Goal: Task Accomplishment & Management: Manage account settings

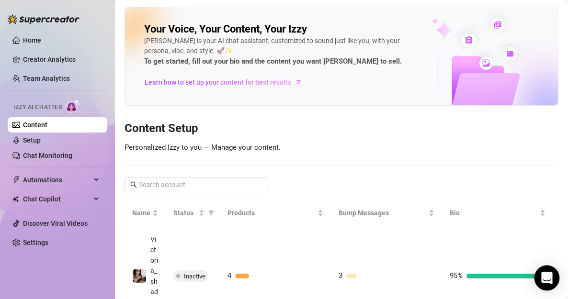
click at [539, 278] on div "Open Intercom Messenger" at bounding box center [547, 278] width 25 height 25
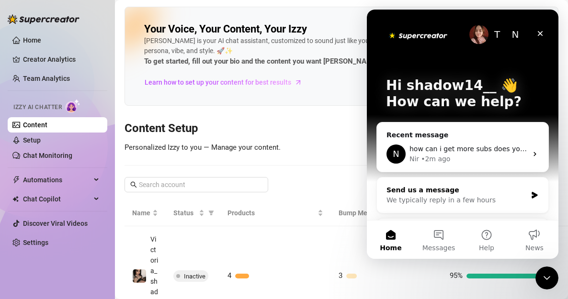
click at [511, 196] on div "We typically reply in a few hours" at bounding box center [457, 200] width 140 height 10
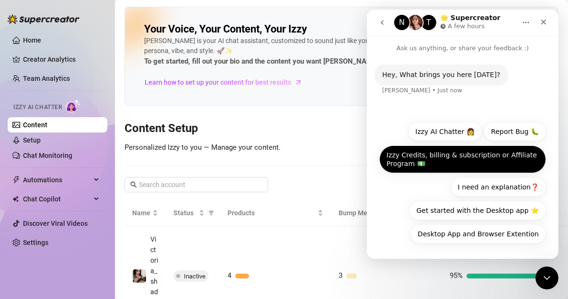
click at [514, 160] on button "Izzy Credits, billing & subscription or Affiliate Program 💵" at bounding box center [462, 160] width 167 height 28
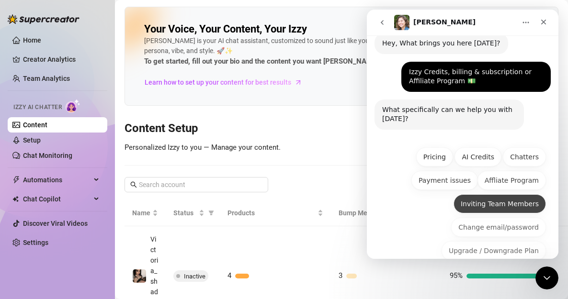
scroll to position [71, 0]
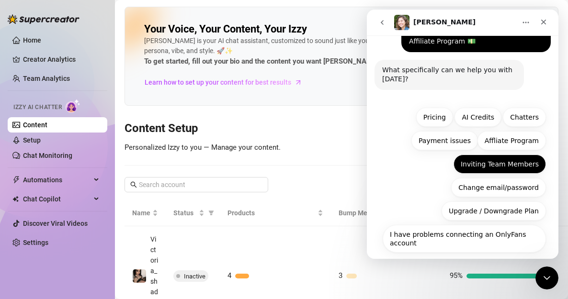
click at [507, 169] on button "Inviting Team Members" at bounding box center [500, 164] width 92 height 19
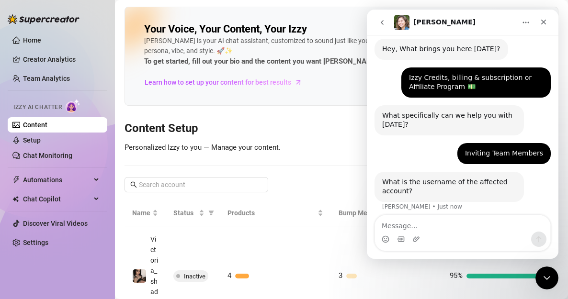
scroll to position [32, 0]
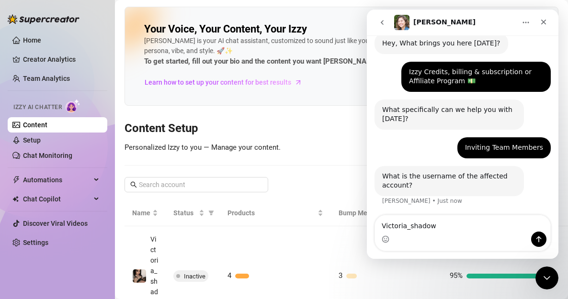
type textarea "Victoria_shadow"
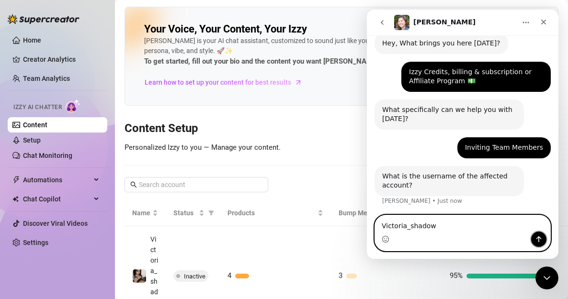
click at [545, 239] on button "Send a message…" at bounding box center [538, 239] width 15 height 15
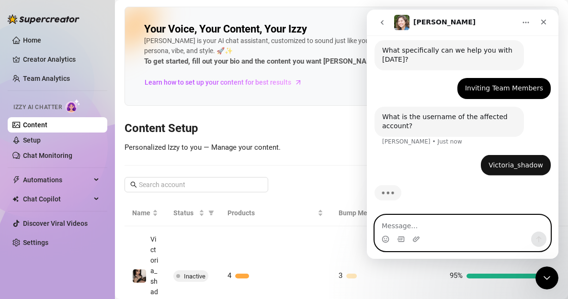
scroll to position [91, 0]
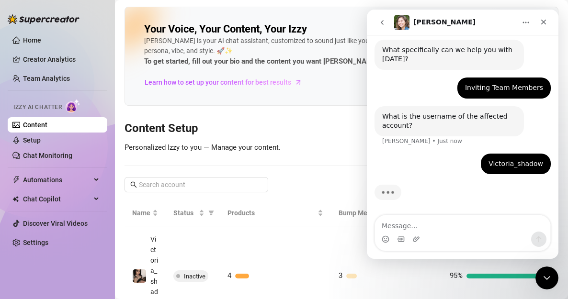
click at [447, 188] on div "Typing" at bounding box center [463, 198] width 176 height 37
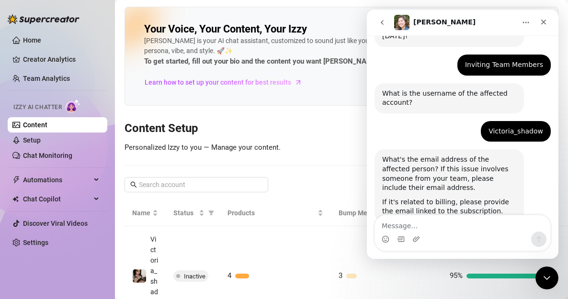
scroll to position [141, 0]
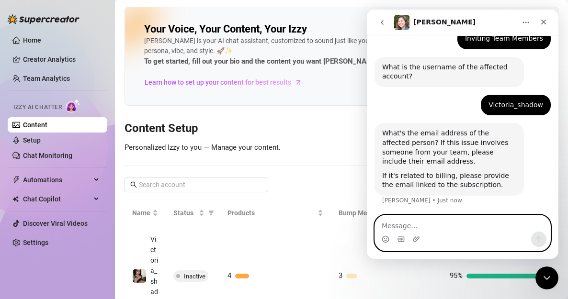
click at [427, 228] on textarea "Message…" at bounding box center [462, 224] width 175 height 16
click at [424, 230] on textarea "Message…" at bounding box center [462, 224] width 175 height 16
click at [424, 230] on textarea "n" at bounding box center [462, 224] width 175 height 16
click at [450, 226] on textarea "nikkikleis" at bounding box center [462, 224] width 175 height 16
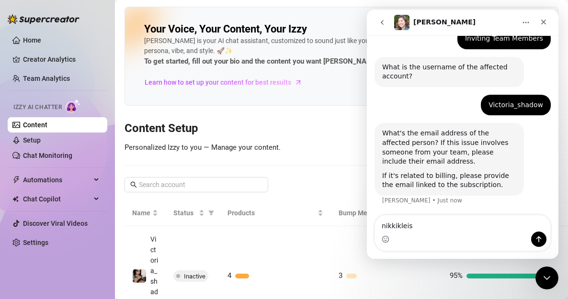
click at [432, 233] on div "Intercom messenger" at bounding box center [462, 239] width 175 height 15
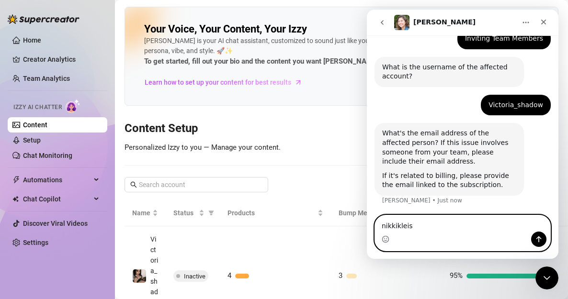
click at [416, 221] on textarea "nikkikleis" at bounding box center [462, 224] width 175 height 16
click at [420, 222] on textarea "nikkikleis." at bounding box center [462, 224] width 175 height 16
type textarea "nikkikleis"
drag, startPoint x: 420, startPoint y: 222, endPoint x: 351, endPoint y: 123, distance: 121.1
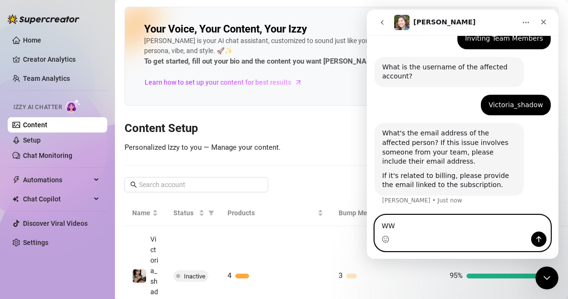
type textarea "W"
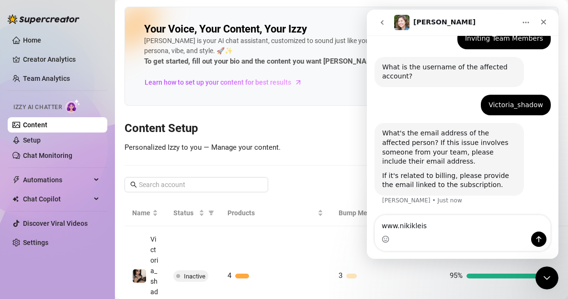
click at [329, 129] on h3 "Content Setup" at bounding box center [342, 128] width 434 height 15
click at [445, 244] on div "Intercom messenger" at bounding box center [462, 239] width 175 height 15
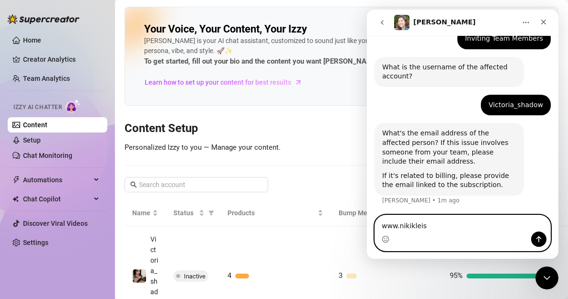
click at [441, 228] on textarea "www.nikikleis" at bounding box center [462, 224] width 175 height 16
type textarea "[EMAIL_ADDRESS][DOMAIN_NAME]"
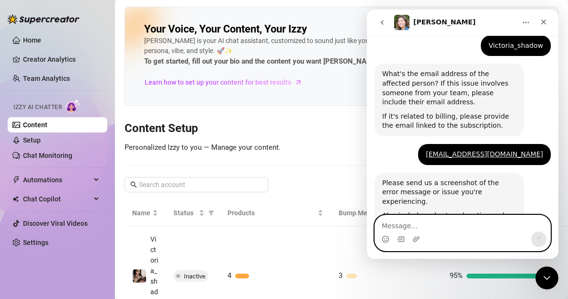
scroll to position [268, 0]
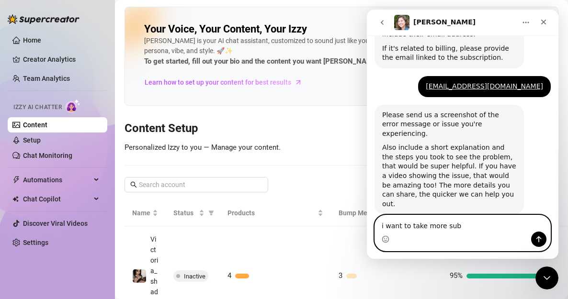
type textarea "i want to take more subs"
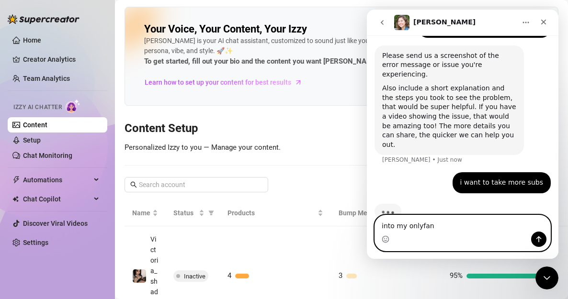
type textarea "into my onlyfans"
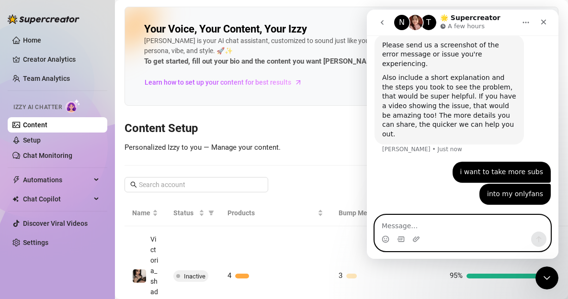
scroll to position [319, 0]
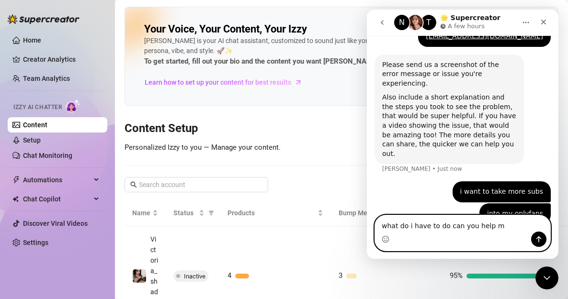
type textarea "what do i have to do can you help me"
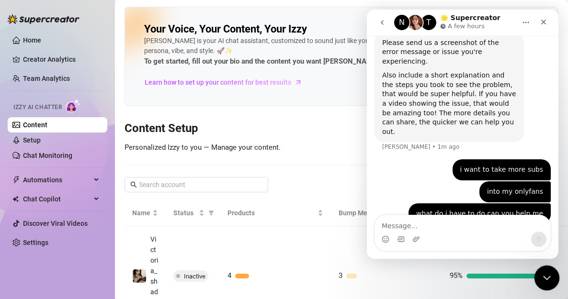
click at [537, 272] on div "Close Intercom Messenger" at bounding box center [545, 276] width 23 height 23
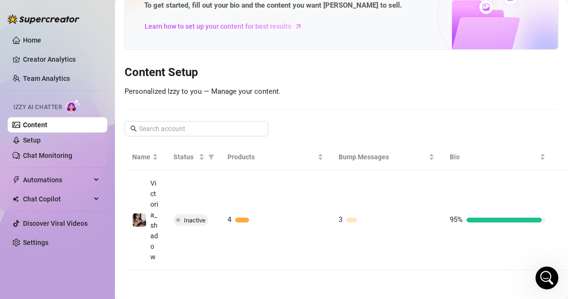
scroll to position [69, 0]
click at [41, 144] on link "Setup" at bounding box center [32, 141] width 18 height 8
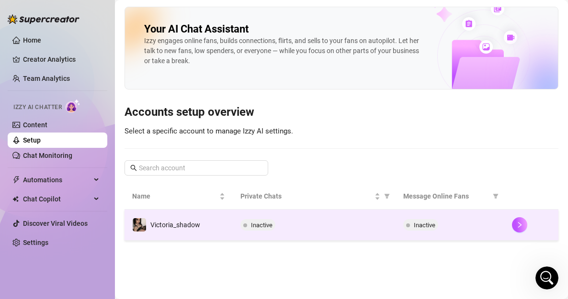
click at [255, 224] on span "Inactive" at bounding box center [262, 225] width 22 height 7
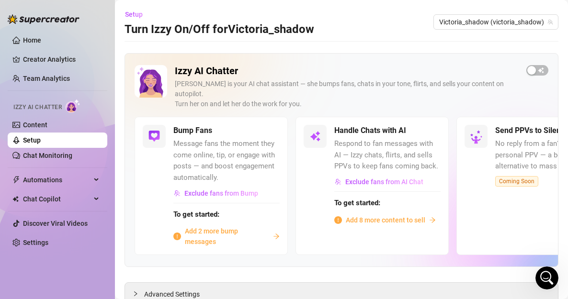
click at [219, 226] on span "Add 2 more bump messages" at bounding box center [227, 236] width 84 height 21
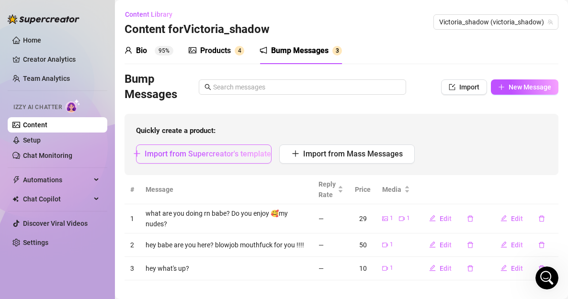
click at [202, 156] on span "Import from Supercreator's templates" at bounding box center [210, 153] width 130 height 9
type textarea "Type your message here..."
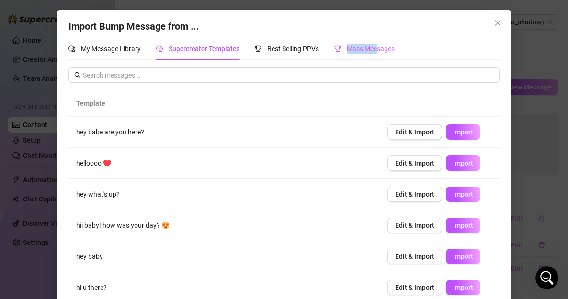
drag, startPoint x: 377, startPoint y: 42, endPoint x: 341, endPoint y: 38, distance: 36.1
click at [341, 38] on div "Mass Messages" at bounding box center [364, 49] width 60 height 22
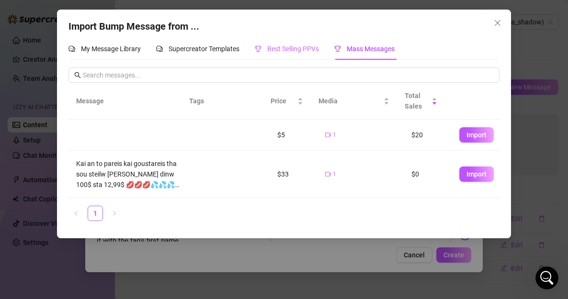
click at [302, 56] on div "Best Selling PPVs" at bounding box center [287, 49] width 64 height 22
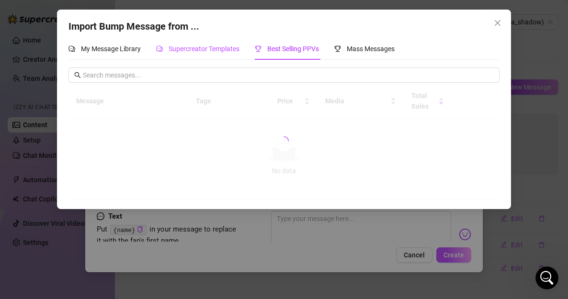
click at [200, 51] on span "Supercreator Templates" at bounding box center [204, 49] width 71 height 8
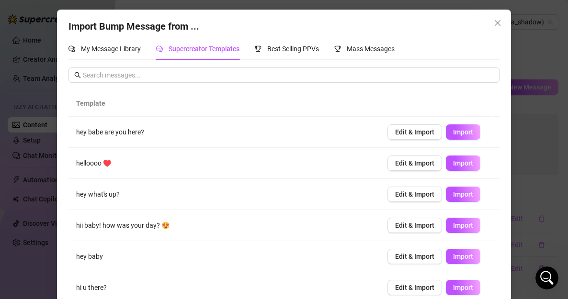
click at [234, 42] on div "Supercreator Templates" at bounding box center [197, 49] width 83 height 22
click at [283, 45] on span "Best Selling PPVs" at bounding box center [293, 49] width 52 height 8
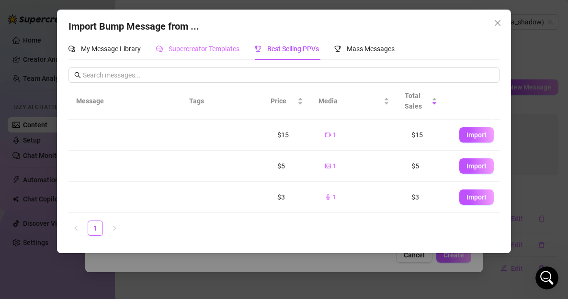
click at [198, 57] on div "Supercreator Templates" at bounding box center [197, 49] width 83 height 22
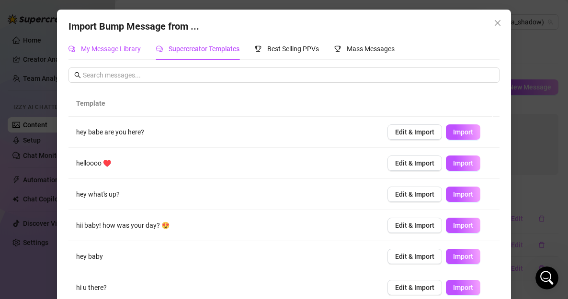
click at [130, 45] on span "My Message Library" at bounding box center [111, 49] width 60 height 8
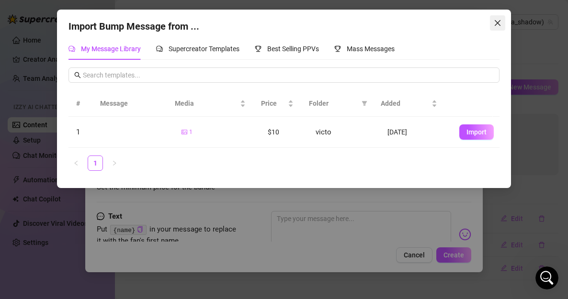
click at [499, 18] on button "Close" at bounding box center [497, 22] width 15 height 15
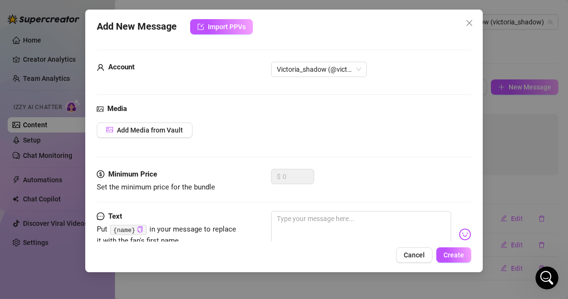
click at [499, 18] on body "Home Creator Analytics Team Analytics Izzy AI Chatter Content Setup Chat Monito…" at bounding box center [284, 149] width 568 height 299
click at [471, 25] on icon "close" at bounding box center [470, 23] width 6 height 6
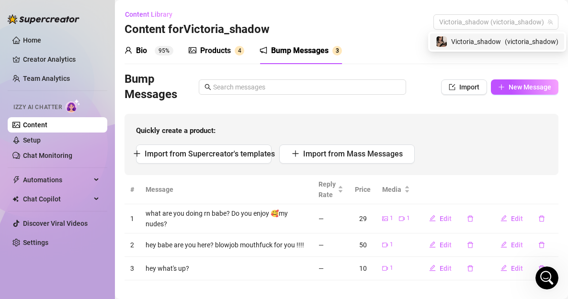
click at [471, 25] on span "Victoria_shadow (victoria_shadow)" at bounding box center [496, 22] width 114 height 14
click at [456, 42] on span "Victoria_shadow" at bounding box center [476, 41] width 50 height 11
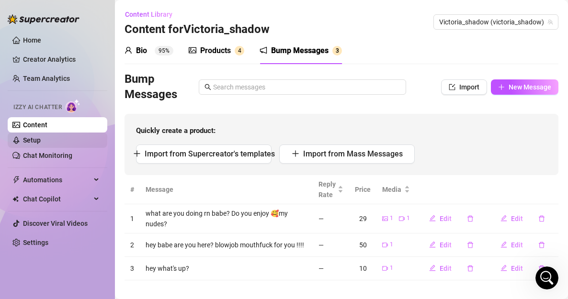
click at [38, 137] on link "Setup" at bounding box center [32, 141] width 18 height 8
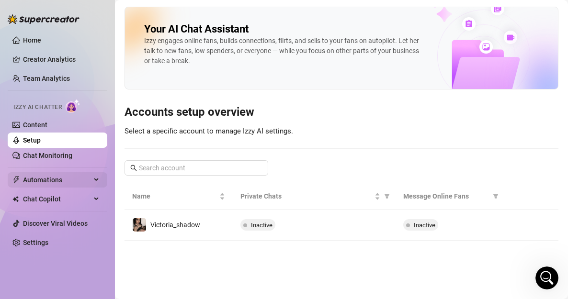
click at [26, 183] on span "Automations" at bounding box center [57, 179] width 68 height 15
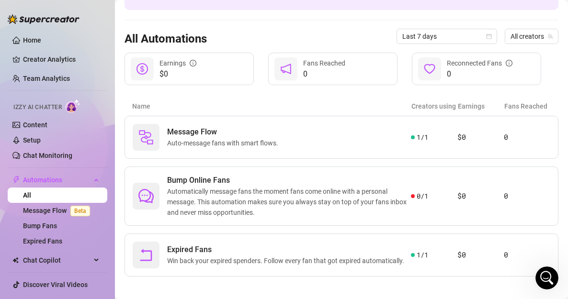
scroll to position [82, 0]
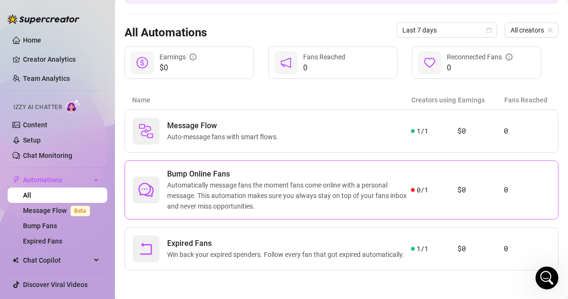
click at [387, 184] on span "Automatically message fans the moment fans come online with a personal message.…" at bounding box center [289, 196] width 244 height 32
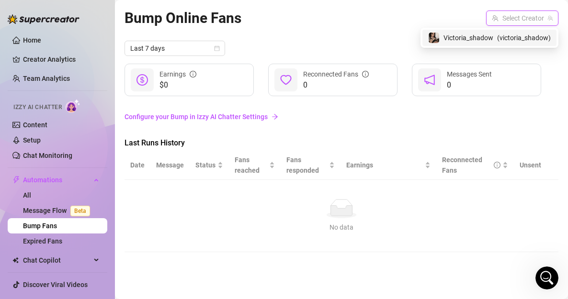
click at [512, 20] on input "search" at bounding box center [518, 18] width 52 height 14
click at [474, 43] on div "Victoria_shadow ( victoria_shadow )" at bounding box center [489, 37] width 123 height 11
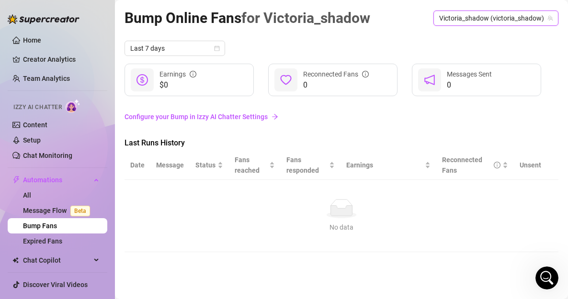
click at [224, 117] on link "Configure your Bump in Izzy AI Chatter Settings" at bounding box center [342, 117] width 434 height 11
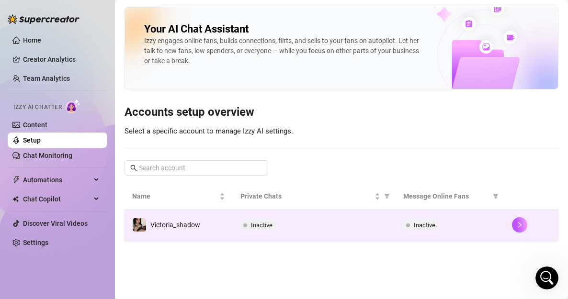
click at [195, 214] on td "Victoria_shadow" at bounding box center [179, 225] width 108 height 31
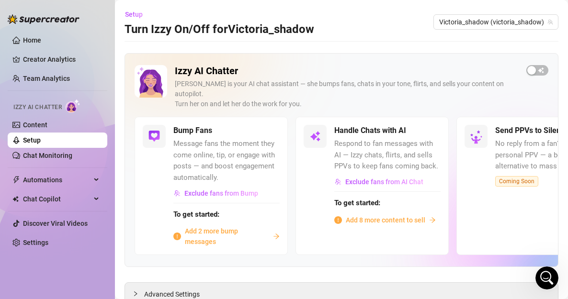
click at [362, 215] on span "Add 8 more content to sell" at bounding box center [386, 220] width 80 height 11
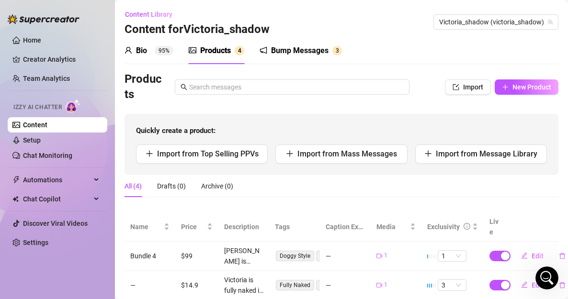
click at [46, 129] on link "Content" at bounding box center [35, 125] width 24 height 8
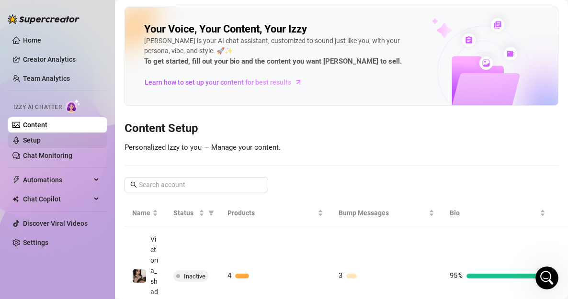
click at [39, 144] on link "Setup" at bounding box center [32, 141] width 18 height 8
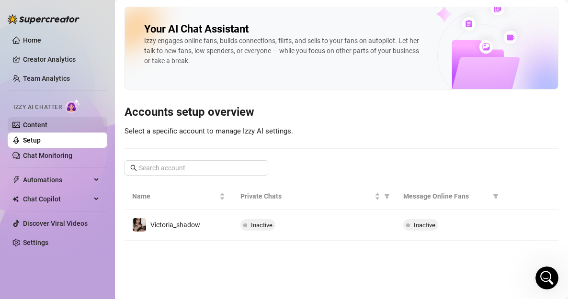
click at [44, 129] on link "Content" at bounding box center [35, 125] width 24 height 8
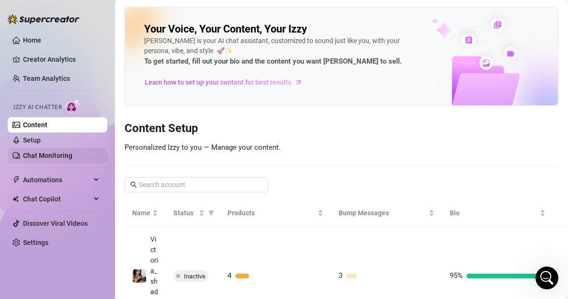
click at [49, 152] on link "Chat Monitoring" at bounding box center [47, 156] width 49 height 8
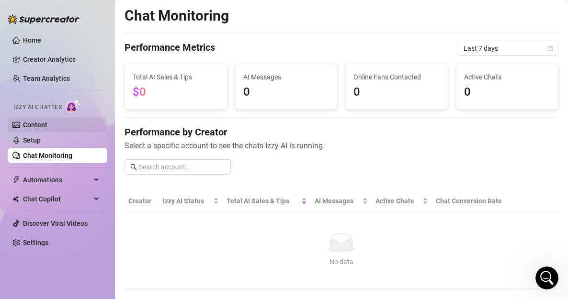
click at [44, 121] on link "Content" at bounding box center [35, 125] width 24 height 8
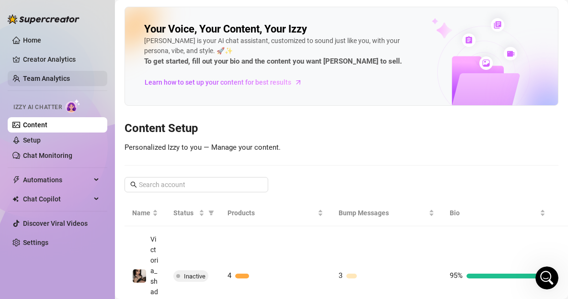
click at [46, 75] on link "Team Analytics" at bounding box center [46, 79] width 47 height 8
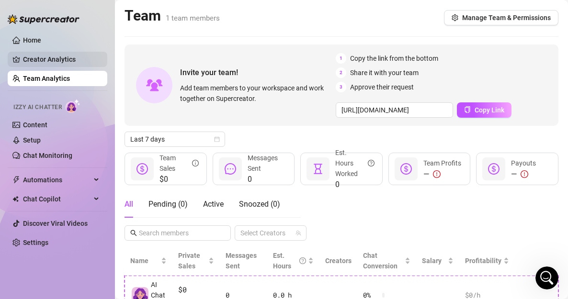
click at [80, 63] on link "Creator Analytics" at bounding box center [61, 59] width 77 height 15
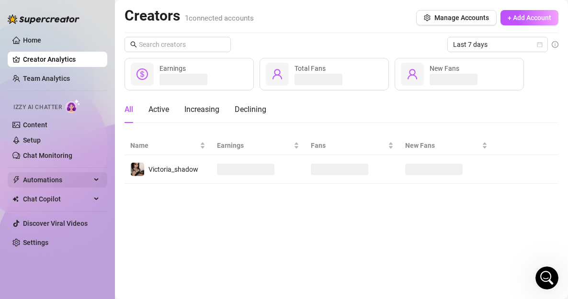
click at [39, 177] on span "Automations" at bounding box center [57, 179] width 68 height 15
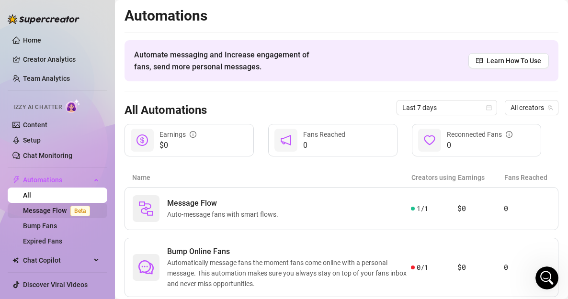
click at [79, 216] on span "Beta" at bounding box center [80, 211] width 20 height 11
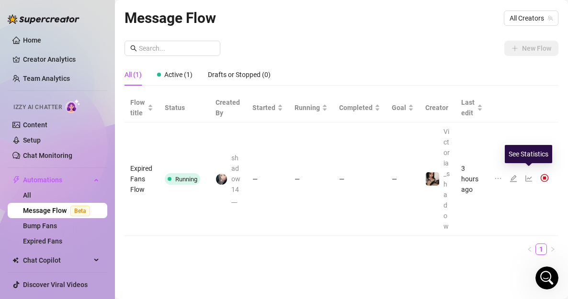
click at [527, 175] on icon "line-chart" at bounding box center [529, 179] width 8 height 8
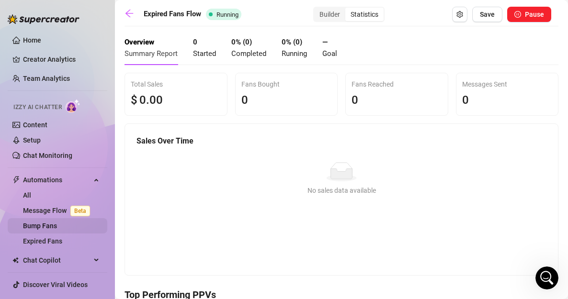
click at [55, 224] on link "Bump Fans" at bounding box center [40, 226] width 34 height 8
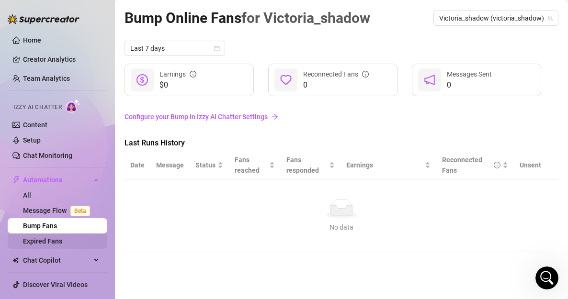
click at [56, 245] on link "Expired Fans" at bounding box center [42, 242] width 39 height 8
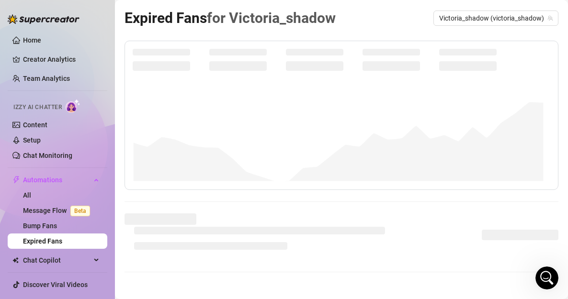
drag, startPoint x: 117, startPoint y: 249, endPoint x: 117, endPoint y: 269, distance: 20.1
click at [117, 269] on main "Expired Fans for Victoria_shadow Victoria_shadow (victoria_shadow)" at bounding box center [341, 211] width 453 height 423
click at [116, 268] on main "Expired Fans for Victoria_shadow Victoria_shadow (victoria_shadow)" at bounding box center [341, 211] width 453 height 423
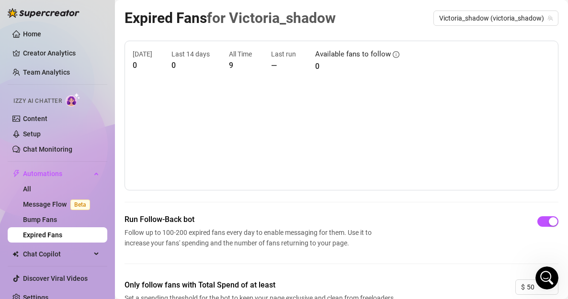
scroll to position [15, 0]
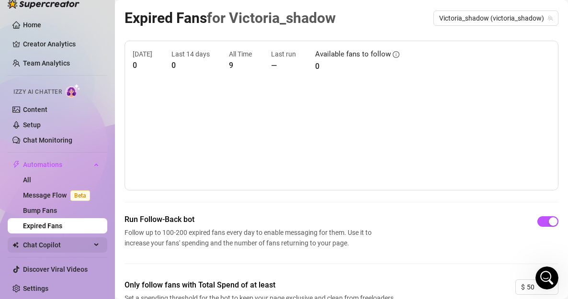
click at [87, 242] on div "Chat Copilot" at bounding box center [58, 245] width 100 height 15
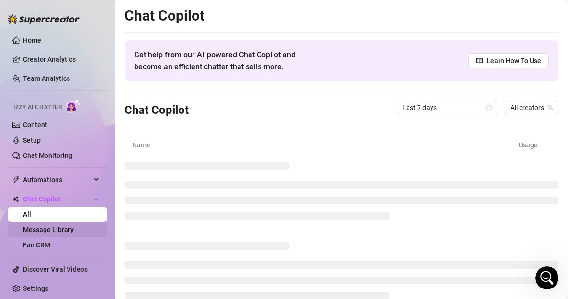
click at [74, 234] on link "Message Library" at bounding box center [48, 230] width 51 height 8
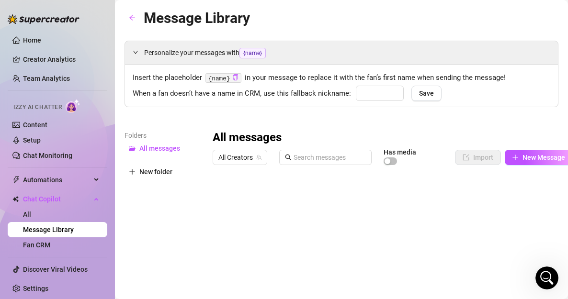
type input "babe"
click at [306, 200] on div at bounding box center [392, 277] width 359 height 214
click at [259, 198] on div at bounding box center [392, 277] width 359 height 214
click at [312, 197] on div at bounding box center [392, 277] width 359 height 214
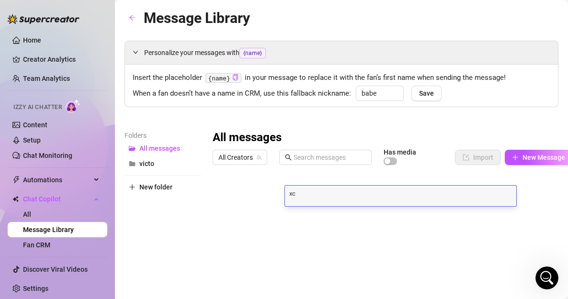
scroll to position [0, 0]
type textarea "x"
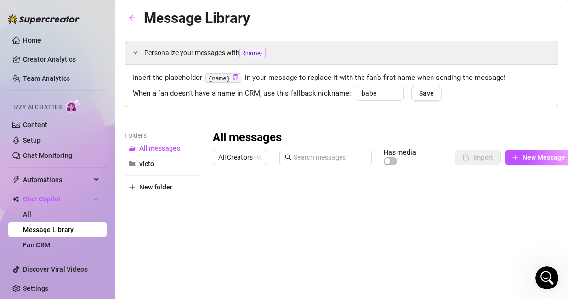
click at [526, 196] on div at bounding box center [392, 277] width 359 height 214
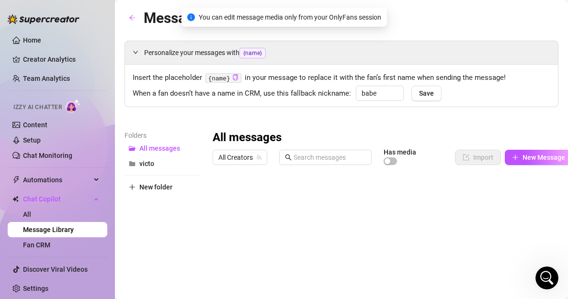
click at [530, 198] on div at bounding box center [392, 277] width 359 height 214
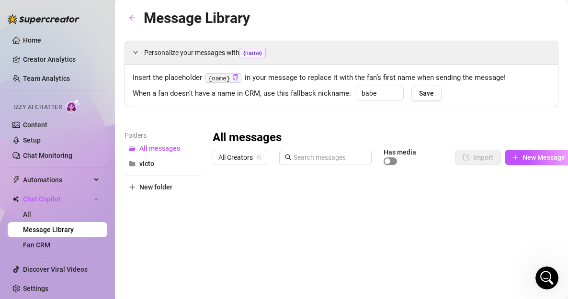
click at [387, 159] on div "button" at bounding box center [388, 162] width 6 height 6
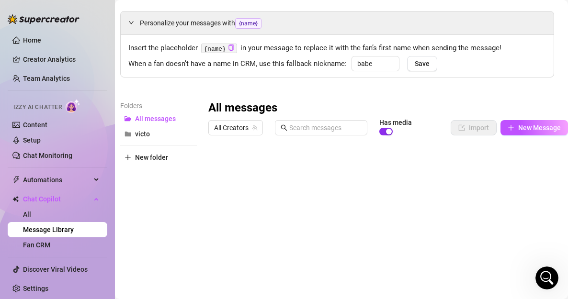
scroll to position [30, 6]
click at [45, 123] on link "Content" at bounding box center [35, 125] width 24 height 8
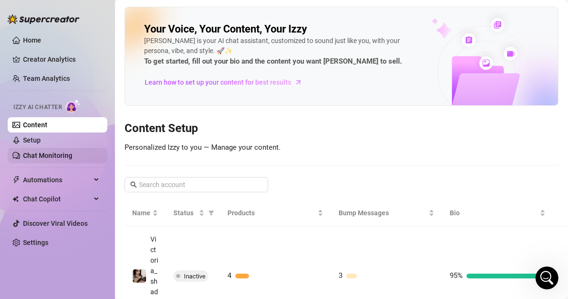
click at [28, 153] on link "Chat Monitoring" at bounding box center [47, 156] width 49 height 8
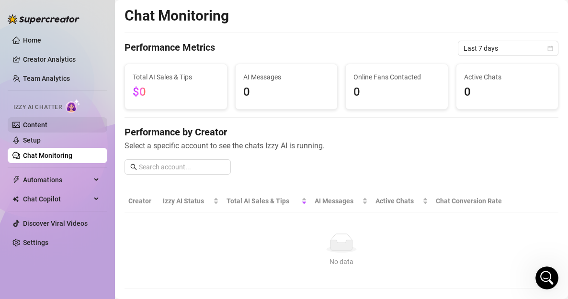
click at [47, 121] on link "Content" at bounding box center [35, 125] width 24 height 8
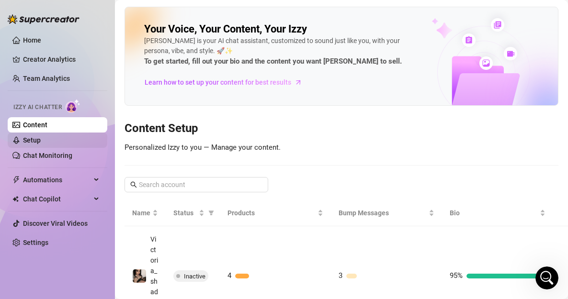
click at [41, 139] on link "Setup" at bounding box center [32, 141] width 18 height 8
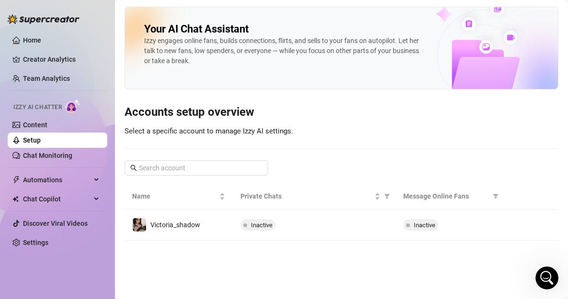
click at [51, 98] on div "Izzy AI Chatter" at bounding box center [57, 106] width 102 height 22
click at [52, 82] on link "Team Analytics" at bounding box center [46, 79] width 47 height 8
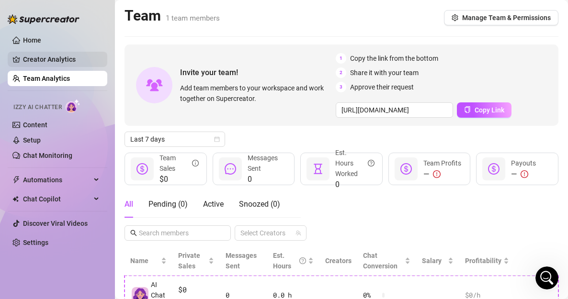
click at [45, 60] on link "Creator Analytics" at bounding box center [61, 59] width 77 height 15
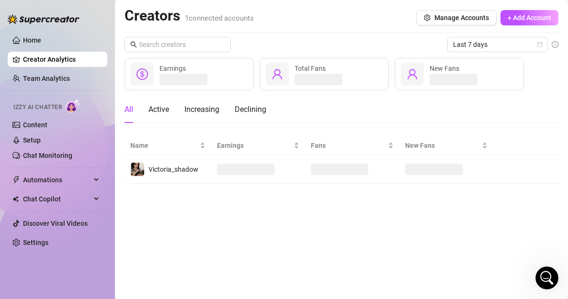
click at [45, 60] on link "Creator Analytics" at bounding box center [61, 59] width 77 height 15
click at [41, 41] on link "Home" at bounding box center [32, 40] width 18 height 8
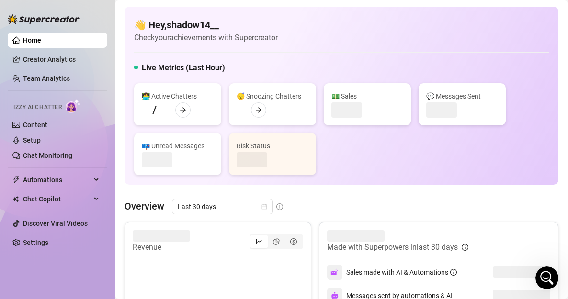
click at [41, 41] on link "Home" at bounding box center [32, 40] width 18 height 8
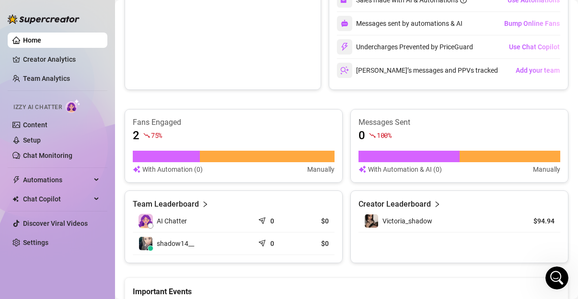
scroll to position [275, 0]
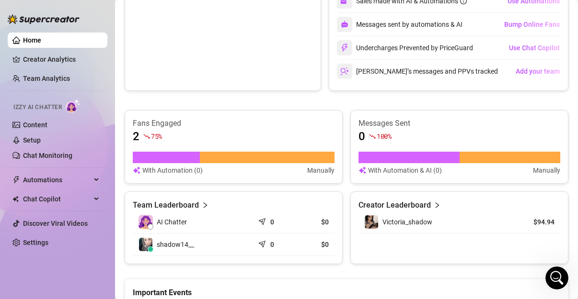
drag, startPoint x: 567, startPoint y: 127, endPoint x: 567, endPoint y: 120, distance: 6.7
click at [567, 120] on main "👋 Hey, shadow14__ Check your achievements with Supercreator Live Metrics (Last …" at bounding box center [346, 95] width 463 height 741
click at [568, 102] on main "👋 Hey, shadow14__ Check your achievements with Supercreator Live Metrics (Last …" at bounding box center [346, 95] width 463 height 741
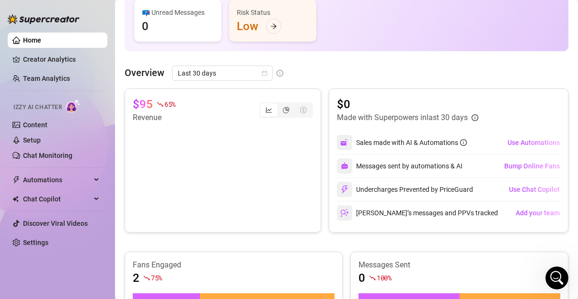
scroll to position [131, 0]
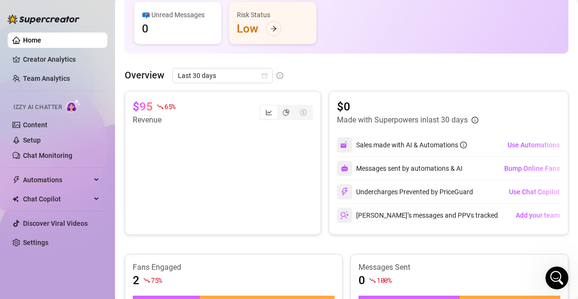
click at [564, 67] on main "👋 Hey, shadow14__ Check your achievements with Supercreator Live Metrics (Last …" at bounding box center [346, 239] width 463 height 741
click at [525, 168] on span "Bump Online Fans" at bounding box center [532, 169] width 56 height 8
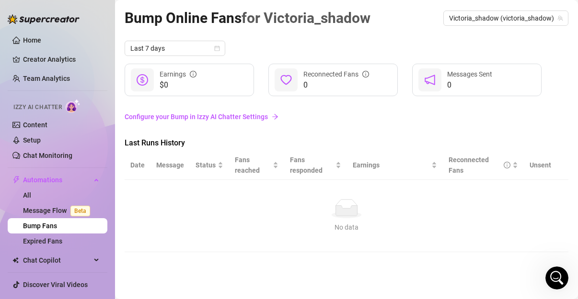
click at [249, 117] on link "Configure your Bump in Izzy AI Chatter Settings" at bounding box center [347, 117] width 444 height 11
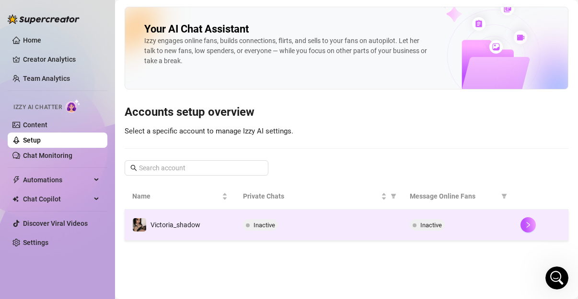
click at [274, 226] on span "Inactive" at bounding box center [264, 225] width 22 height 7
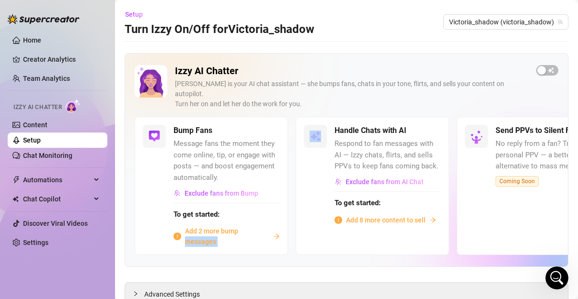
drag, startPoint x: 274, startPoint y: 226, endPoint x: 199, endPoint y: 240, distance: 75.6
click at [199, 240] on div "Bump Fans Message fans the moment they come online, tip, or engage with posts —…" at bounding box center [211, 186] width 153 height 138
click at [226, 209] on span "To get started:" at bounding box center [226, 214] width 106 height 11
click at [204, 226] on span "Add 2 more bump messages" at bounding box center [227, 236] width 84 height 21
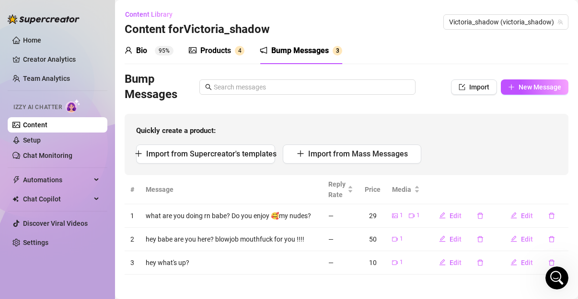
click at [235, 189] on th "Message" at bounding box center [231, 189] width 183 height 29
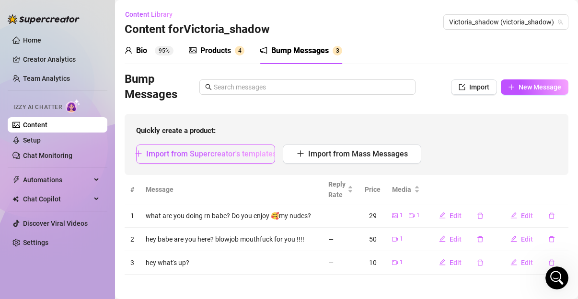
click at [265, 156] on span "Import from Supercreator's templates" at bounding box center [211, 153] width 130 height 9
type textarea "Type your message here..."
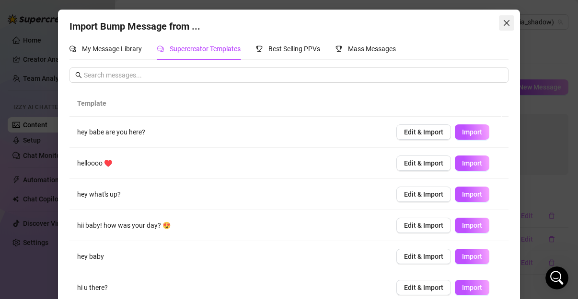
click at [499, 28] on button "Close" at bounding box center [506, 22] width 15 height 15
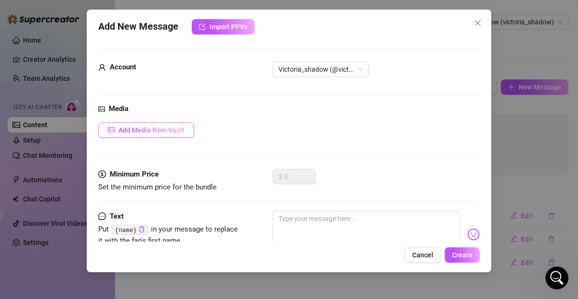
click at [156, 132] on span "Add Media from Vault" at bounding box center [151, 130] width 66 height 8
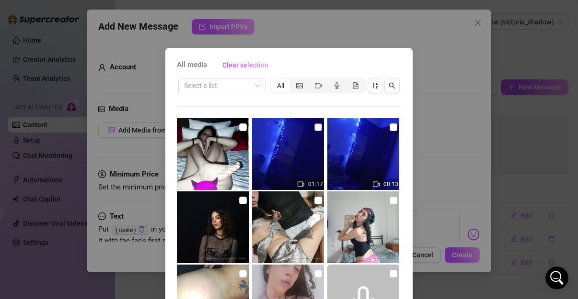
click at [314, 129] on input "checkbox" at bounding box center [318, 128] width 8 height 8
checkbox input "false"
click at [239, 126] on input "checkbox" at bounding box center [243, 128] width 8 height 8
checkbox input "true"
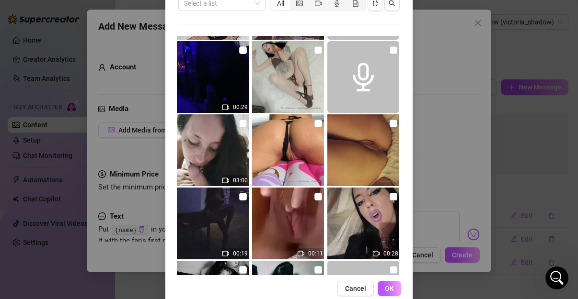
scroll to position [101, 0]
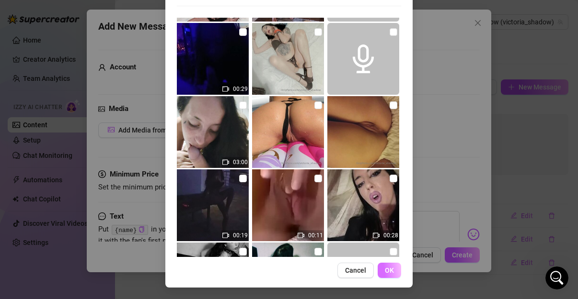
click at [396, 272] on button "OK" at bounding box center [388, 270] width 23 height 15
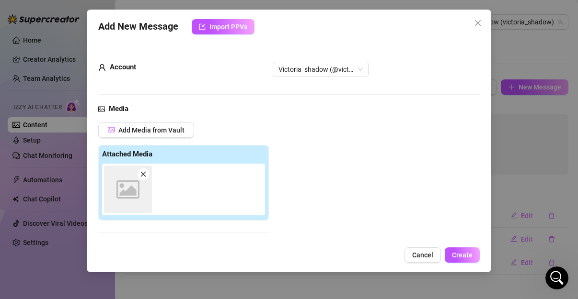
scroll to position [126, 0]
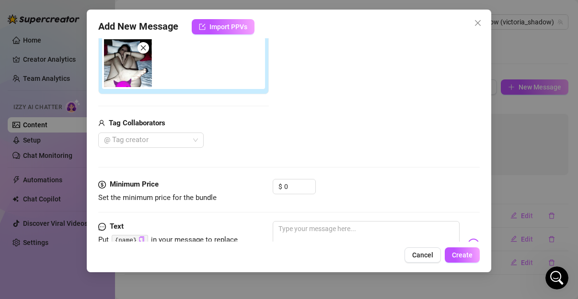
click at [226, 62] on div at bounding box center [185, 63] width 167 height 52
click at [305, 188] on span "Decrease Value" at bounding box center [310, 189] width 11 height 9
click at [300, 177] on div "Media Add Media from Vault Attached Media Tag Collaborators @ Tag creator" at bounding box center [288, 78] width 381 height 202
click at [296, 181] on input "0" at bounding box center [299, 187] width 31 height 14
type input "w"
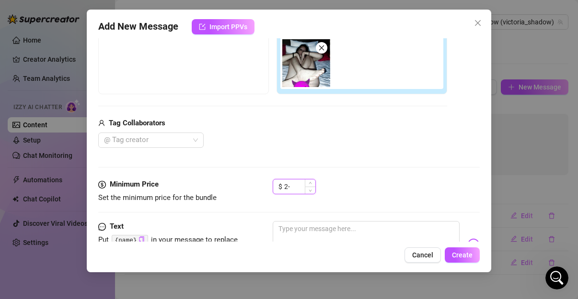
type input "2"
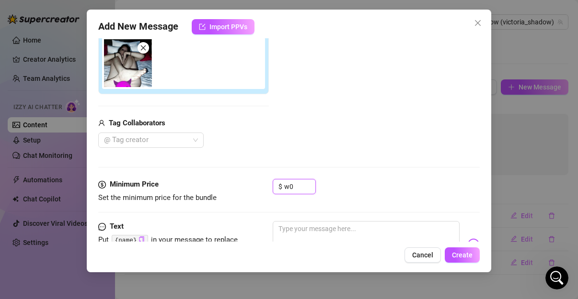
type input "w"
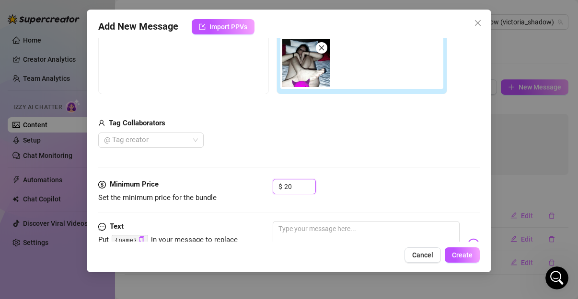
type input "20"
drag, startPoint x: 479, startPoint y: 157, endPoint x: 479, endPoint y: 171, distance: 14.4
click at [479, 171] on div "Add New Message Import PPVs Account Victoria_shadow (@victoria_shadow) Media Ad…" at bounding box center [289, 141] width 404 height 263
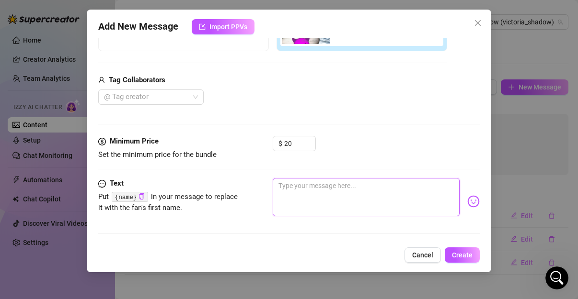
click at [389, 193] on textarea at bounding box center [366, 197] width 187 height 38
click at [306, 220] on div at bounding box center [376, 201] width 207 height 47
click at [161, 219] on div "Text Put {name} in your message to replace it with the fan's first name." at bounding box center [288, 201] width 381 height 47
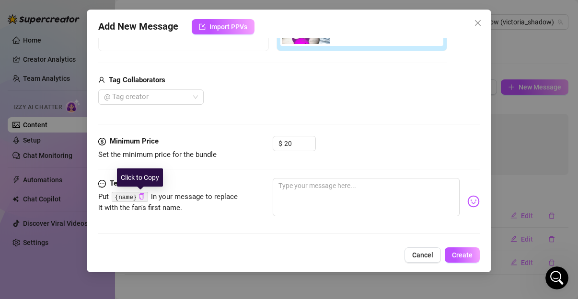
click at [143, 200] on button "Click to Copy" at bounding box center [141, 197] width 6 height 7
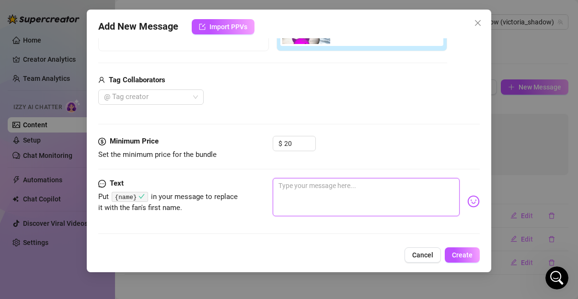
click at [299, 196] on textarea at bounding box center [366, 197] width 187 height 38
type textarea "g"
type textarea "ge"
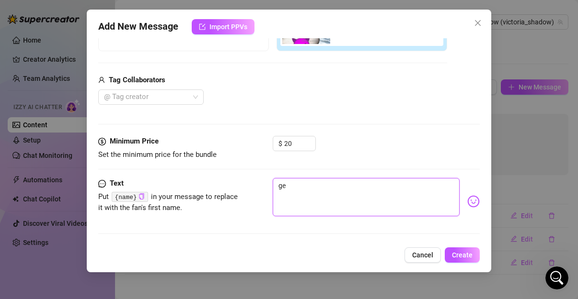
type textarea "gel"
type textarea "ge"
type textarea "g"
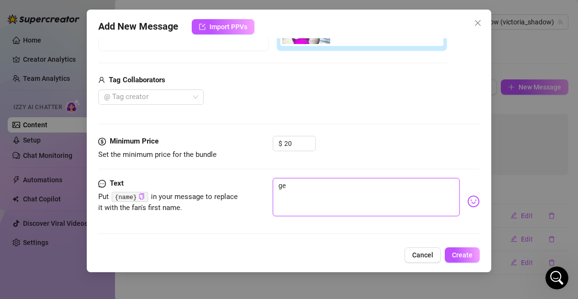
type textarea "g"
type textarea "Type your message here..."
click at [293, 165] on div "Minimum Price Set the minimum price for the bundle $ 20" at bounding box center [288, 157] width 381 height 42
click at [292, 200] on textarea at bounding box center [366, 197] width 187 height 38
type textarea "h"
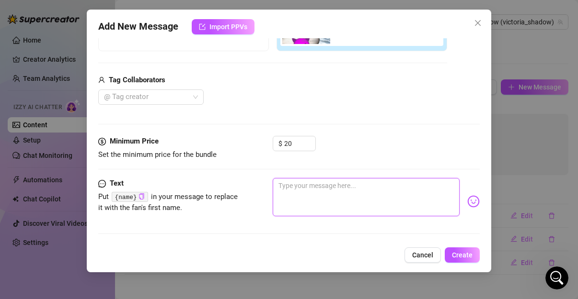
type textarea "h"
type textarea "he"
type textarea "hel"
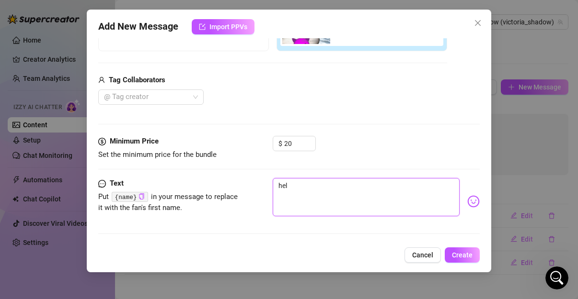
type textarea "hell"
type textarea "hello"
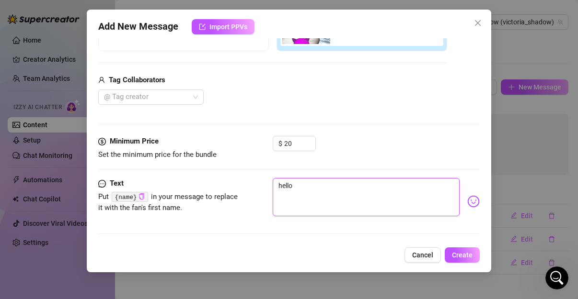
type textarea "hello"
click at [292, 200] on textarea "hello" at bounding box center [366, 197] width 187 height 38
paste textarea "{name}"
type textarea "hello{name}"
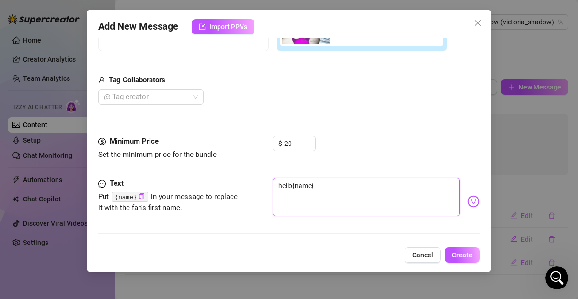
type textarea "hello{name}"
click at [292, 185] on textarea "hello{name}" at bounding box center [366, 197] width 187 height 38
type textarea "hello{name}"
click at [314, 129] on div "Media Add Media from Vault Free preview Pay to view Tag Collaborators @ Tag cre…" at bounding box center [288, 35] width 381 height 202
click at [292, 186] on textarea "hello{name}" at bounding box center [366, 197] width 187 height 38
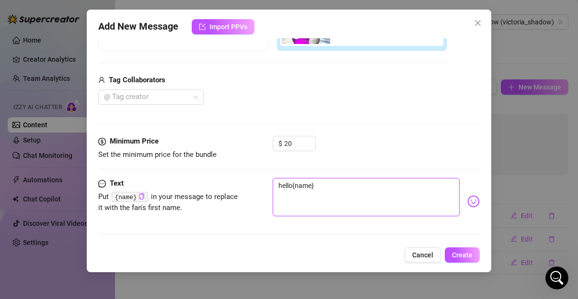
type textarea "hello {name}"
click at [336, 198] on textarea "hello {name}" at bounding box center [366, 197] width 187 height 38
click at [330, 185] on textarea "hello {name}" at bounding box center [366, 197] width 187 height 38
type textarea "hello {name} h"
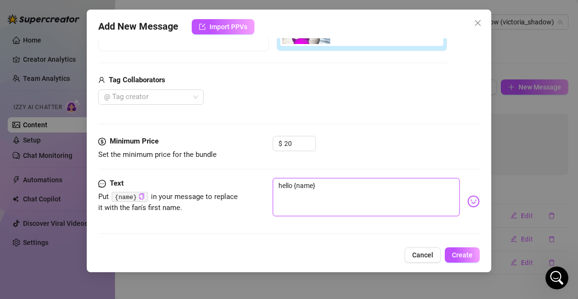
type textarea "hello {name} h"
type textarea "hello {name} he"
type textarea "hello {name} her"
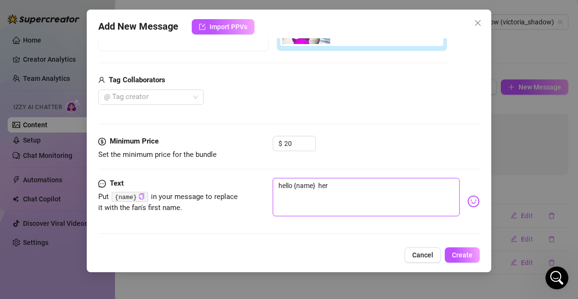
type textarea "hello {name} here"
type textarea "hello {name} heres"
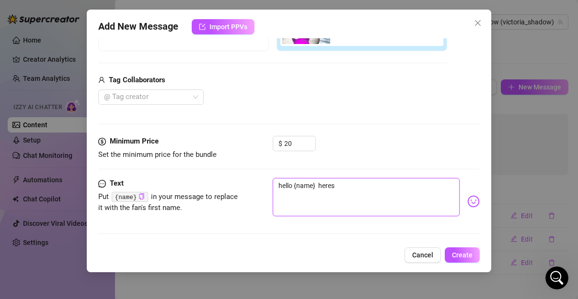
type textarea "hello {name} heres"
type textarea "hello {name} heres a"
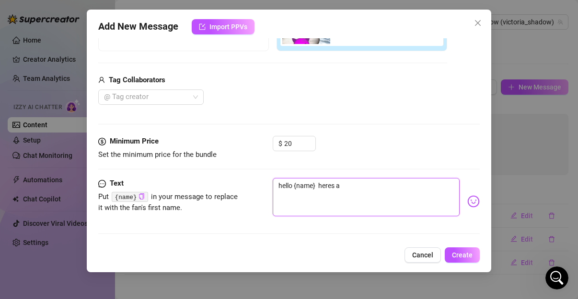
type textarea "hello {name} heres a p"
type textarea "hello {name} heres a ph"
type textarea "hello {name} heres a pho"
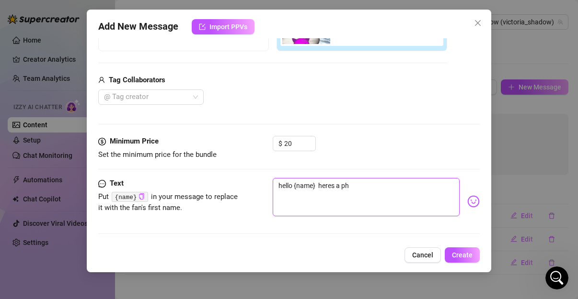
type textarea "hello {name} heres a pho"
type textarea "hello {name} heres a phoy"
type textarea "hello {name} heres a phoyo"
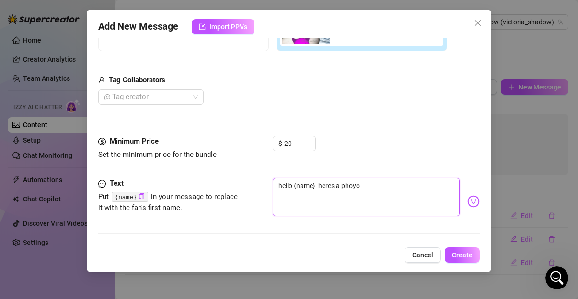
type textarea "hello {name} heres a phoyo"
type textarea "hello {name} heres a phoy"
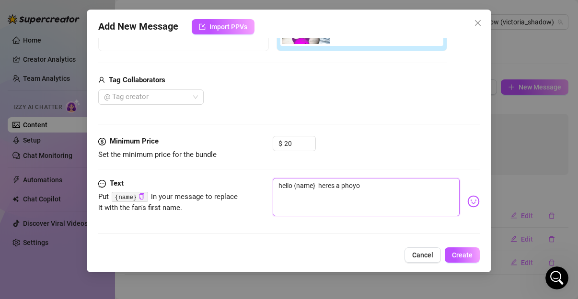
type textarea "hello {name} heres a phoy"
type textarea "hello {name} heres a pho"
type textarea "hello {name} heres a phot"
type textarea "hello {name} heres a photo"
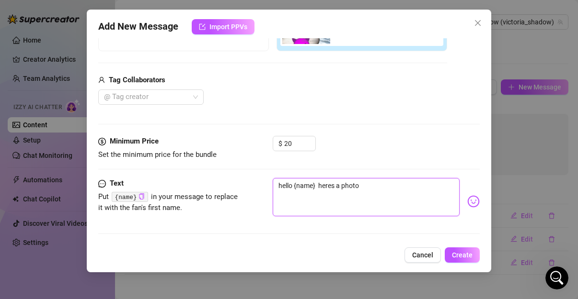
type textarea "hello {name} heres a photo"
type textarea "hello {name} heres a photo o"
type textarea "hello {name} heres a photo of"
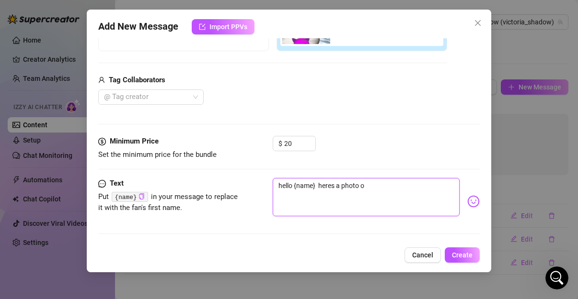
type textarea "hello {name} heres a photo of"
type textarea "hello {name} heres a photo of m"
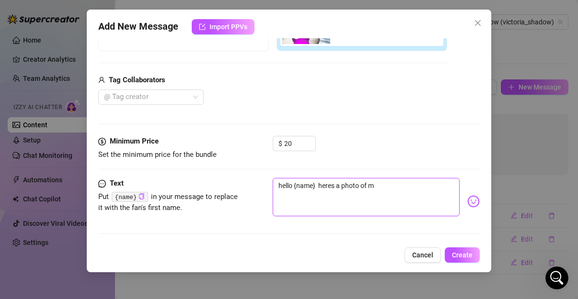
type textarea "hello {name} heres a photo of me"
type textarea "hello {name} heres a photo of me s"
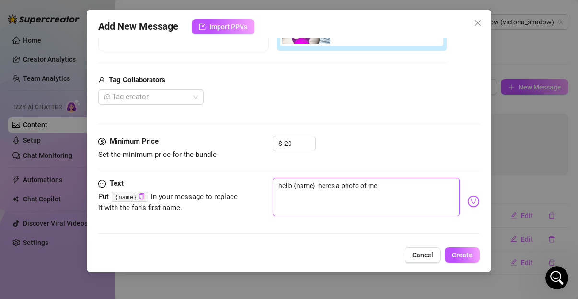
type textarea "hello {name} heres a photo of me s"
type textarea "hello {name} heres a photo of me sh"
type textarea "hello {name} heres a photo of me sho"
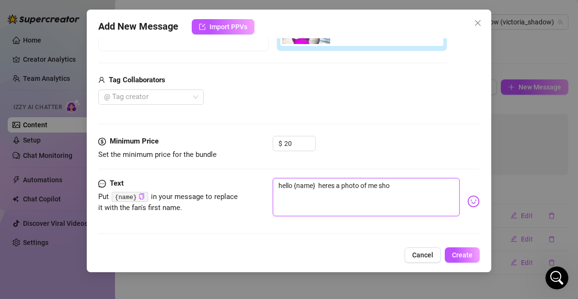
type textarea "hello {name} heres a photo of me show"
type textarea "hello {name} heres a photo of me showi"
type textarea "hello {name} heres a photo of me showin"
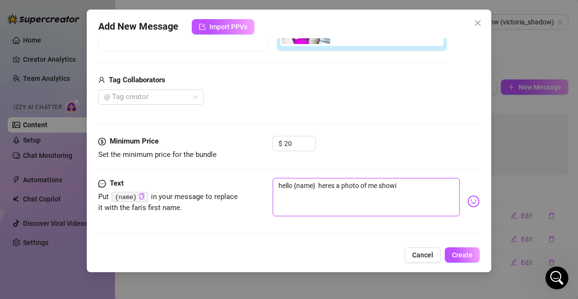
type textarea "hello {name} heres a photo of me showin"
type textarea "hello {name} heres a photo of me showing"
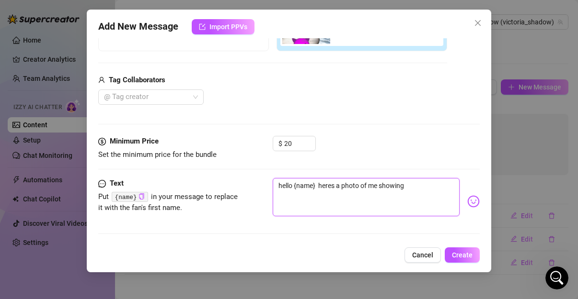
type textarea "hello {name} heres a photo of me showing m"
type textarea "hello {name} heres a photo of me showing my"
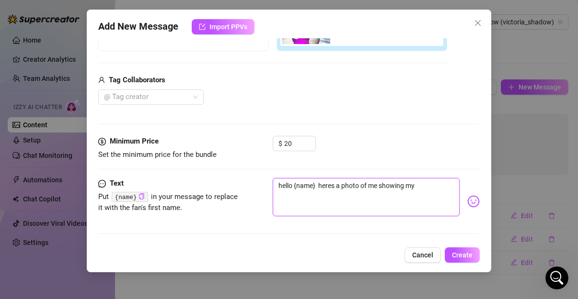
type textarea "hello {name} heres a photo of me showing my"
click at [450, 169] on div at bounding box center [288, 169] width 381 height 0
click at [413, 198] on textarea "hello {name} heres a photo of me showing my" at bounding box center [366, 197] width 187 height 38
click at [434, 187] on textarea "hello {name} heres a photo of me showing my" at bounding box center [366, 197] width 187 height 38
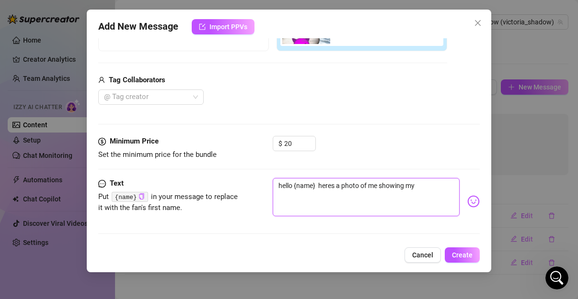
type textarea "hello {name} heres a photo of me showing my"
type textarea "hello {name} heres a photo of me showing m"
type textarea "hello {name} heres a photo of me showing"
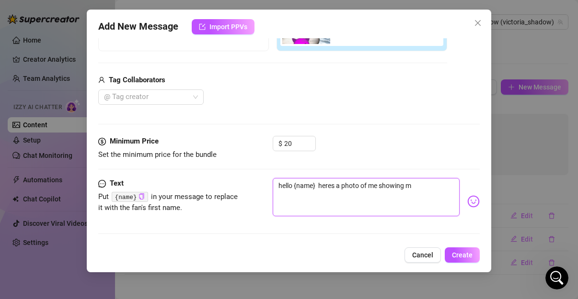
type textarea "hello {name} heres a photo of me showing"
type textarea "hello {name} heres a photo of me showin"
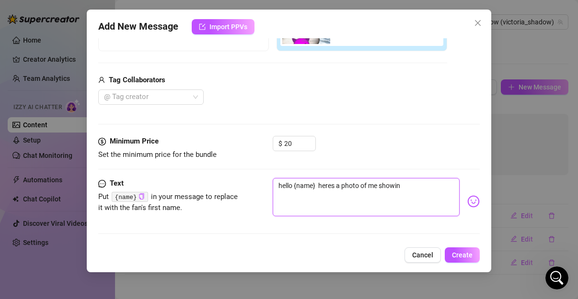
type textarea "hello {name} heres a photo of me showi"
type textarea "hello {name} heres a photo of me show"
type textarea "hello {name} heres a photo of me sho"
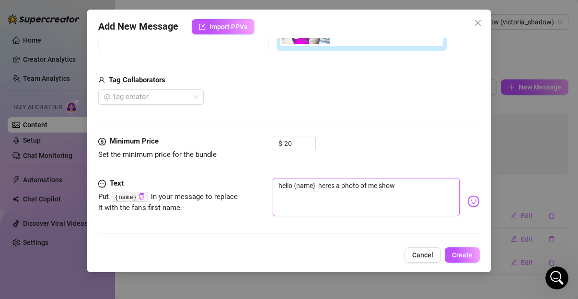
type textarea "hello {name} heres a photo of me sho"
type textarea "hello {name} heres a photo of me sh"
type textarea "hello {name} heres a photo of me s"
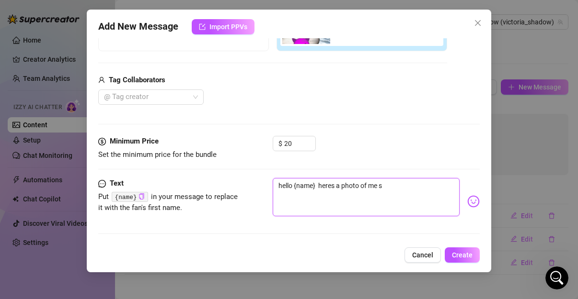
type textarea "hello {name} heres a photo of me"
type textarea "hello {name} heres a photo of me t"
type textarea "hello {name} heres a photo of me te"
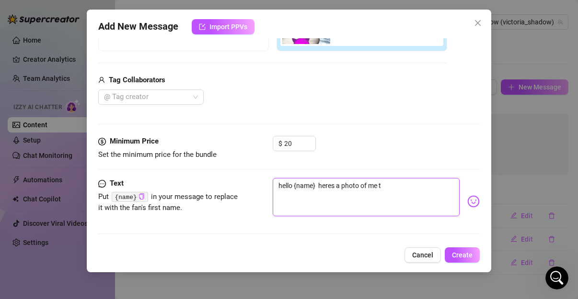
type textarea "hello {name} heres a photo of me te"
type textarea "hello {name} heres a photo of me tea"
type textarea "hello {name} heres a photo of me teas"
type textarea "hello {name} heres a photo of me teaso"
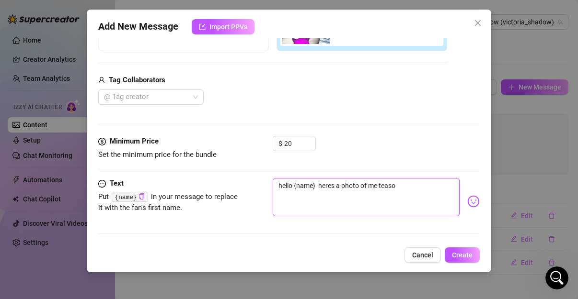
type textarea "hello {name} heres a photo of me teas"
type textarea "hello {name} heres a photo of me teasi"
type textarea "hello {name} heres a photo of me teasin"
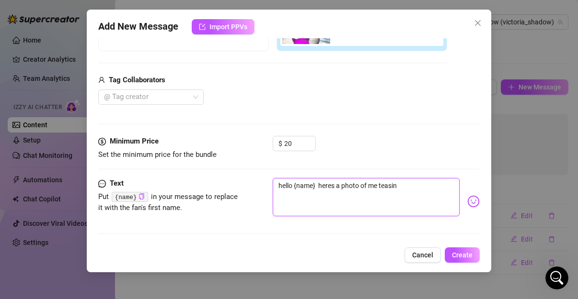
type textarea "hello {name} heres a photo of me teasing"
type textarea "hello {name} heres a photo of me teasing y"
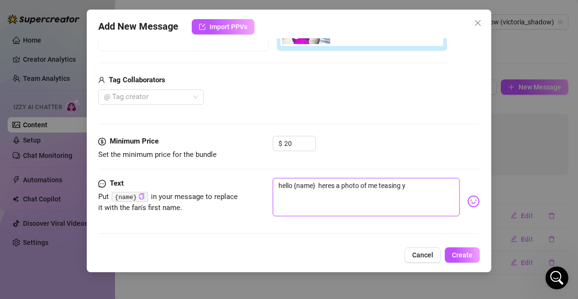
type textarea "hello {name} heres a photo of me teasing yo"
type textarea "hello {name} heres a photo of me teasing you"
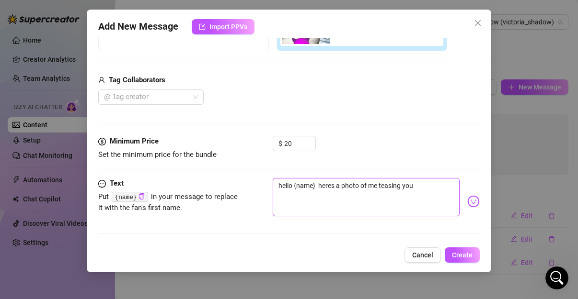
type textarea "hello {name} heres a photo of me teasing you"
type textarea "hello {name} heres a photo of me teasing you i"
type textarea "hello {name} heres a photo of me teasing you if"
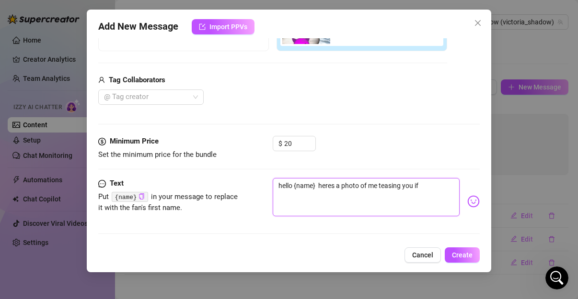
type textarea "hello {name} heres a photo of me teasing you if y"
type textarea "hello {name} heres a photo of me teasing you if yo"
type textarea "hello {name} heres a photo of me teasing you if you"
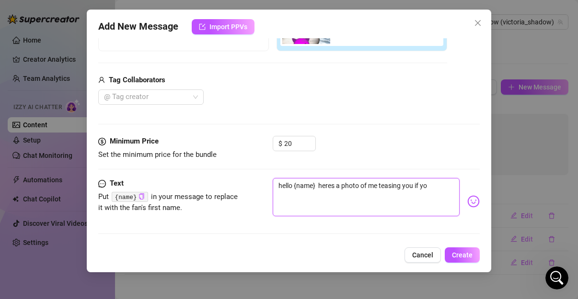
type textarea "hello {name} heres a photo of me teasing you if you"
type textarea "hello {name} heres a photo of me teasing you if you w"
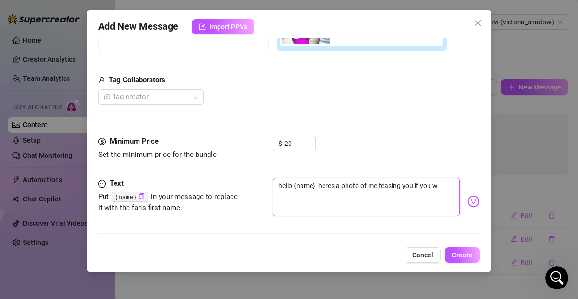
type textarea "hello {name} heres a photo of me teasing you if you wa"
type textarea "hello {name} heres a photo of me teasing you if you wan"
type textarea "hello {name} heres a photo of me teasing you if you want"
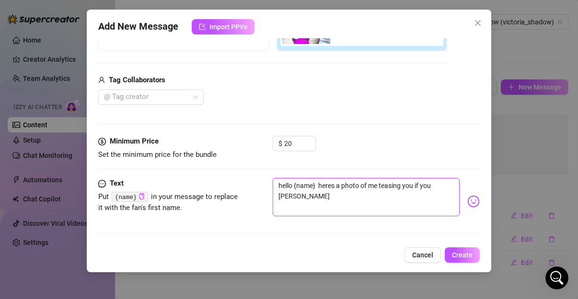
type textarea "hello {name} heres a photo of me teasing you if you want"
type textarea "hello {name} heres a photo of me teasing you if you want t"
type textarea "hello {name} heres a photo of me teasing you if you want th"
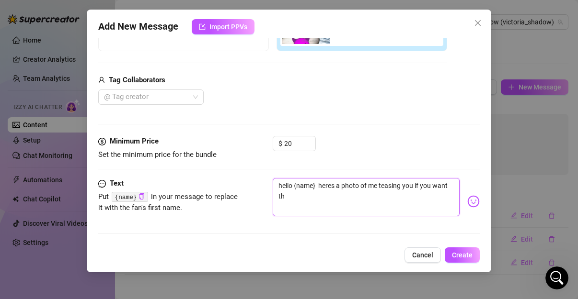
type textarea "hello {name} heres a photo of me teasing you if you want the"
type textarea "hello {name} heres a photo of me teasing you if you want the w"
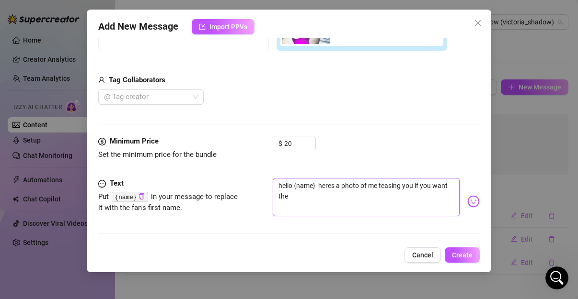
type textarea "hello {name} heres a photo of me teasing you if you want the w"
type textarea "hello {name} heres a photo of me teasing you if you want the wh"
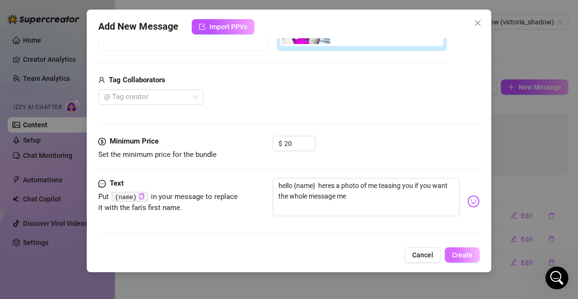
click at [465, 256] on span "Create" at bounding box center [462, 255] width 21 height 8
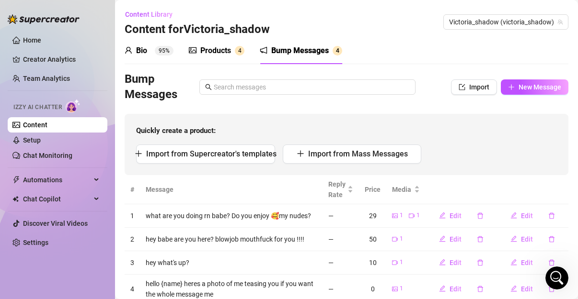
click at [236, 53] on sup "4" at bounding box center [240, 51] width 10 height 10
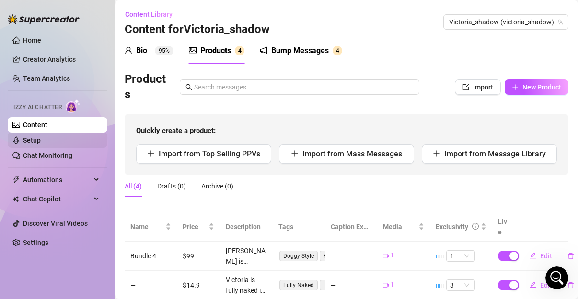
click at [41, 144] on link "Setup" at bounding box center [32, 141] width 18 height 8
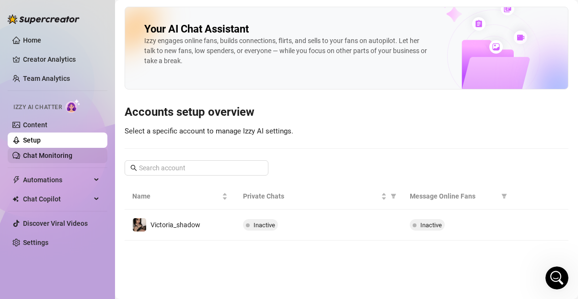
click at [60, 155] on link "Chat Monitoring" at bounding box center [47, 156] width 49 height 8
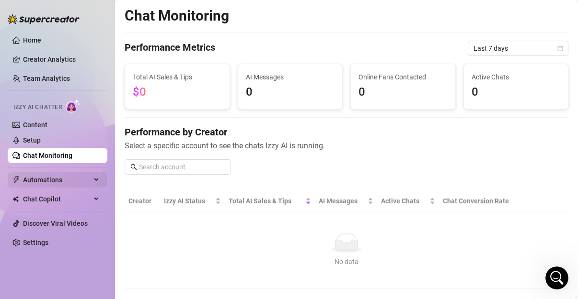
click at [60, 178] on span "Automations" at bounding box center [57, 179] width 68 height 15
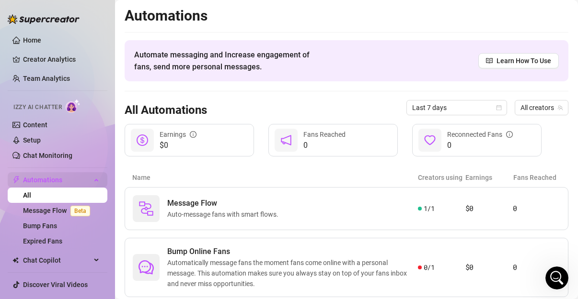
click at [60, 178] on span "Automations" at bounding box center [57, 179] width 68 height 15
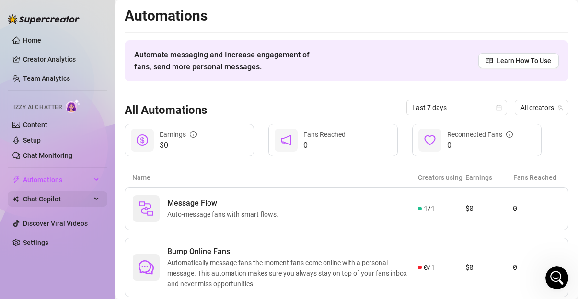
click at [56, 194] on span "Chat Copilot" at bounding box center [57, 199] width 68 height 15
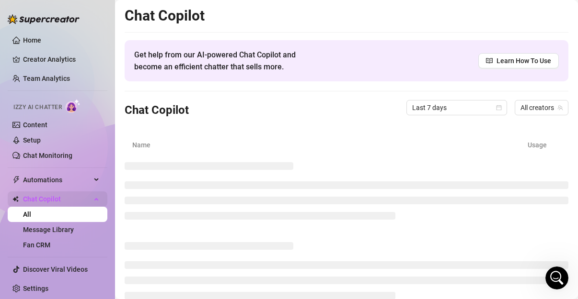
click at [61, 203] on span "Chat Copilot" at bounding box center [57, 199] width 68 height 15
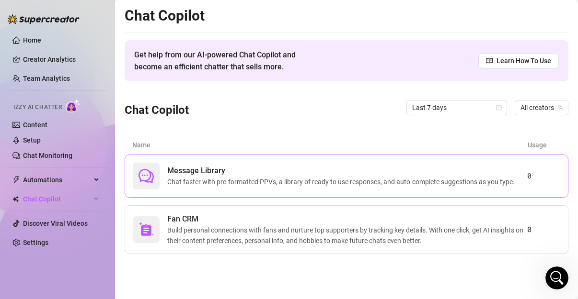
click at [204, 182] on span "Chat faster with pre-formatted PPVs, a library of ready to use responses, and a…" at bounding box center [342, 182] width 351 height 11
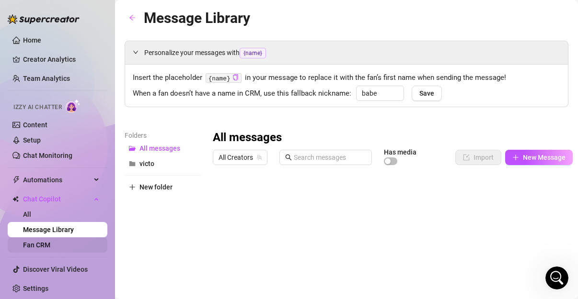
click at [50, 241] on link "Fan CRM" at bounding box center [36, 245] width 27 height 8
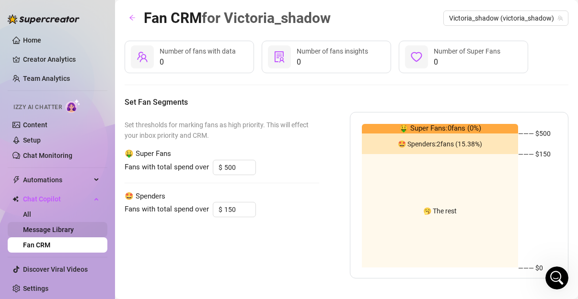
click at [72, 229] on link "Message Library" at bounding box center [48, 230] width 51 height 8
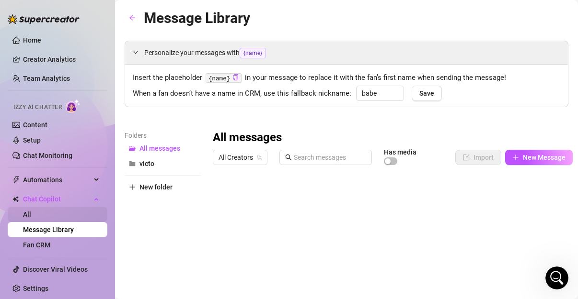
click at [31, 212] on link "All" at bounding box center [27, 215] width 8 height 8
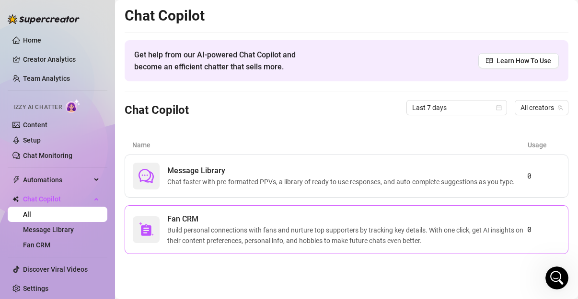
click at [175, 236] on span "Build personal connections with fans and nurture top supporters by tracking key…" at bounding box center [347, 235] width 360 height 21
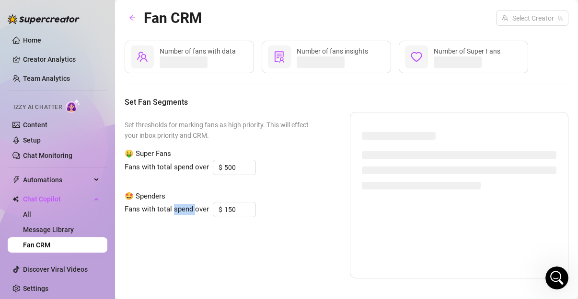
click at [175, 236] on div "Set thresholds for marking fans as high priority. This will effect your inbox p…" at bounding box center [222, 195] width 194 height 167
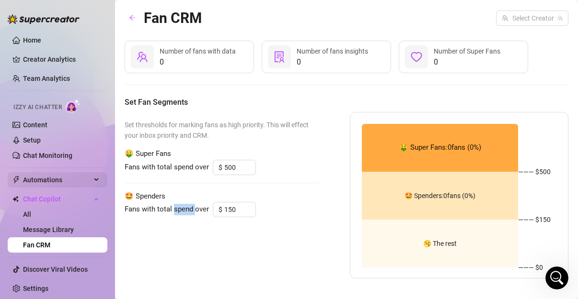
click at [76, 184] on span "Automations" at bounding box center [57, 179] width 68 height 15
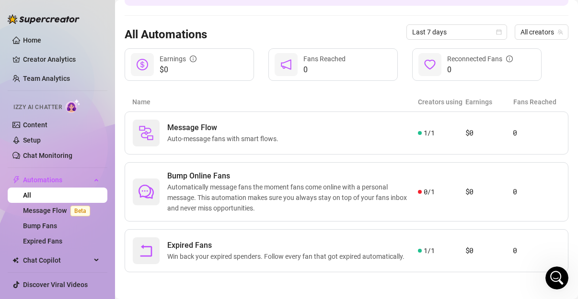
scroll to position [77, 0]
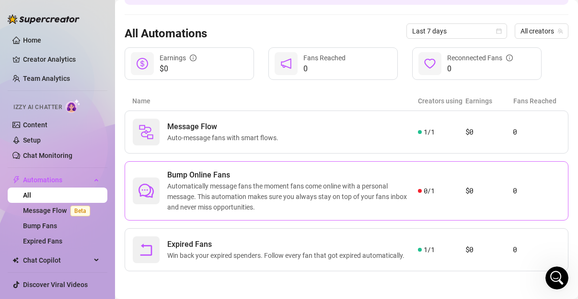
click at [311, 197] on span "Automatically message fans the moment fans come online with a personal message.…" at bounding box center [292, 197] width 251 height 32
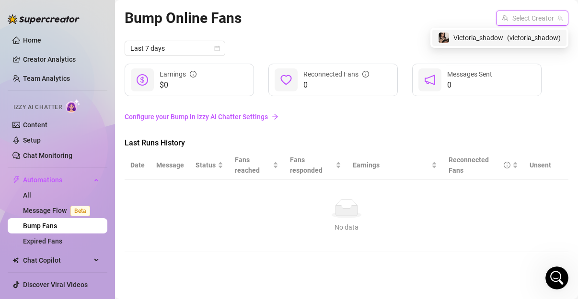
click at [521, 15] on input "search" at bounding box center [528, 18] width 52 height 14
click at [461, 44] on div "Victoria_shadow ( victoria_shadow )" at bounding box center [499, 38] width 134 height 16
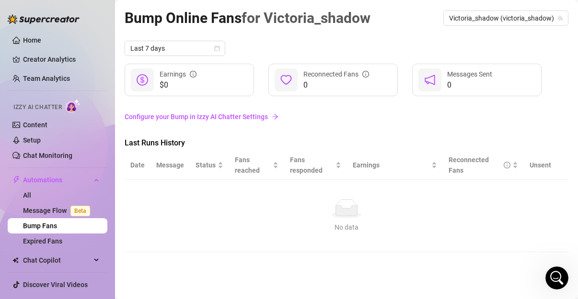
click at [222, 121] on link "Configure your Bump in Izzy AI Chatter Settings" at bounding box center [347, 117] width 444 height 11
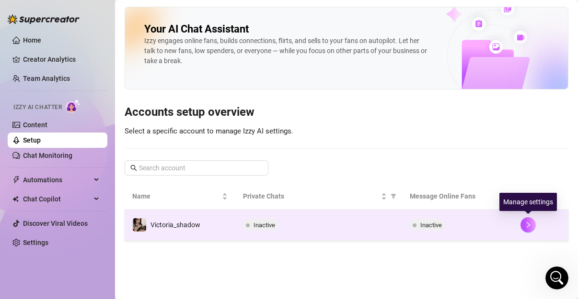
click at [518, 227] on td at bounding box center [541, 225] width 56 height 31
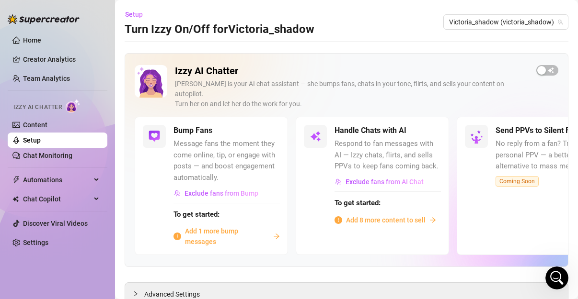
scroll to position [24, 0]
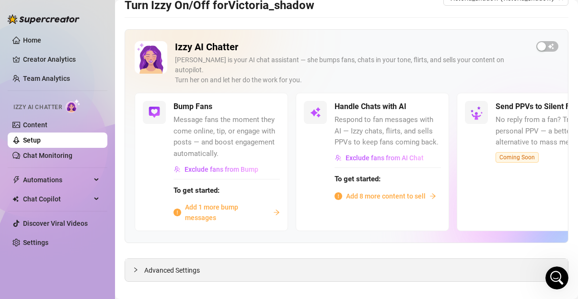
click at [226, 268] on div "Advanced Settings" at bounding box center [346, 270] width 443 height 23
click at [165, 265] on span "Advanced Settings" at bounding box center [172, 270] width 56 height 11
click at [358, 191] on span "Add 8 more content to sell" at bounding box center [386, 196] width 80 height 11
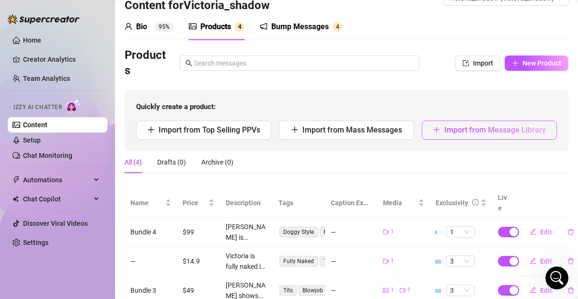
click at [434, 135] on button "Import from Message Library" at bounding box center [489, 130] width 135 height 19
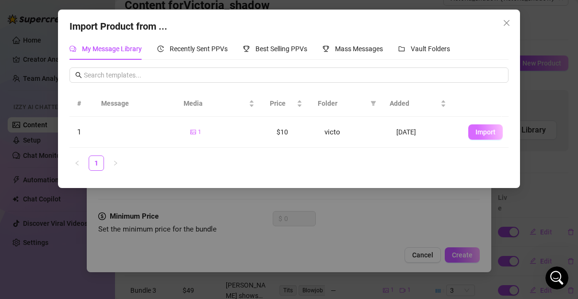
click at [477, 134] on span "Import" at bounding box center [485, 132] width 20 height 8
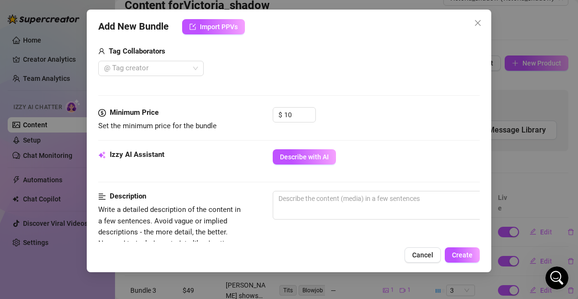
scroll to position [270, 0]
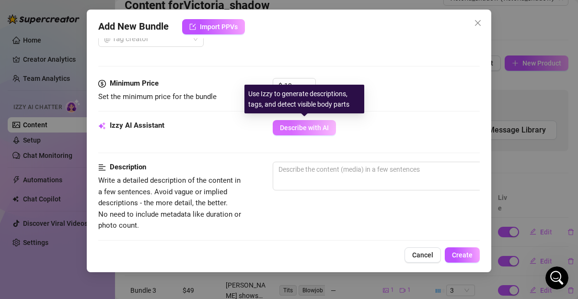
click at [319, 122] on button "Describe with AI" at bounding box center [304, 127] width 63 height 15
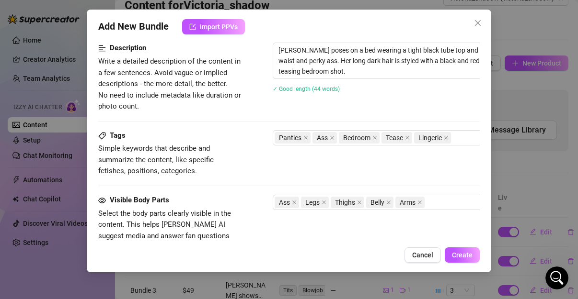
scroll to position [393, 0]
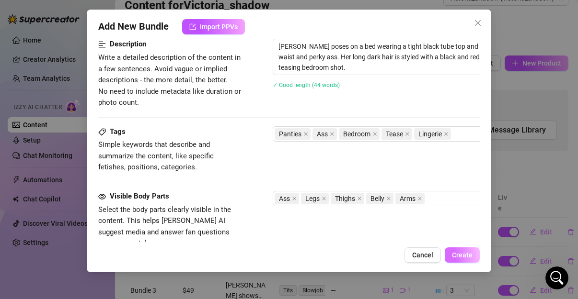
click at [459, 255] on span "Create" at bounding box center [462, 255] width 21 height 8
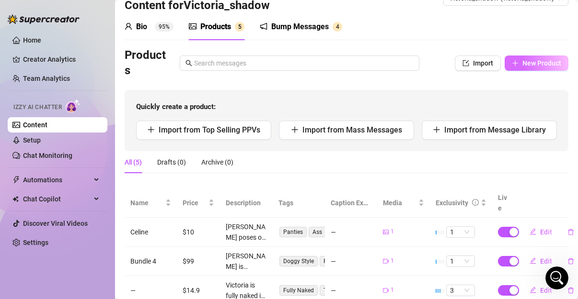
click at [512, 66] on icon "plus" at bounding box center [515, 63] width 7 height 7
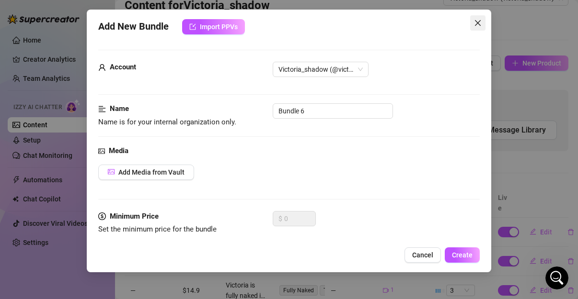
click at [480, 24] on icon "close" at bounding box center [478, 23] width 8 height 8
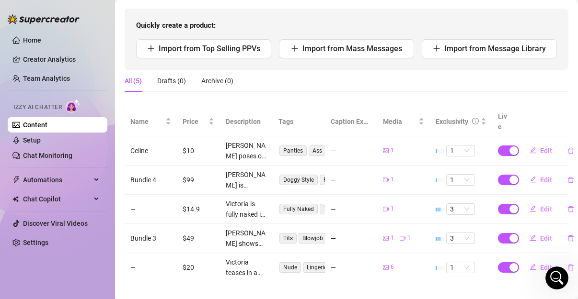
scroll to position [112, 0]
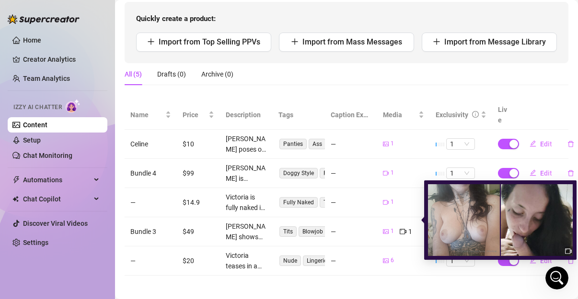
click at [383, 229] on icon "picture" at bounding box center [386, 231] width 6 height 4
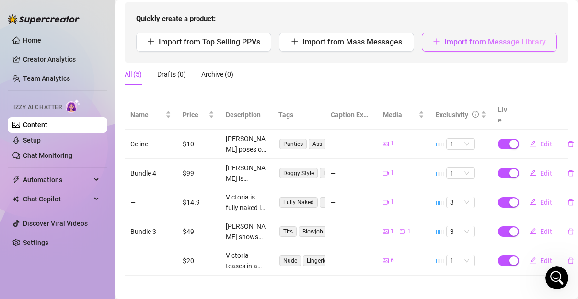
click at [482, 47] on button "Import from Message Library" at bounding box center [489, 42] width 135 height 19
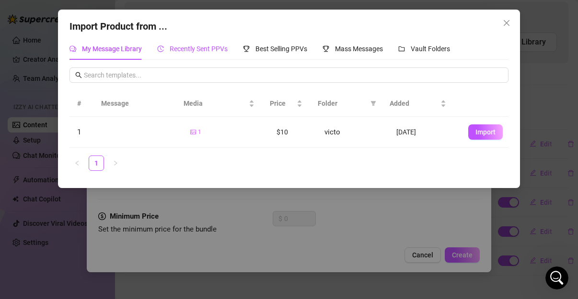
click at [191, 51] on span "Recently Sent PPVs" at bounding box center [199, 49] width 58 height 8
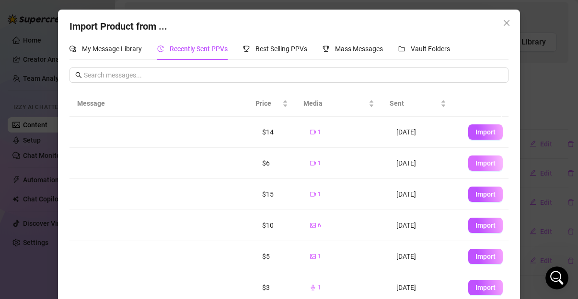
click at [468, 159] on button "Import" at bounding box center [485, 163] width 34 height 15
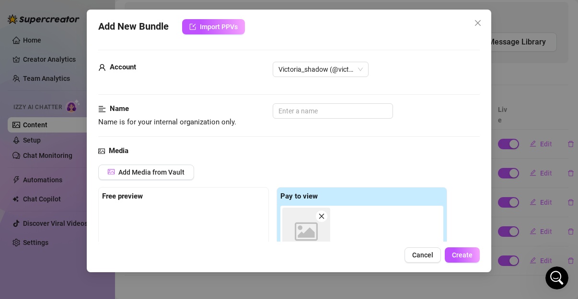
scroll to position [171, 0]
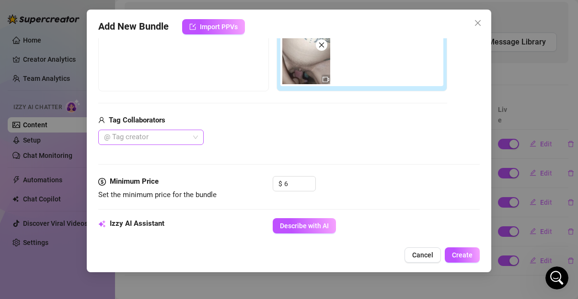
click at [169, 134] on div at bounding box center [145, 137] width 91 height 13
click at [163, 157] on div "Tonychopa" at bounding box center [151, 155] width 90 height 11
click at [298, 123] on div "Tag Collaborators" at bounding box center [272, 120] width 349 height 11
click at [291, 183] on input "6" at bounding box center [299, 184] width 31 height 14
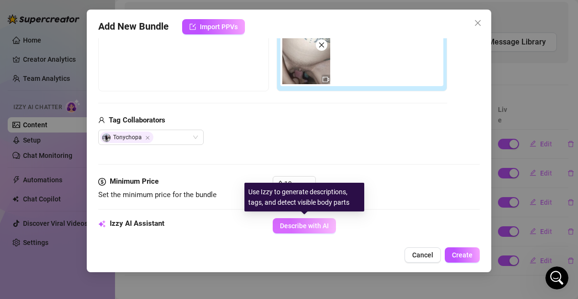
click at [287, 219] on button "Describe with AI" at bounding box center [304, 225] width 63 height 15
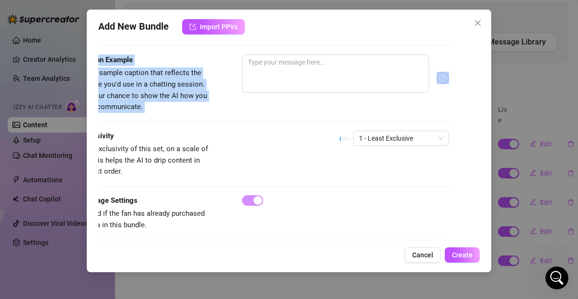
scroll to position [605, 110]
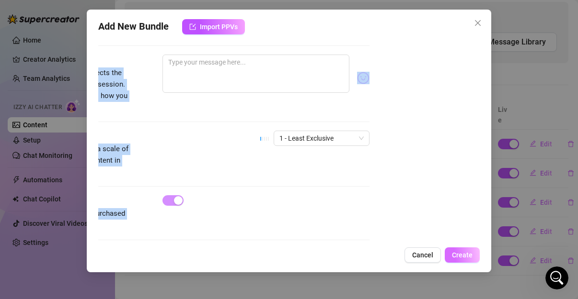
drag, startPoint x: 392, startPoint y: 131, endPoint x: 461, endPoint y: 260, distance: 146.2
click at [461, 260] on div "Add New Bundle Import PPVs Account Victoria_shadow (@victoria_shadow) Name Name…" at bounding box center [289, 141] width 404 height 263
click at [461, 260] on button "Create" at bounding box center [462, 255] width 35 height 15
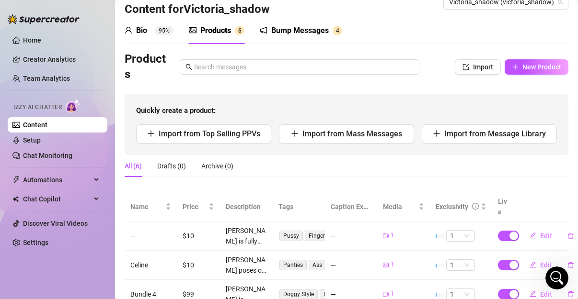
scroll to position [17, 0]
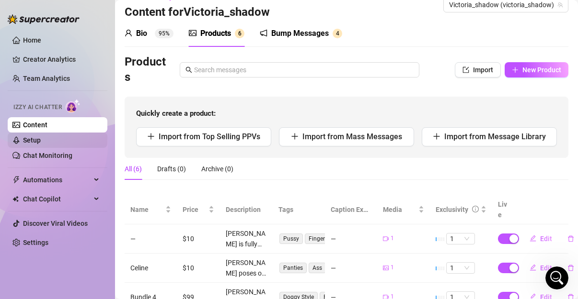
click at [41, 138] on link "Setup" at bounding box center [32, 141] width 18 height 8
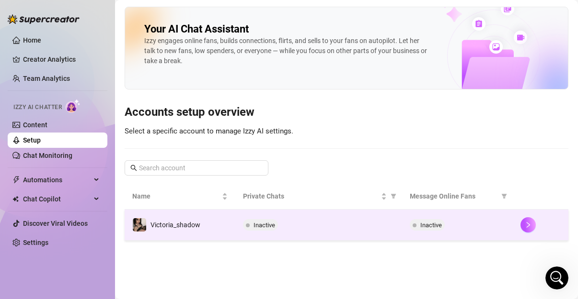
click at [263, 225] on span "Inactive" at bounding box center [264, 225] width 22 height 7
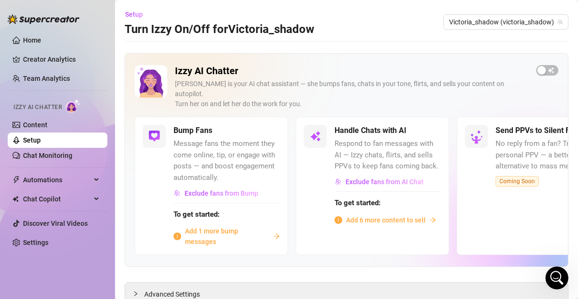
click at [233, 226] on span "Add 1 more bump messages" at bounding box center [227, 236] width 84 height 21
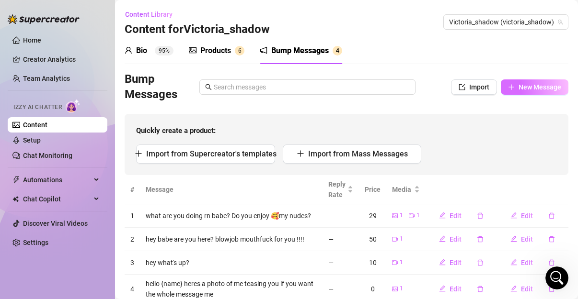
click at [510, 82] on button "New Message" at bounding box center [535, 87] width 68 height 15
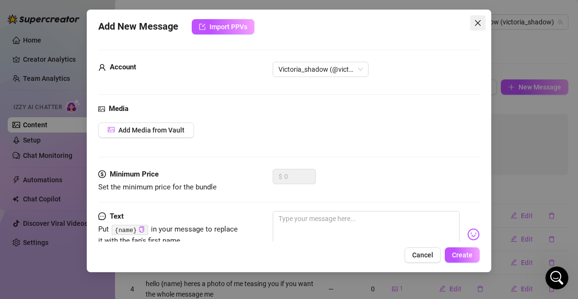
click at [475, 24] on icon "close" at bounding box center [478, 23] width 8 height 8
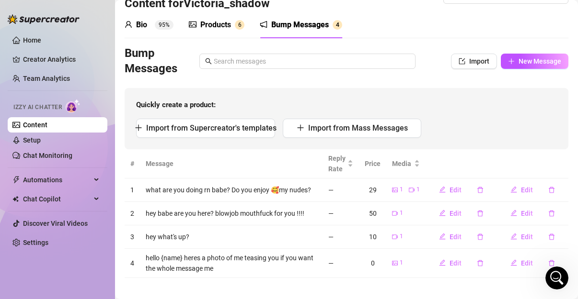
scroll to position [33, 0]
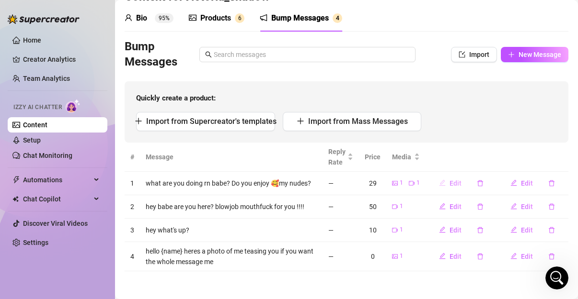
click at [439, 176] on button "Edit" at bounding box center [450, 183] width 38 height 15
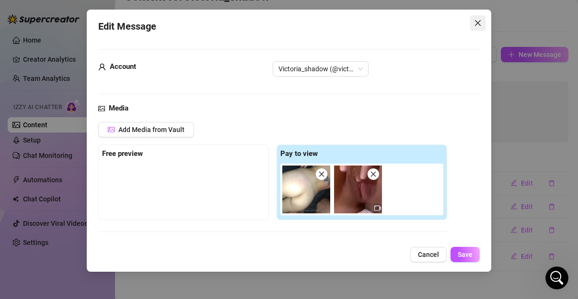
click at [479, 27] on button "Close" at bounding box center [477, 22] width 15 height 15
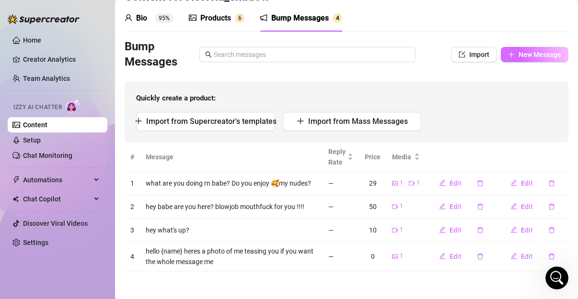
click at [518, 59] on button "New Message" at bounding box center [535, 54] width 68 height 15
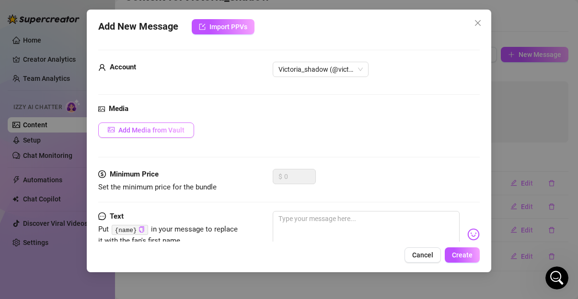
click at [181, 131] on span "Add Media from Vault" at bounding box center [151, 130] width 66 height 8
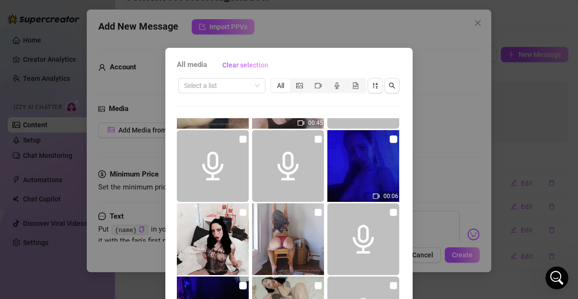
scroll to position [235, 0]
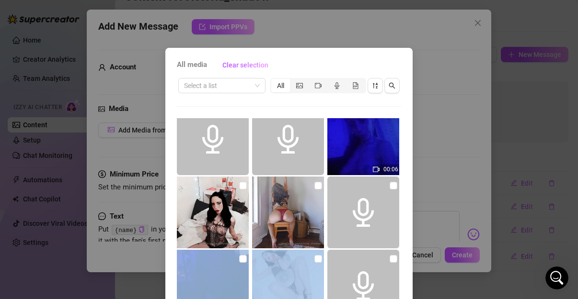
drag, startPoint x: 416, startPoint y: 231, endPoint x: 429, endPoint y: 258, distance: 29.6
click at [429, 258] on div "All media Clear selection Select a list All 01:17 00:13 00:45 00:06 00:29 03:00…" at bounding box center [289, 149] width 578 height 299
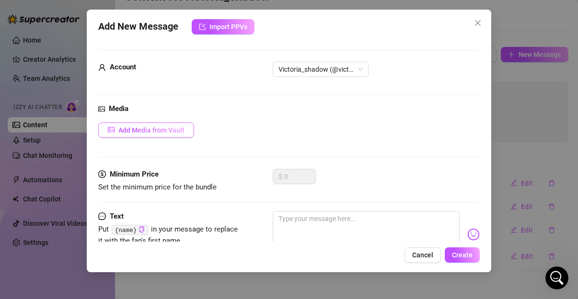
click at [173, 134] on button "Add Media from Vault" at bounding box center [146, 130] width 96 height 15
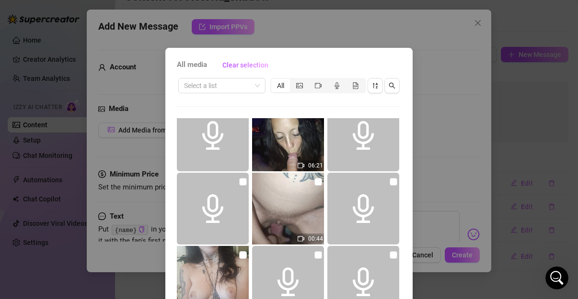
scroll to position [825, 0]
click at [289, 164] on img at bounding box center [288, 136] width 72 height 72
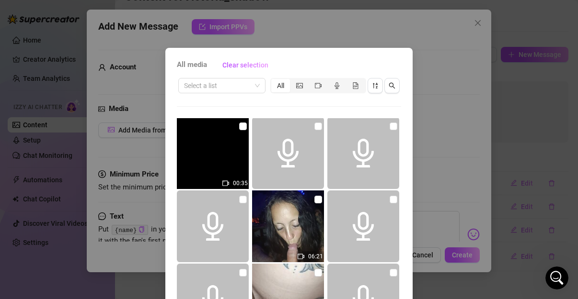
scroll to position [727, 0]
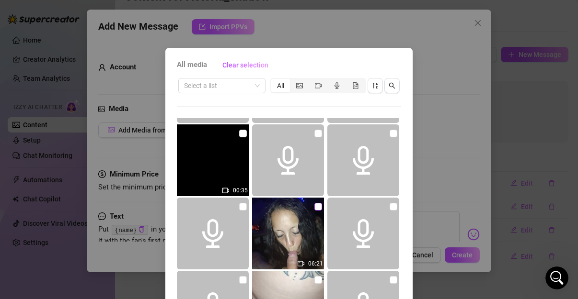
click at [314, 207] on input "checkbox" at bounding box center [318, 207] width 8 height 8
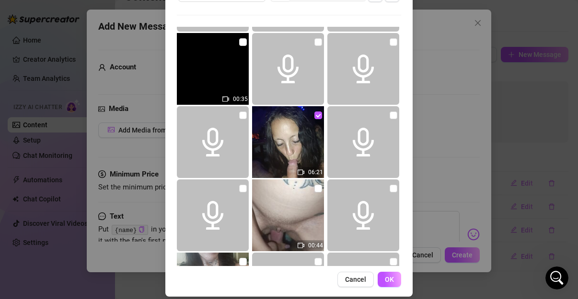
scroll to position [101, 0]
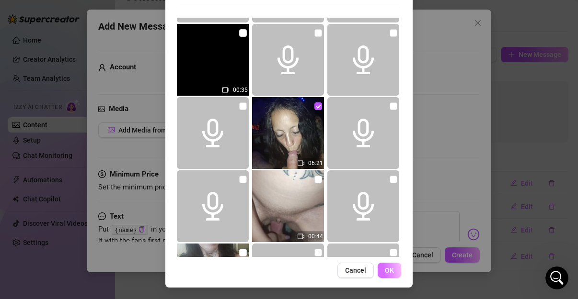
click at [389, 273] on span "OK" at bounding box center [389, 271] width 9 height 8
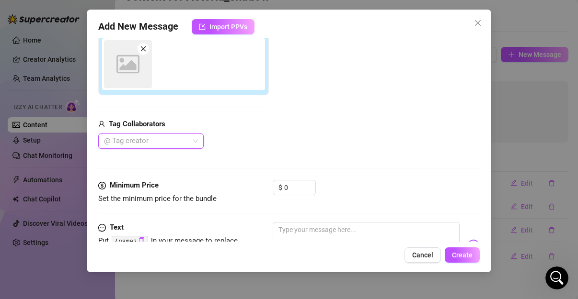
scroll to position [126, 0]
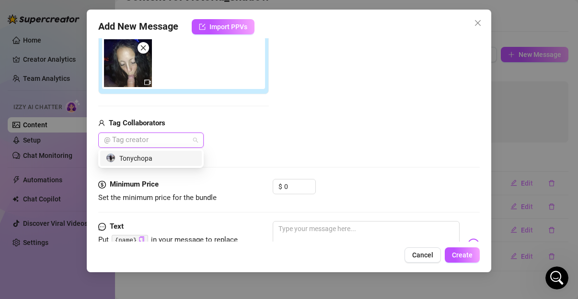
click at [190, 134] on div at bounding box center [145, 140] width 91 height 13
click at [173, 162] on div "Tonychopa" at bounding box center [151, 158] width 90 height 11
click at [288, 183] on input "0" at bounding box center [299, 187] width 31 height 14
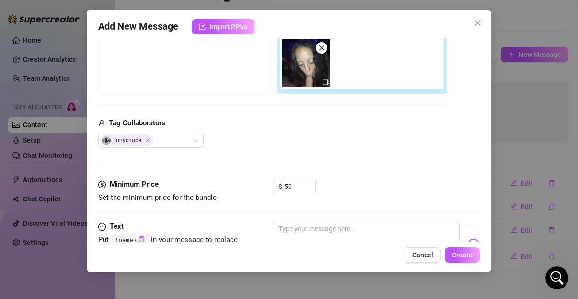
scroll to position [170, 0]
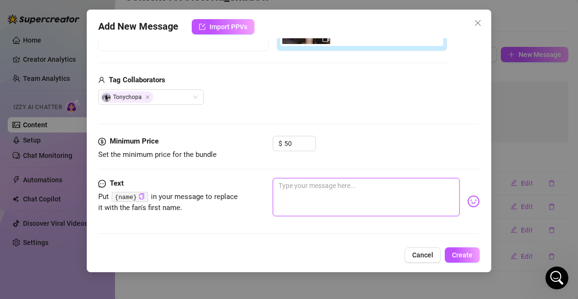
click at [285, 197] on textarea at bounding box center [366, 197] width 187 height 38
click at [290, 189] on textarea at bounding box center [366, 197] width 187 height 38
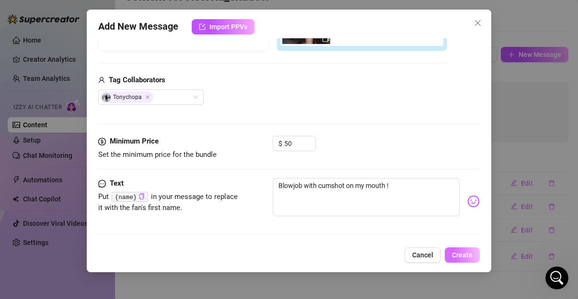
click at [452, 258] on span "Create" at bounding box center [462, 255] width 21 height 8
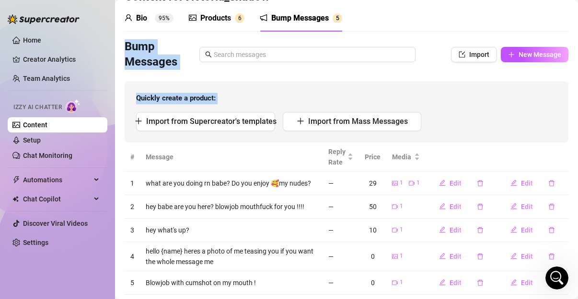
scroll to position [0, 0]
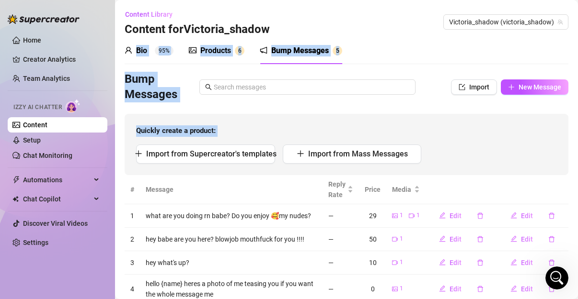
drag, startPoint x: 502, startPoint y: 112, endPoint x: 583, endPoint y: -21, distance: 155.4
click at [568, 0] on html "Home Creator Analytics Team Analytics Izzy AI Chatter Content Setup Chat Monito…" at bounding box center [289, 149] width 578 height 299
click at [401, 57] on div "Bio 95% Products 6 Bump Messages 5" at bounding box center [347, 50] width 444 height 27
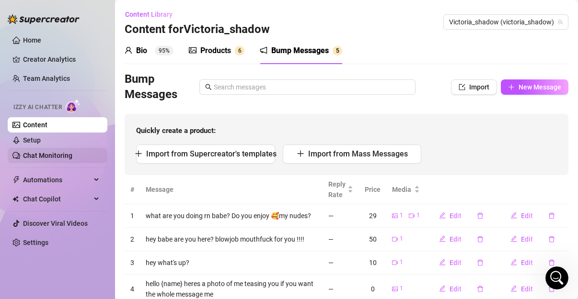
click at [65, 152] on link "Chat Monitoring" at bounding box center [47, 156] width 49 height 8
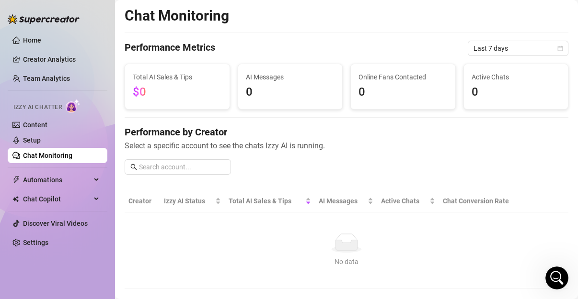
scroll to position [341, 0]
click at [68, 176] on span "Automations" at bounding box center [57, 179] width 68 height 15
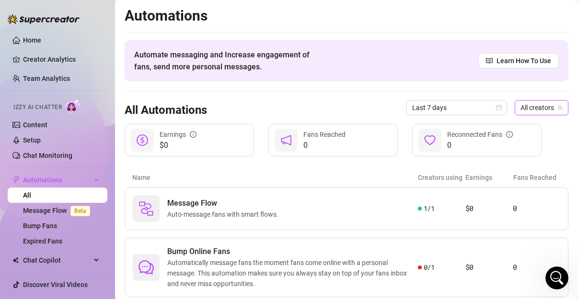
click at [545, 110] on span "All creators" at bounding box center [541, 108] width 42 height 14
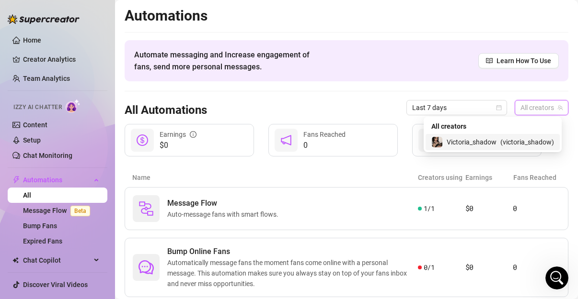
click at [535, 138] on span "( victoria_shadow )" at bounding box center [527, 142] width 54 height 11
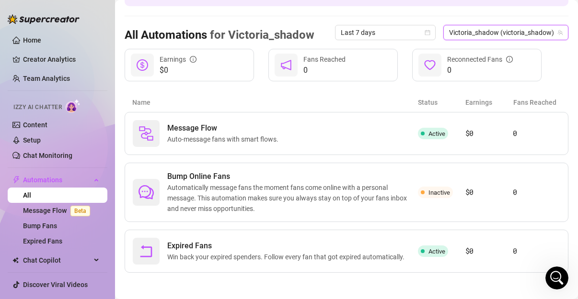
scroll to position [76, 0]
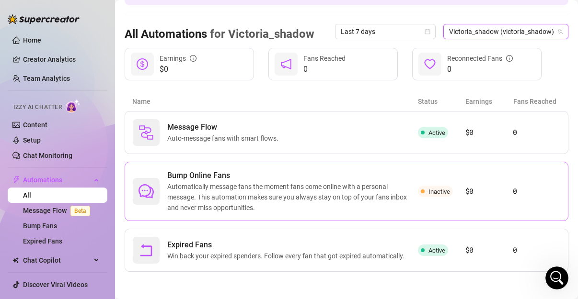
click at [443, 192] on span "Inactive" at bounding box center [439, 191] width 22 height 7
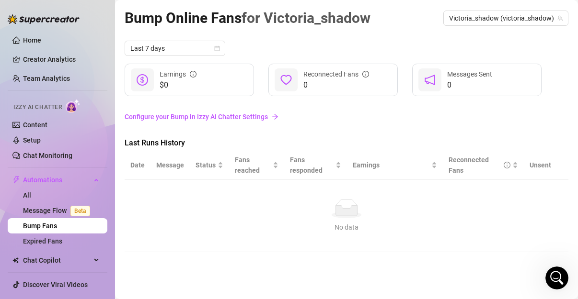
click at [253, 119] on link "Configure your Bump in Izzy AI Chatter Settings" at bounding box center [347, 117] width 444 height 11
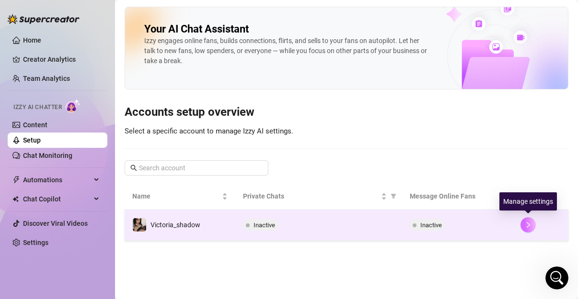
click at [530, 225] on icon "right" at bounding box center [528, 225] width 7 height 7
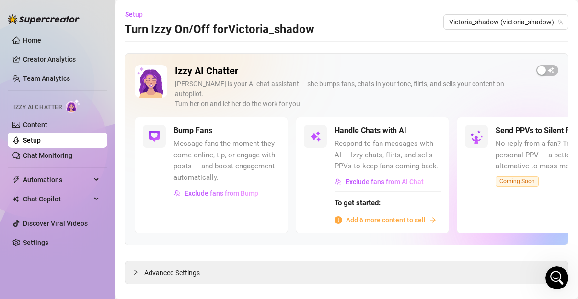
click at [370, 224] on div "Izzy AI Chatter Izzy is your AI chat assistant — she bumps fans, chats in your …" at bounding box center [347, 149] width 444 height 193
click at [379, 215] on span "Add 6 more content to sell" at bounding box center [386, 220] width 80 height 11
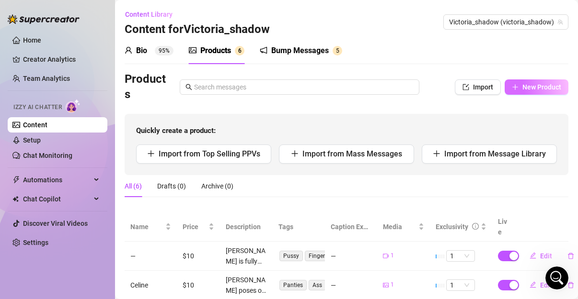
click at [522, 89] on span "New Product" at bounding box center [541, 87] width 39 height 8
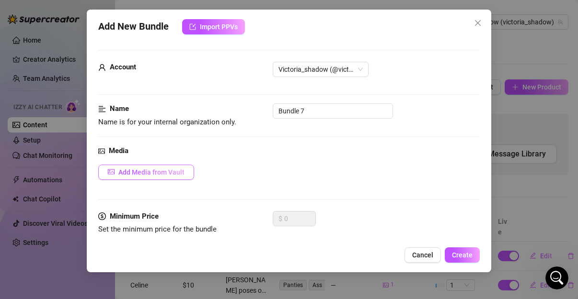
click at [174, 169] on span "Add Media from Vault" at bounding box center [151, 173] width 66 height 8
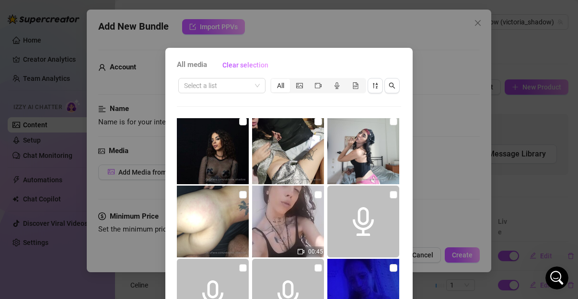
scroll to position [67, 0]
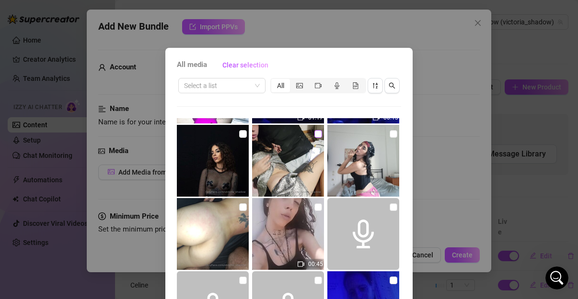
click at [314, 137] on input "checkbox" at bounding box center [318, 134] width 8 height 8
click at [314, 203] on label at bounding box center [318, 207] width 8 height 11
click at [314, 204] on input "checkbox" at bounding box center [318, 208] width 8 height 8
drag, startPoint x: 461, startPoint y: 136, endPoint x: 474, endPoint y: 172, distance: 38.6
click at [474, 172] on div "All media Clear selection Select a list All 01:17 00:13 00:45 00:06 00:29 03:00…" at bounding box center [289, 149] width 578 height 299
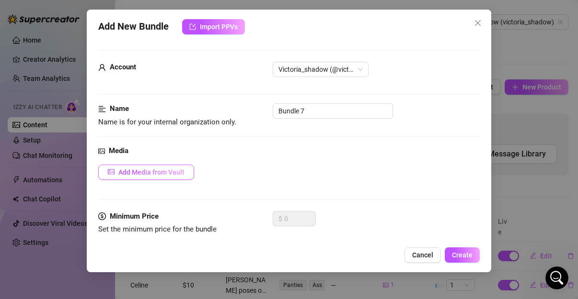
click at [134, 173] on span "Add Media from Vault" at bounding box center [151, 173] width 66 height 8
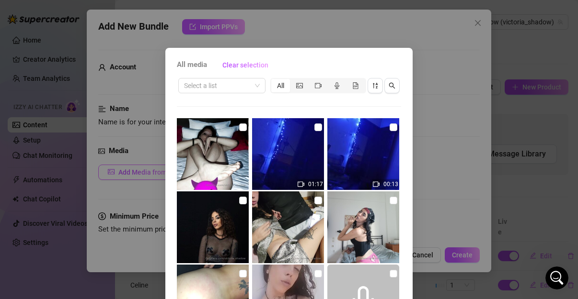
click at [134, 173] on div "All media Clear selection Select a list All 01:17 00:13 00:45 00:06 00:29 03:00…" at bounding box center [289, 149] width 578 height 299
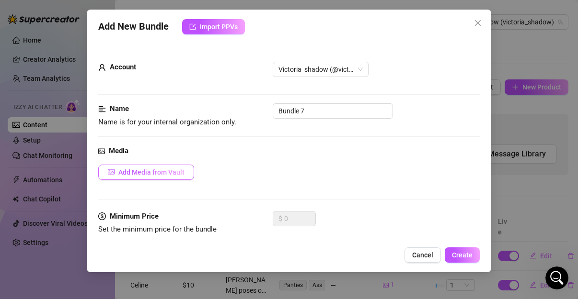
click at [156, 173] on span "Add Media from Vault" at bounding box center [151, 173] width 66 height 8
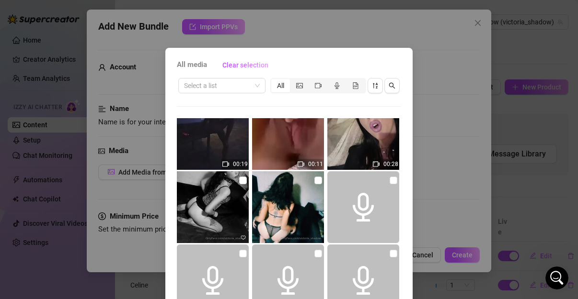
scroll to position [578, 0]
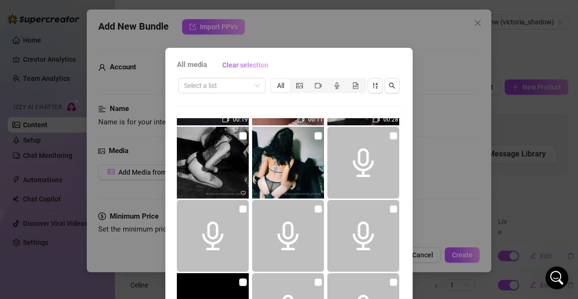
drag, startPoint x: 386, startPoint y: 226, endPoint x: 387, endPoint y: 236, distance: 10.2
click at [387, 236] on span at bounding box center [363, 236] width 72 height 72
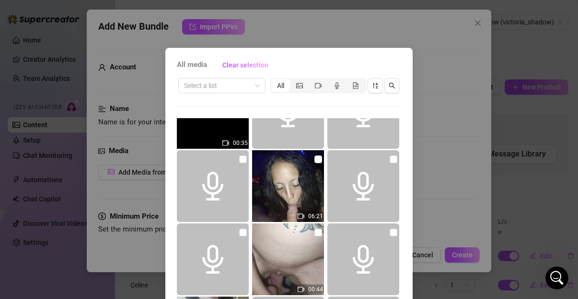
scroll to position [776, 0]
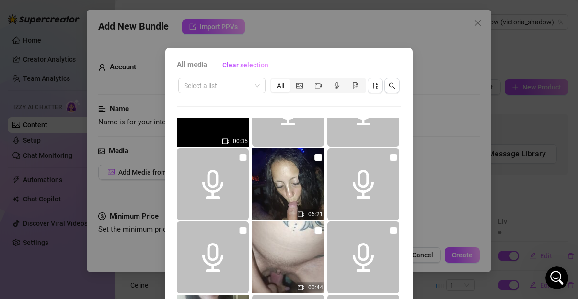
click at [404, 239] on div "All media Clear selection Select a list All 01:17 00:13 00:45 00:06 00:29 03:00…" at bounding box center [288, 218] width 247 height 341
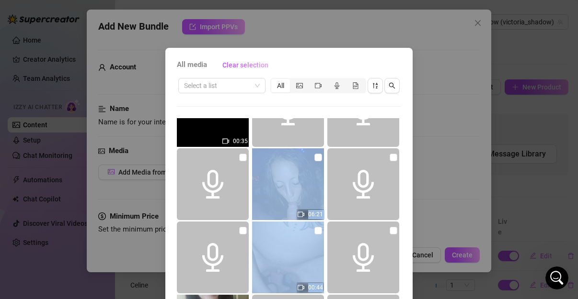
drag, startPoint x: 404, startPoint y: 239, endPoint x: 299, endPoint y: 169, distance: 125.7
click at [299, 169] on div "All media Clear selection Select a list All 01:17 00:13 00:45 00:06 00:29 03:00…" at bounding box center [288, 218] width 247 height 341
click at [314, 159] on input "checkbox" at bounding box center [318, 158] width 8 height 8
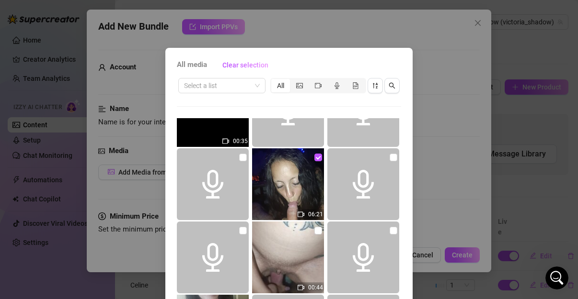
click at [568, 77] on div "All media Clear selection Select a list All 01:17 00:13 00:45 00:06 00:29 03:00…" at bounding box center [289, 149] width 578 height 299
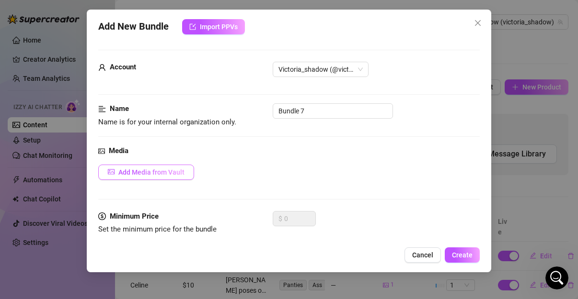
click at [176, 175] on span "Add Media from Vault" at bounding box center [151, 173] width 66 height 8
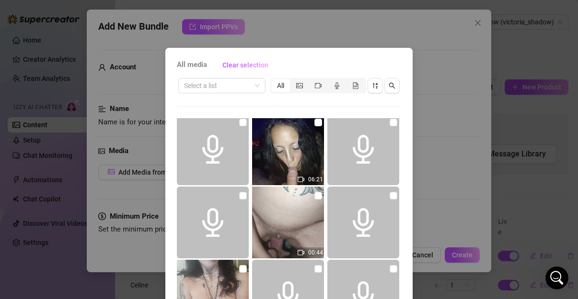
scroll to position [799, 0]
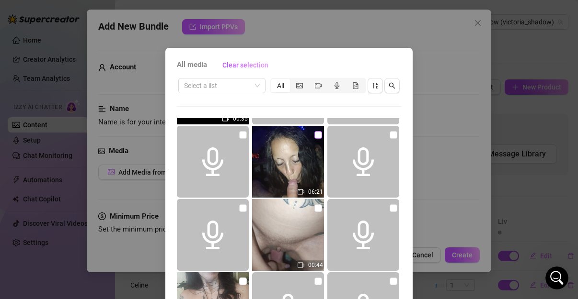
click at [314, 135] on input "checkbox" at bounding box center [318, 135] width 8 height 8
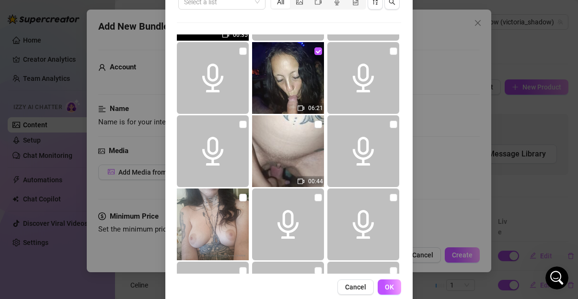
scroll to position [100, 0]
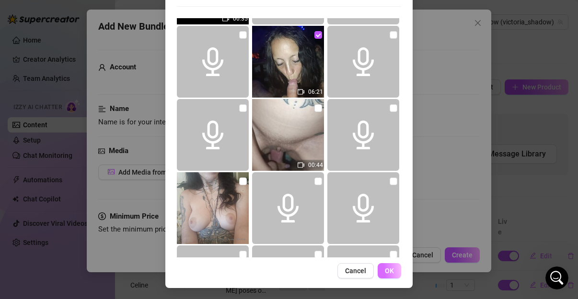
click at [385, 273] on span "OK" at bounding box center [389, 271] width 9 height 8
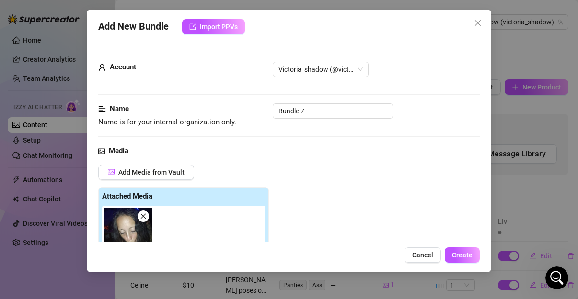
scroll to position [171, 0]
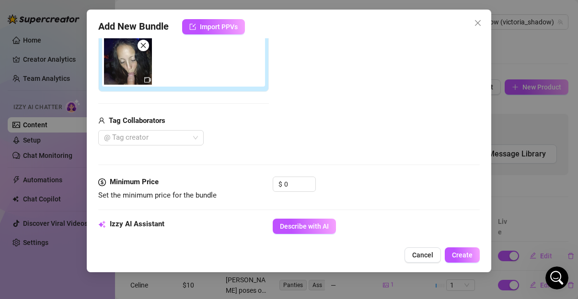
click at [294, 194] on div "$ 0" at bounding box center [294, 189] width 43 height 24
click at [294, 184] on input "0" at bounding box center [299, 184] width 31 height 14
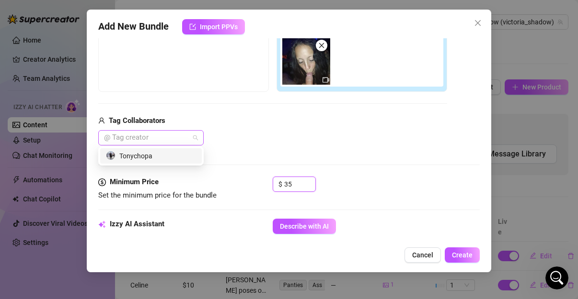
click at [135, 136] on div at bounding box center [145, 137] width 91 height 13
click at [133, 163] on div "Tonychopa" at bounding box center [151, 156] width 102 height 15
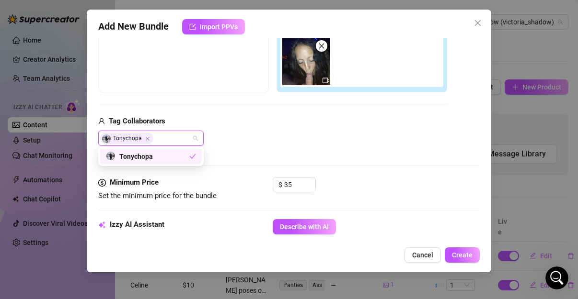
click at [258, 128] on div "Tag Collaborators Tonychopa" at bounding box center [272, 131] width 349 height 31
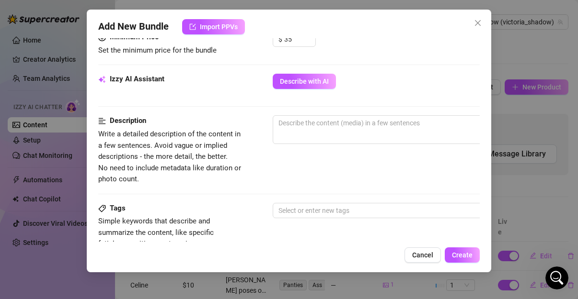
scroll to position [315, 0]
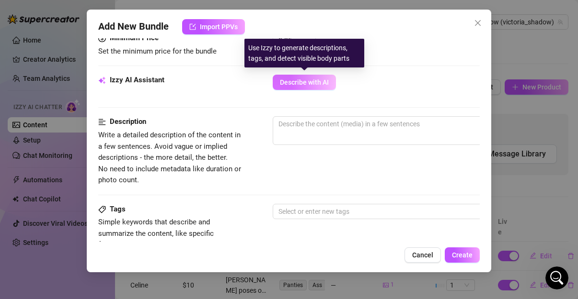
click at [309, 84] on span "Describe with AI" at bounding box center [304, 83] width 49 height 8
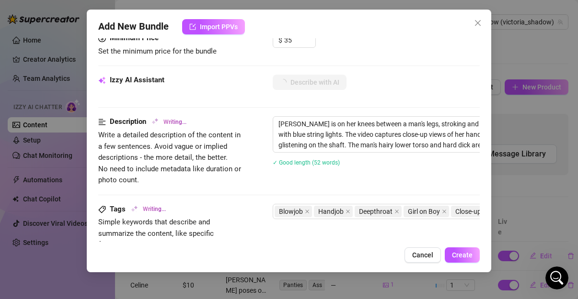
click at [439, 187] on div "Description Writing... Write a detailed description of the content in a few sen…" at bounding box center [288, 159] width 381 height 87
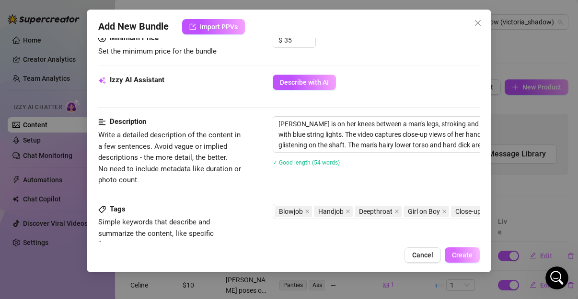
click at [460, 251] on span "Create" at bounding box center [462, 255] width 21 height 8
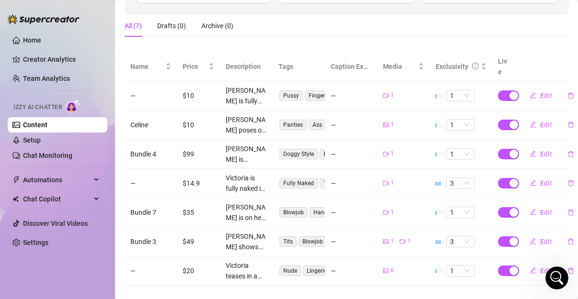
scroll to position [166, 0]
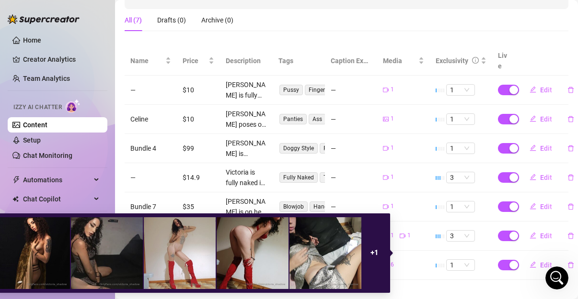
click at [379, 253] on div "+ 1" at bounding box center [374, 253] width 24 height 72
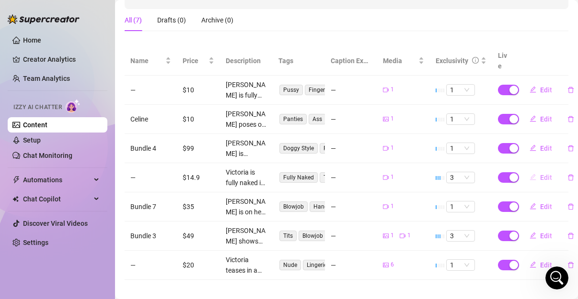
click at [530, 170] on button "Edit" at bounding box center [541, 177] width 38 height 15
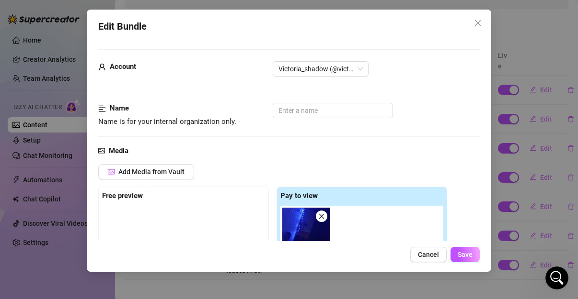
click at [494, 19] on div "Edit Bundle Account Victoria_shadow (@victoria_shadow) Name Name is for your in…" at bounding box center [289, 149] width 578 height 299
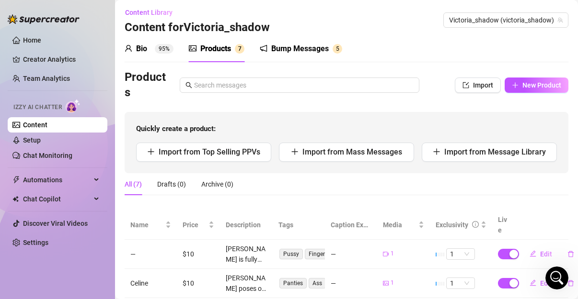
scroll to position [0, 0]
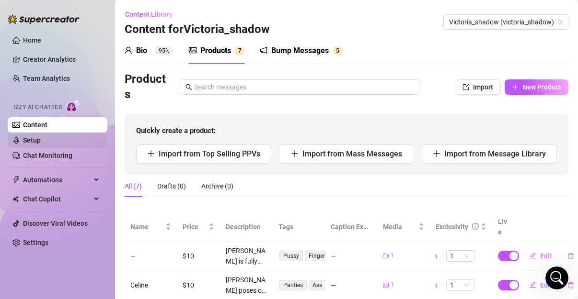
click at [41, 144] on link "Setup" at bounding box center [32, 141] width 18 height 8
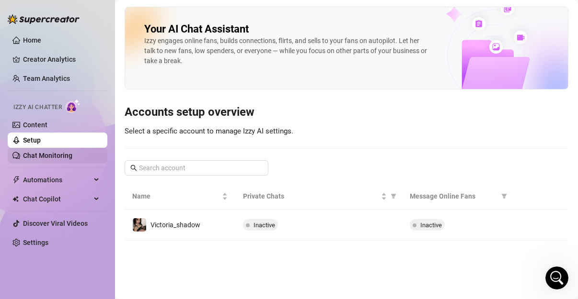
click at [54, 154] on link "Chat Monitoring" at bounding box center [47, 156] width 49 height 8
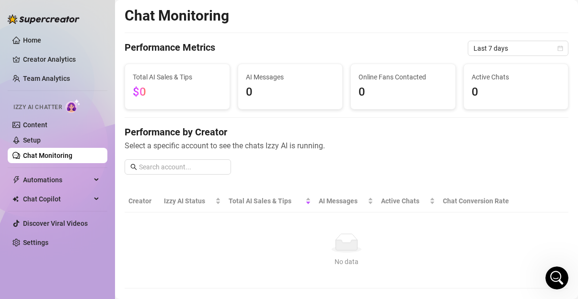
click at [53, 114] on div "Izzy AI Chatter" at bounding box center [57, 106] width 102 height 22
click at [42, 104] on span "Izzy AI Chatter" at bounding box center [37, 107] width 48 height 9
click at [37, 195] on span "Chat Copilot" at bounding box center [57, 199] width 68 height 15
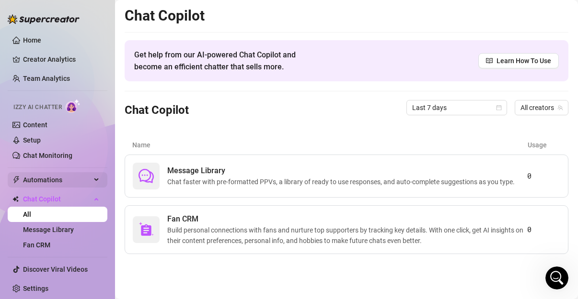
click at [43, 180] on span "Automations" at bounding box center [57, 179] width 68 height 15
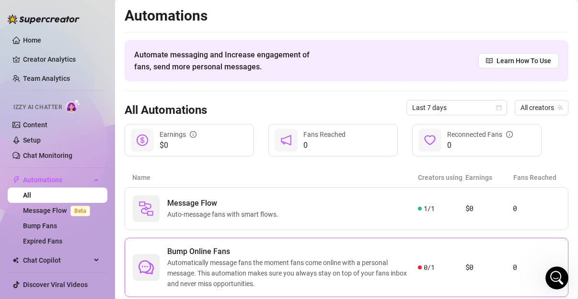
click at [427, 262] on span "0 / 1" at bounding box center [428, 267] width 11 height 11
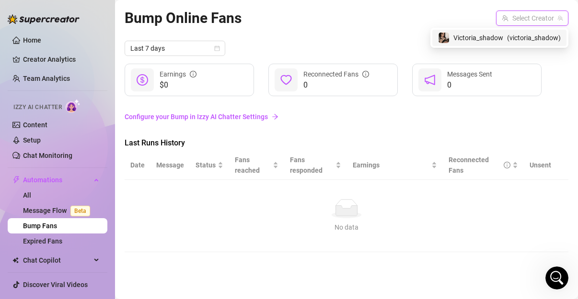
click at [525, 13] on input "search" at bounding box center [528, 18] width 52 height 14
click at [499, 38] on span "Victoria_shadow" at bounding box center [478, 38] width 50 height 11
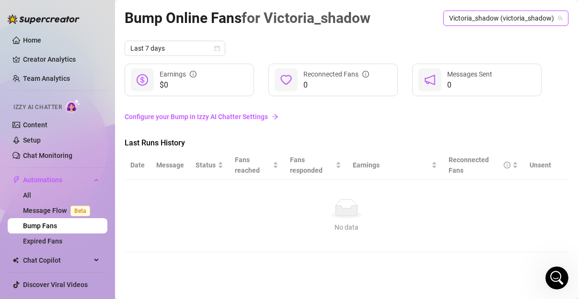
click at [260, 112] on link "Configure your Bump in Izzy AI Chatter Settings" at bounding box center [347, 117] width 444 height 11
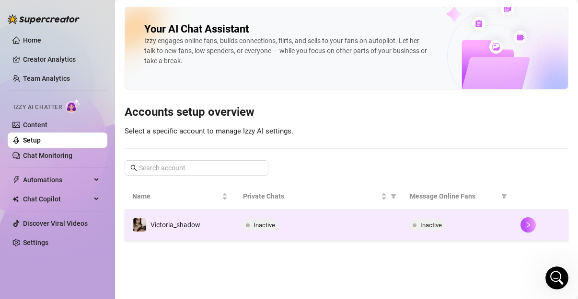
click at [301, 223] on div "Inactive" at bounding box center [318, 224] width 151 height 11
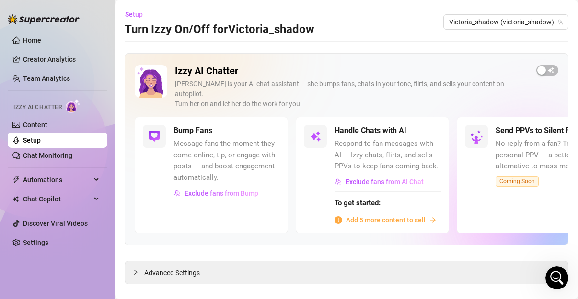
click at [384, 215] on span "Add 5 more content to sell" at bounding box center [386, 220] width 80 height 11
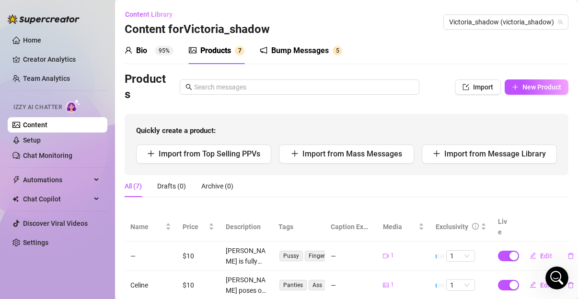
click at [384, 208] on div "Products Import New Product Quickly create a product: Import from Top Selling P…" at bounding box center [347, 259] width 444 height 375
click at [473, 88] on span "Import" at bounding box center [483, 87] width 20 height 8
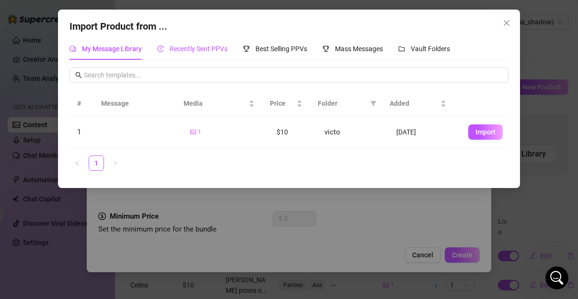
click at [218, 53] on span "Recently Sent PPVs" at bounding box center [199, 49] width 58 height 8
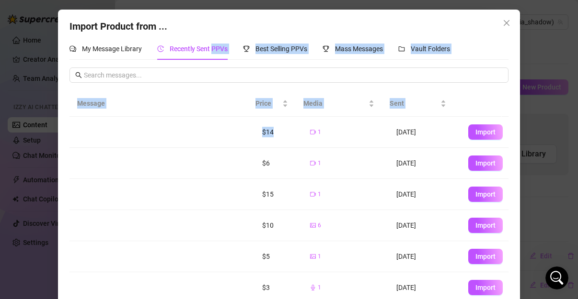
drag, startPoint x: 218, startPoint y: 53, endPoint x: 271, endPoint y: 152, distance: 112.5
click at [271, 152] on div "My Message Library Recently Sent PPVs Best Selling PPVs Mass Messages Vault Fol…" at bounding box center [288, 182] width 439 height 289
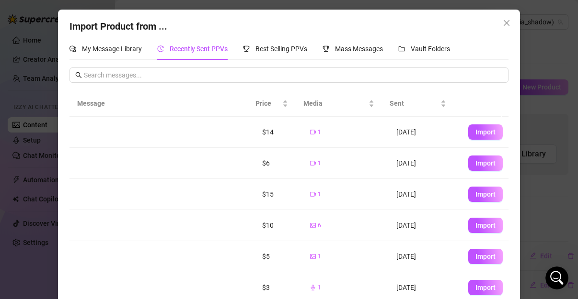
click at [201, 184] on td at bounding box center [161, 194] width 185 height 31
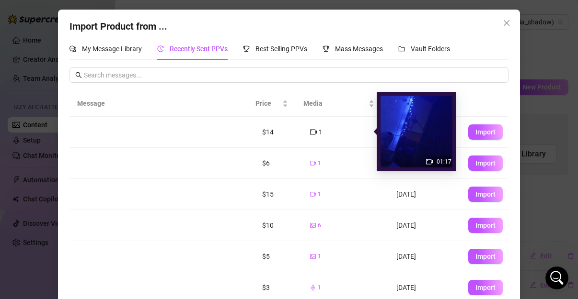
click at [310, 134] on div "1" at bounding box center [316, 132] width 12 height 11
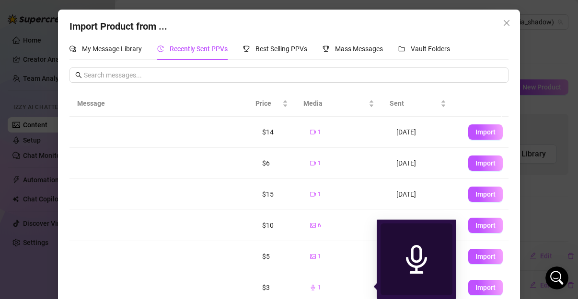
click at [310, 287] on icon "audio" at bounding box center [313, 288] width 6 height 6
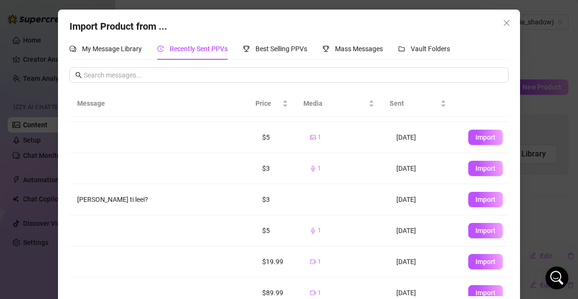
scroll to position [130, 0]
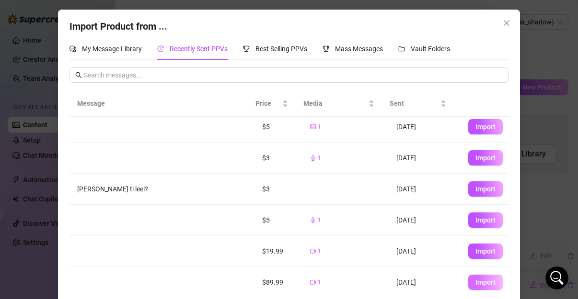
click at [468, 284] on button "Import" at bounding box center [485, 282] width 34 height 15
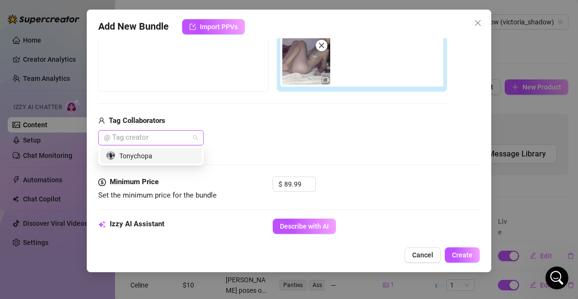
click at [166, 141] on div at bounding box center [145, 137] width 91 height 13
click at [156, 163] on div "Tonychopa" at bounding box center [151, 155] width 102 height 15
click at [313, 128] on div "Tag Collaborators Tonychopa" at bounding box center [272, 130] width 349 height 31
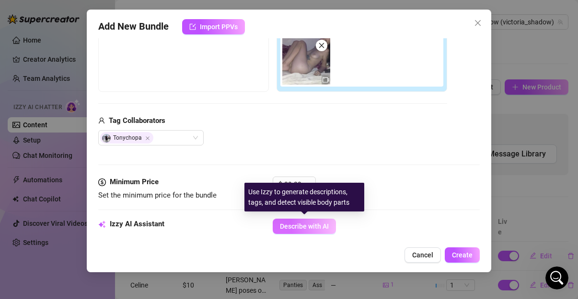
click at [291, 219] on button "Describe with AI" at bounding box center [304, 226] width 63 height 15
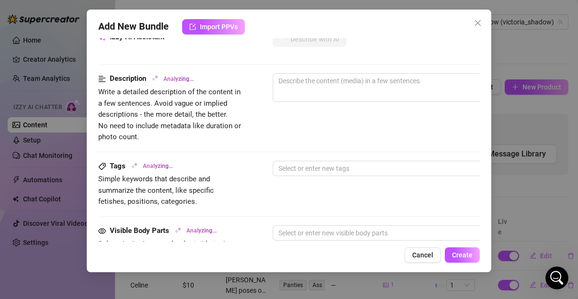
scroll to position [360, 0]
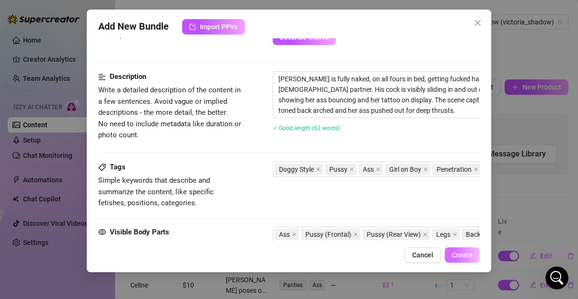
click at [463, 260] on button "Create" at bounding box center [462, 255] width 35 height 15
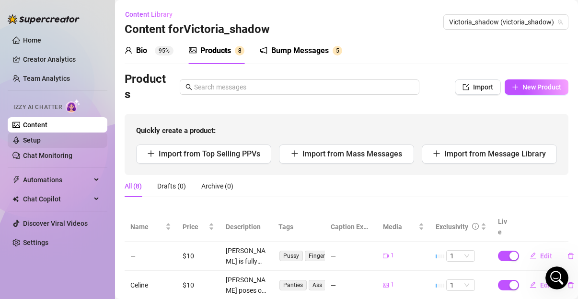
click at [41, 143] on link "Setup" at bounding box center [32, 141] width 18 height 8
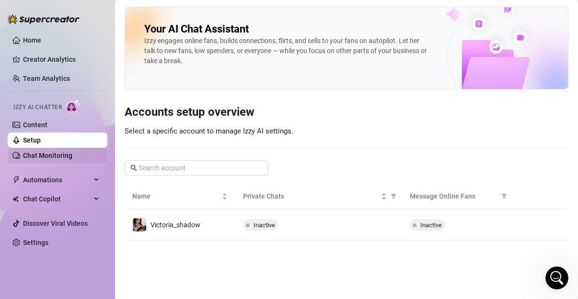
click at [52, 152] on link "Chat Monitoring" at bounding box center [47, 156] width 49 height 8
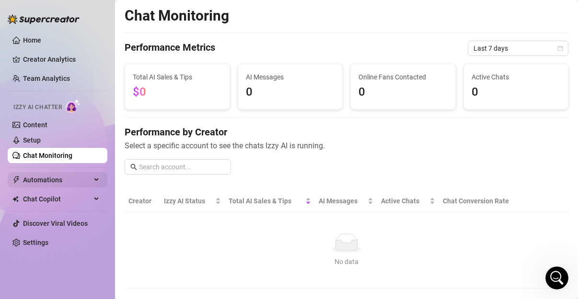
click at [44, 187] on span "Automations" at bounding box center [57, 179] width 68 height 15
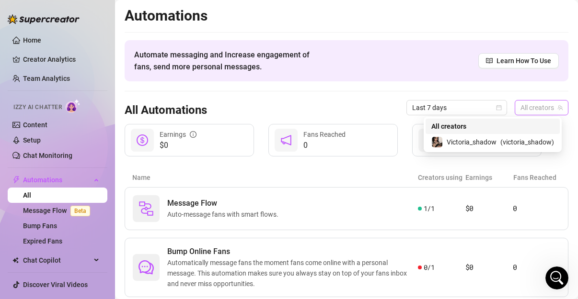
click at [536, 111] on span "All creators" at bounding box center [541, 108] width 42 height 14
click at [496, 149] on div "Victoria_shadow ( victoria_shadow )" at bounding box center [492, 142] width 134 height 16
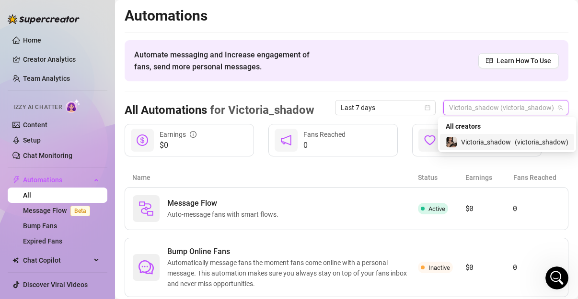
drag, startPoint x: 557, startPoint y: 110, endPoint x: 528, endPoint y: 140, distance: 42.0
click at [528, 140] on body "Home Creator Analytics Team Analytics Izzy AI Chatter Content Setup Chat Monito…" at bounding box center [289, 149] width 578 height 299
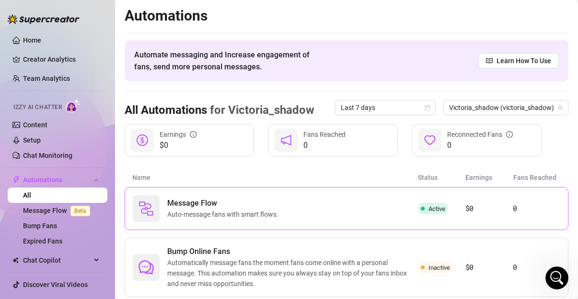
click at [429, 221] on div "Message Flow Auto-message fans with smart flows. Active $0 0" at bounding box center [347, 208] width 444 height 43
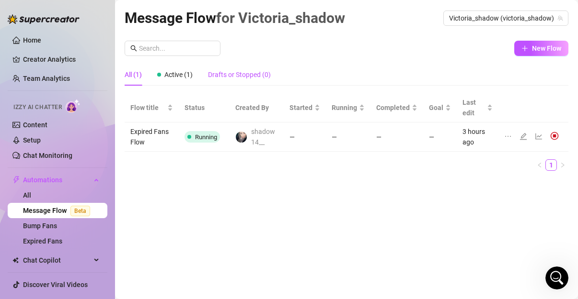
click at [251, 70] on div "Drafts or Stopped (0)" at bounding box center [239, 74] width 63 height 11
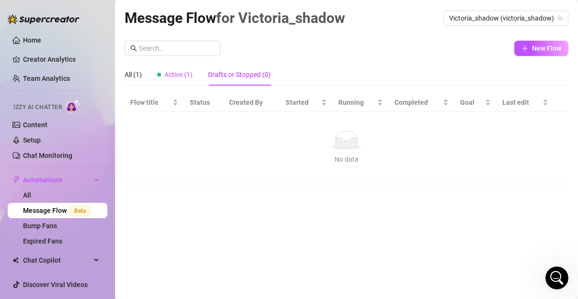
click at [181, 77] on span "Active (1)" at bounding box center [178, 75] width 28 height 8
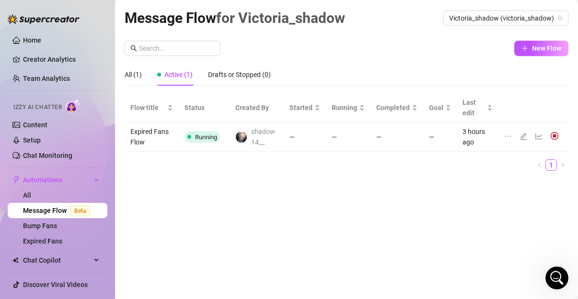
click at [255, 135] on span "shadow14__" at bounding box center [264, 136] width 27 height 21
click at [505, 137] on icon "ellipsis" at bounding box center [508, 136] width 6 height 1
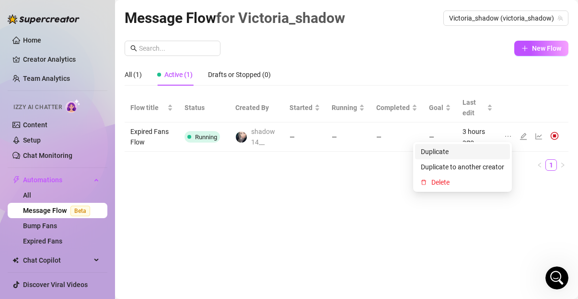
click at [462, 156] on span "Duplicate" at bounding box center [462, 152] width 83 height 11
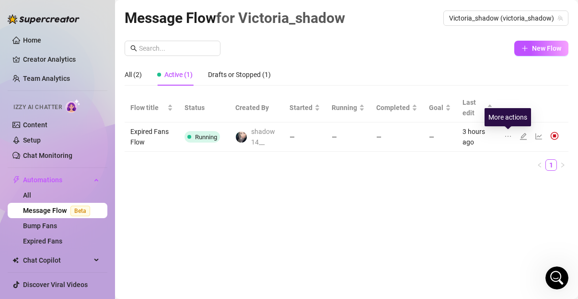
click at [509, 136] on icon "ellipsis" at bounding box center [508, 137] width 8 height 8
click at [535, 131] on td at bounding box center [533, 137] width 70 height 29
click at [548, 171] on li "1" at bounding box center [550, 165] width 11 height 11
click at [549, 267] on div "Open Intercom Messenger" at bounding box center [555, 277] width 32 height 32
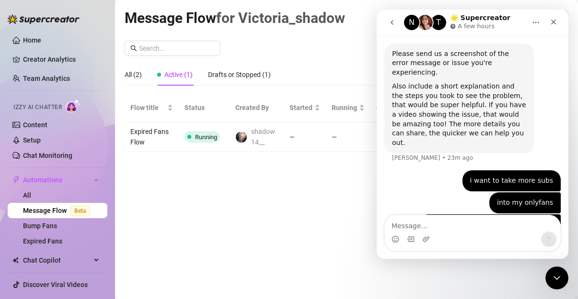
scroll to position [341, 0]
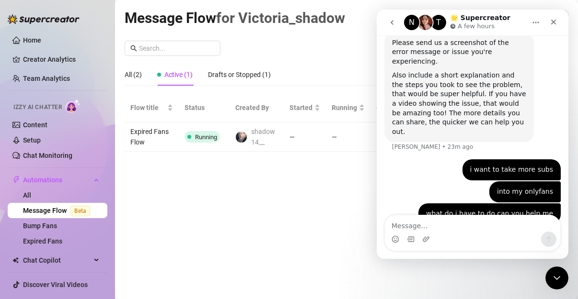
click at [264, 186] on div "Message Flow for Victoria_shadow Victoria_shadow (victoria_shadow) New Flow All…" at bounding box center [347, 139] width 444 height 264
click at [135, 74] on div "All (2)" at bounding box center [133, 74] width 17 height 11
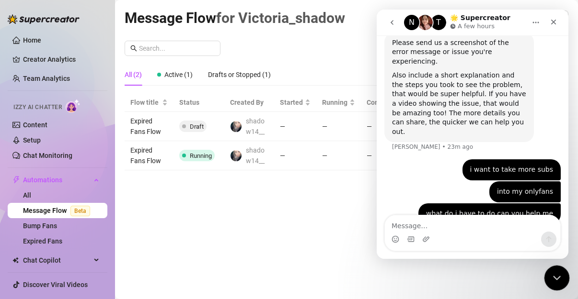
click at [556, 274] on icon "Close Intercom Messenger" at bounding box center [554, 276] width 11 height 11
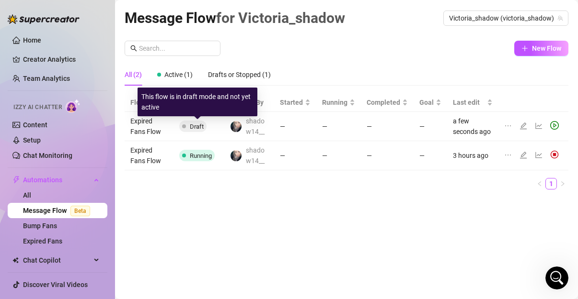
click at [195, 128] on span "Draft" at bounding box center [197, 126] width 14 height 7
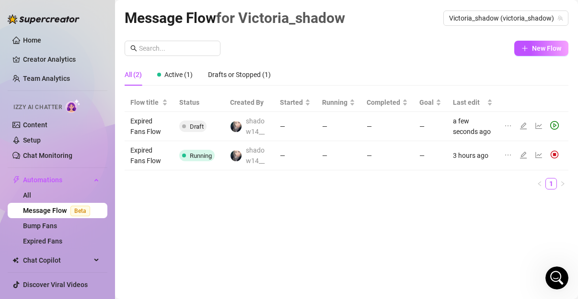
click at [149, 124] on td "Expired Fans Flow" at bounding box center [149, 126] width 49 height 29
click at [155, 145] on td "Expired Fans Flow" at bounding box center [149, 155] width 49 height 29
click at [535, 127] on icon "line-chart" at bounding box center [538, 126] width 7 height 6
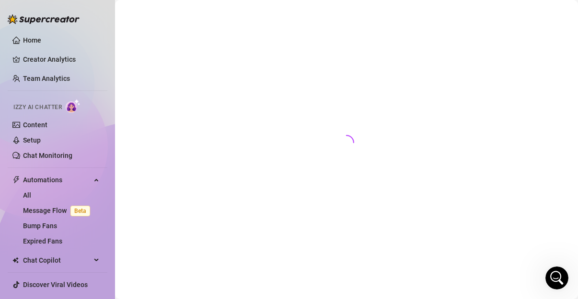
click at [535, 127] on div at bounding box center [347, 139] width 444 height 264
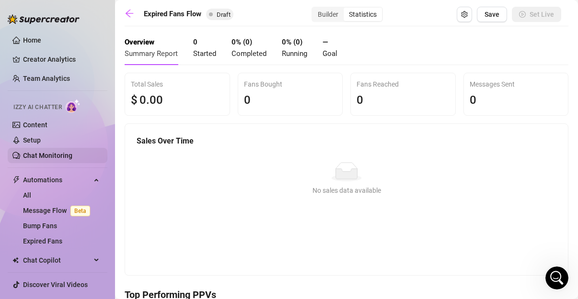
click at [72, 154] on link "Chat Monitoring" at bounding box center [47, 156] width 49 height 8
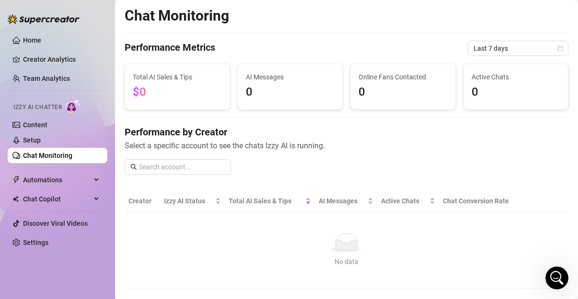
click at [72, 154] on link "Chat Monitoring" at bounding box center [47, 156] width 49 height 8
click at [62, 76] on link "Team Analytics" at bounding box center [46, 79] width 47 height 8
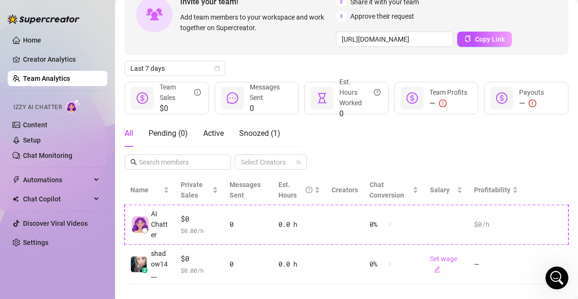
scroll to position [83, 0]
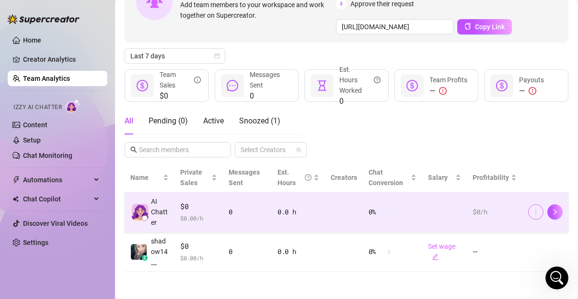
click at [532, 212] on button "button" at bounding box center [535, 212] width 15 height 15
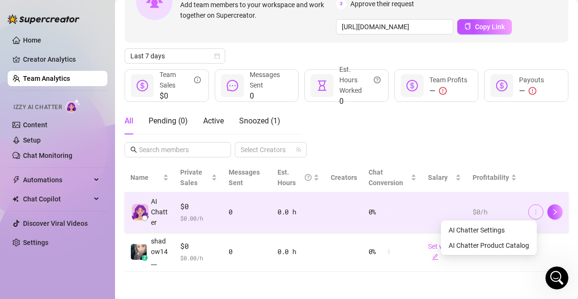
click at [532, 212] on button "button" at bounding box center [535, 212] width 15 height 15
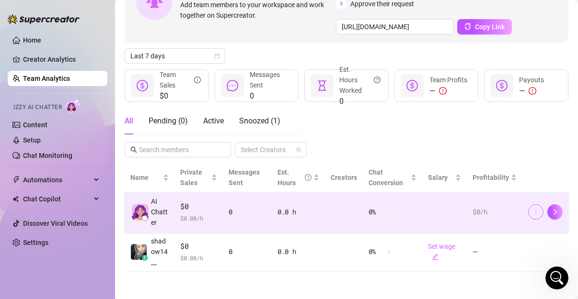
click at [532, 212] on button "button" at bounding box center [535, 212] width 15 height 15
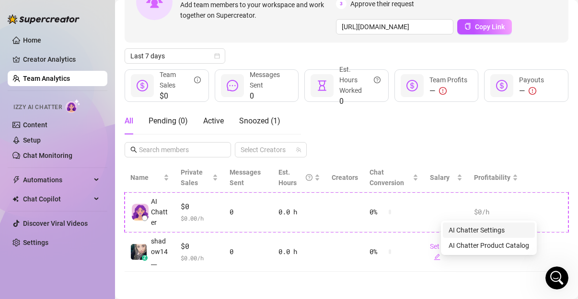
click at [504, 234] on link "AI Chatter Settings" at bounding box center [476, 231] width 56 height 8
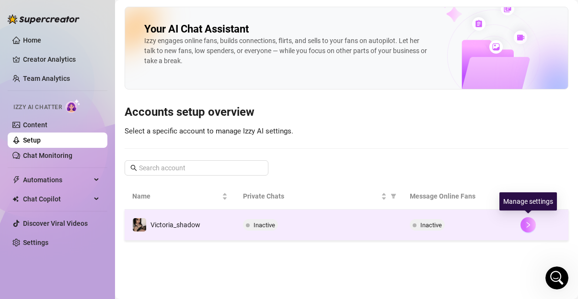
click at [524, 222] on button "button" at bounding box center [527, 224] width 15 height 15
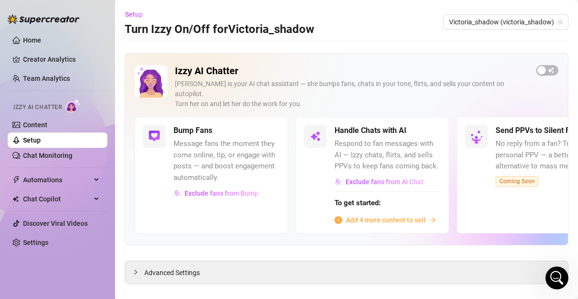
click at [399, 98] on div "Izzy is your AI chat assistant — she bumps fans, chats in your tone, flirts, an…" at bounding box center [352, 94] width 354 height 30
click at [539, 71] on button "button" at bounding box center [547, 70] width 22 height 11
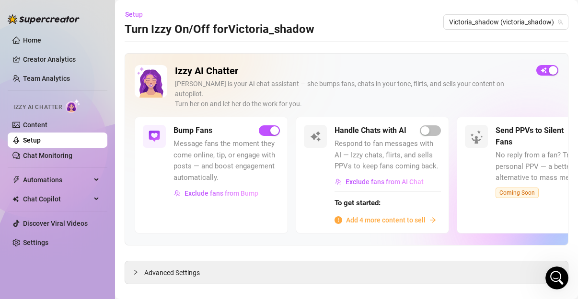
click at [429, 126] on div "Handle Chats with AI Respond to fan messages with AI — Izzy chats, flirts, and …" at bounding box center [387, 175] width 106 height 100
click at [426, 126] on div "button" at bounding box center [425, 130] width 9 height 9
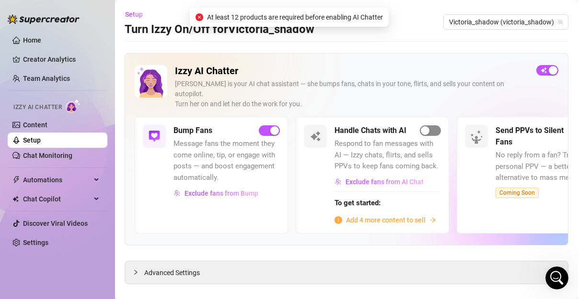
click at [426, 126] on div "button" at bounding box center [425, 130] width 9 height 9
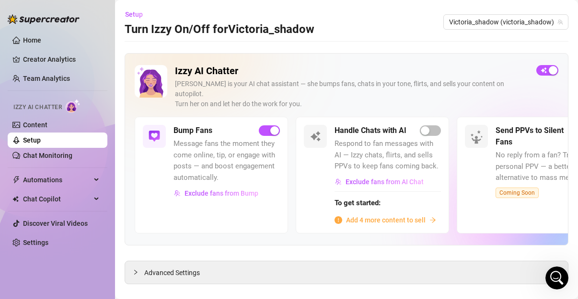
click at [346, 215] on span "Add 4 more content to sell" at bounding box center [386, 220] width 80 height 11
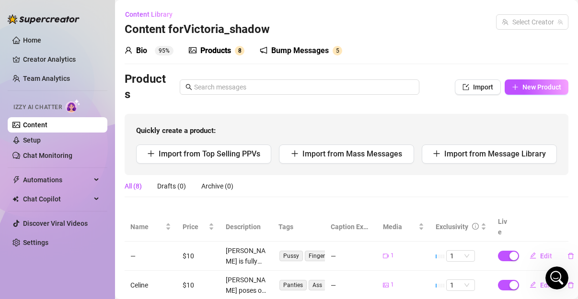
click at [320, 205] on div "Products Import New Product Quickly create a product: Import from Top Selling P…" at bounding box center [347, 274] width 444 height 404
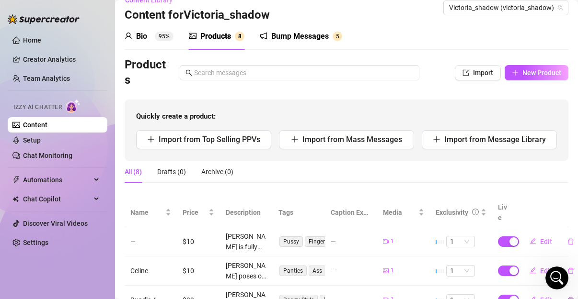
scroll to position [11, 0]
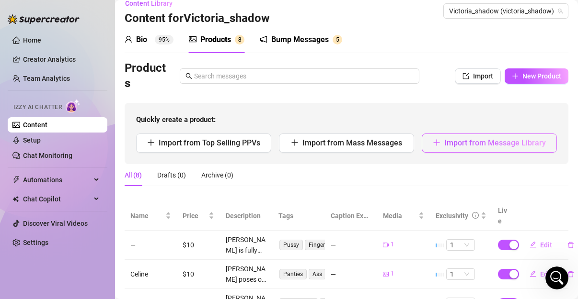
click at [498, 146] on span "Import from Message Library" at bounding box center [495, 142] width 102 height 9
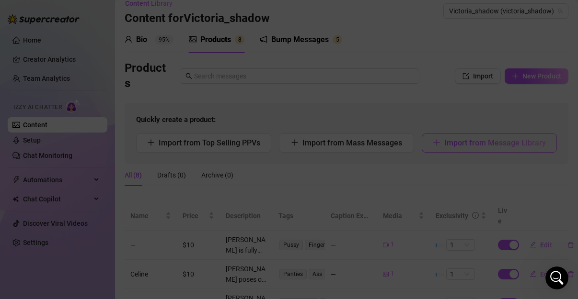
click at [498, 146] on div at bounding box center [288, 144] width 439 height 106
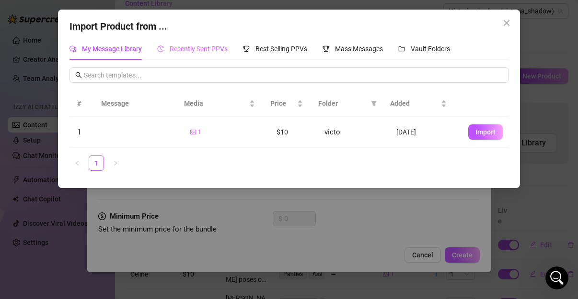
click at [208, 59] on div "Recently Sent PPVs" at bounding box center [192, 49] width 70 height 22
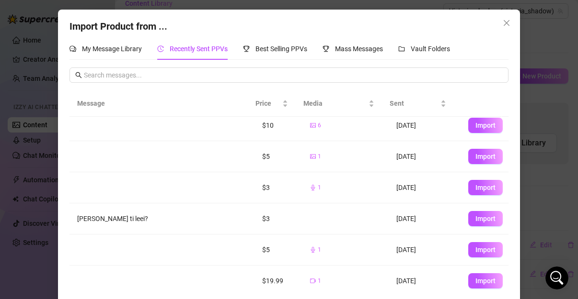
scroll to position [130, 0]
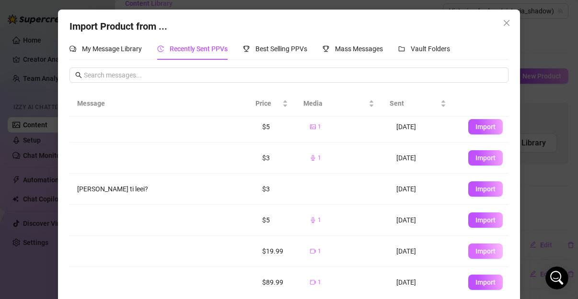
click at [471, 244] on button "Import" at bounding box center [485, 251] width 34 height 15
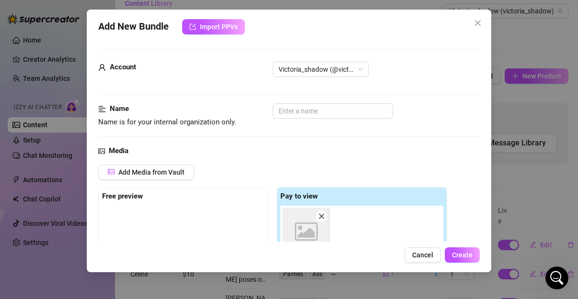
scroll to position [171, 0]
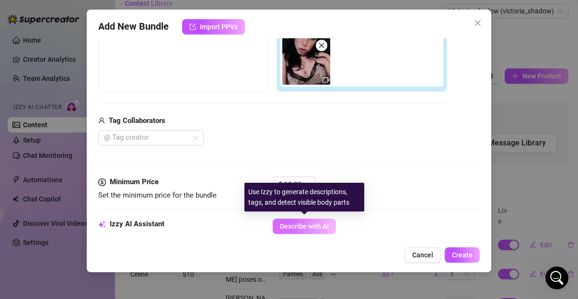
click at [294, 228] on span "Describe with AI" at bounding box center [304, 227] width 49 height 8
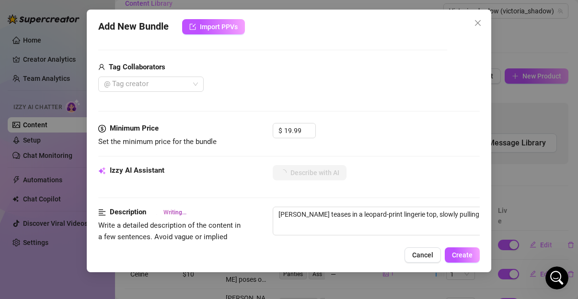
scroll to position [250, 0]
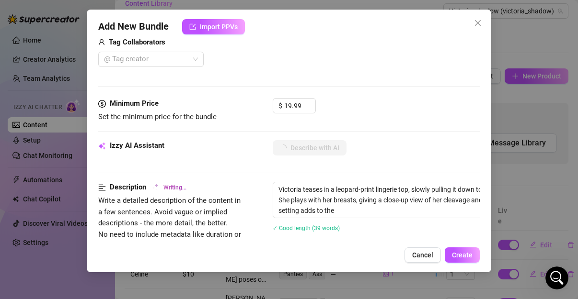
click at [479, 120] on div "Add New Bundle Import PPVs Account Victoria_shadow (@victoria_shadow) Name Name…" at bounding box center [289, 141] width 404 height 263
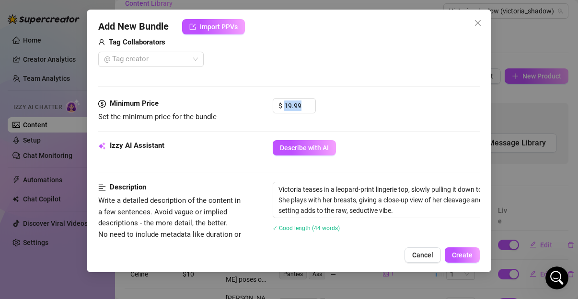
drag, startPoint x: 479, startPoint y: 120, endPoint x: 484, endPoint y: 127, distance: 9.0
click at [484, 127] on div "Add New Bundle Import PPVs Account Victoria_shadow (@victoria_shadow) Name Name…" at bounding box center [289, 141] width 404 height 263
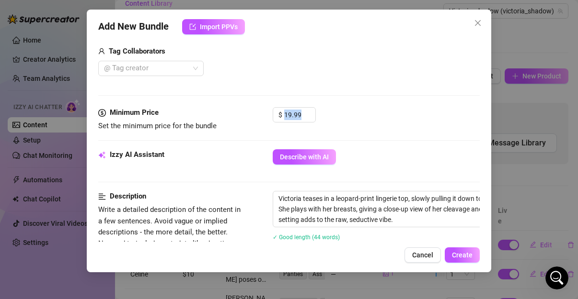
scroll to position [236, 0]
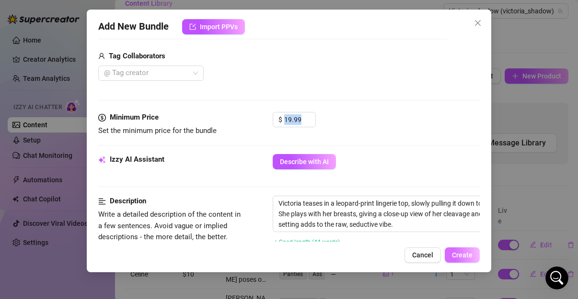
click at [463, 254] on span "Create" at bounding box center [462, 255] width 21 height 8
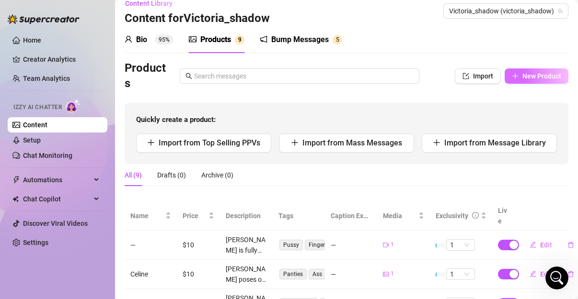
click at [537, 81] on button "New Product" at bounding box center [536, 75] width 64 height 15
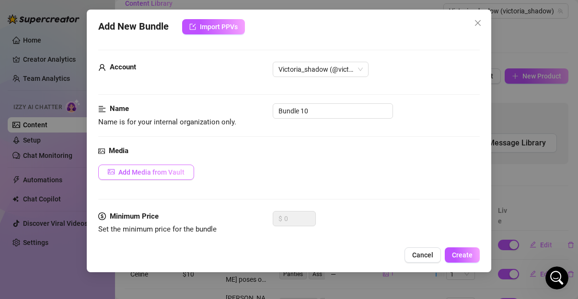
click at [134, 172] on span "Add Media from Vault" at bounding box center [151, 173] width 66 height 8
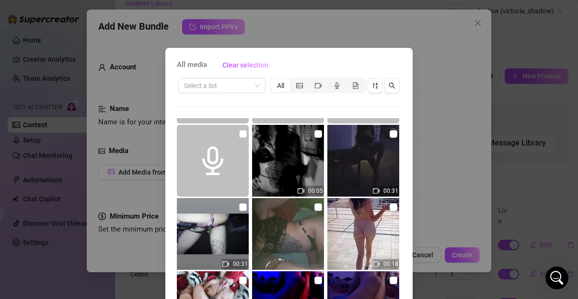
scroll to position [1105, 0]
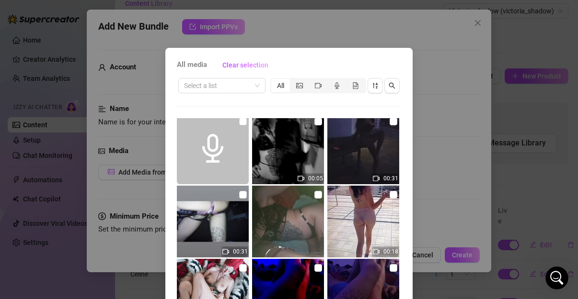
click at [369, 230] on img at bounding box center [363, 222] width 72 height 72
click at [389, 196] on input "checkbox" at bounding box center [393, 195] width 8 height 8
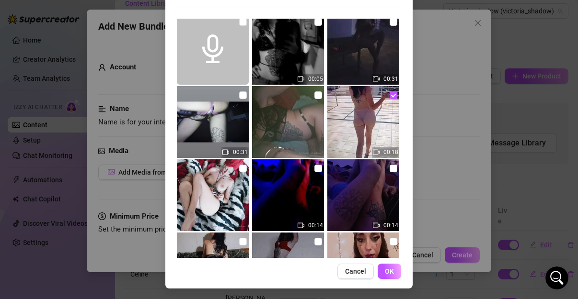
scroll to position [100, 0]
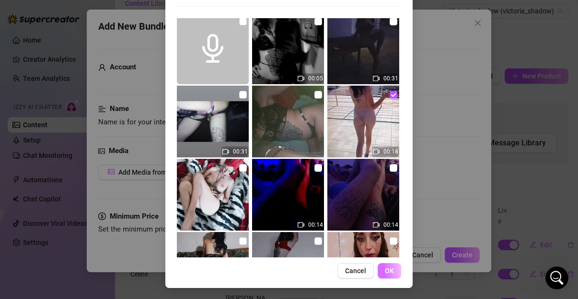
click at [388, 270] on span "OK" at bounding box center [389, 271] width 9 height 8
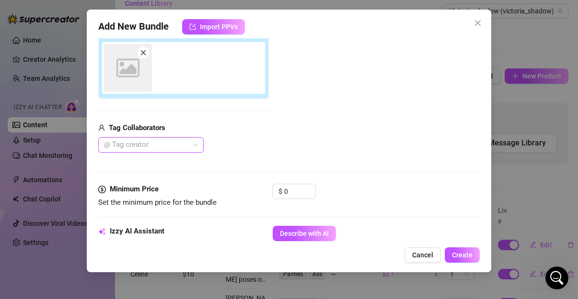
scroll to position [171, 0]
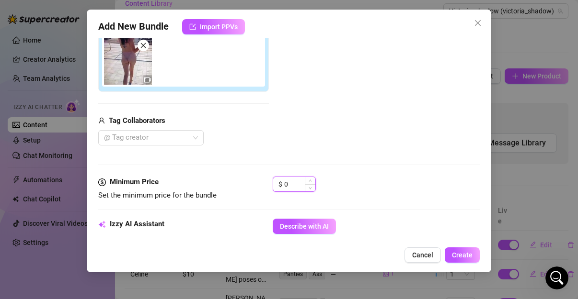
click at [292, 181] on input "0" at bounding box center [299, 184] width 31 height 14
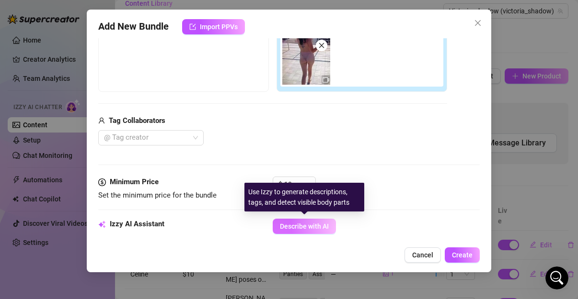
click at [286, 219] on button "Describe with AI" at bounding box center [304, 226] width 63 height 15
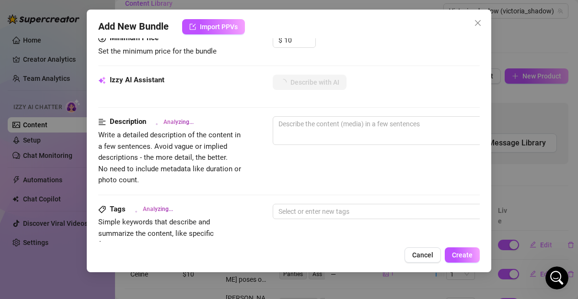
scroll to position [315, 0]
click at [482, 133] on div "Add New Bundle Import PPVs Account Victoria_shadow (@victoria_shadow) Name Name…" at bounding box center [289, 141] width 404 height 263
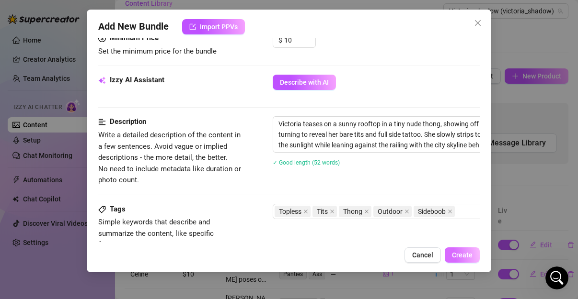
click at [456, 254] on span "Create" at bounding box center [462, 255] width 21 height 8
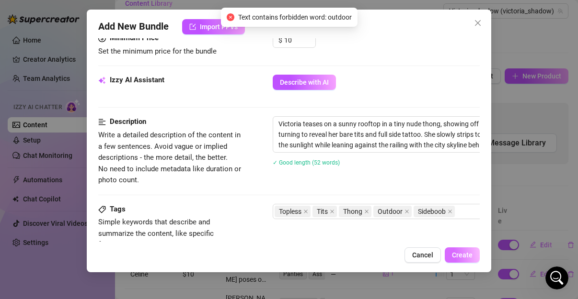
click at [456, 254] on span "Create" at bounding box center [462, 255] width 21 height 8
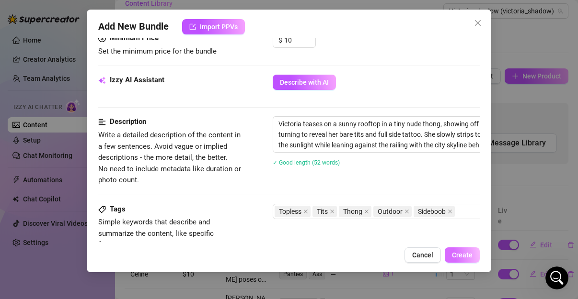
click at [463, 258] on span "Create" at bounding box center [462, 255] width 21 height 8
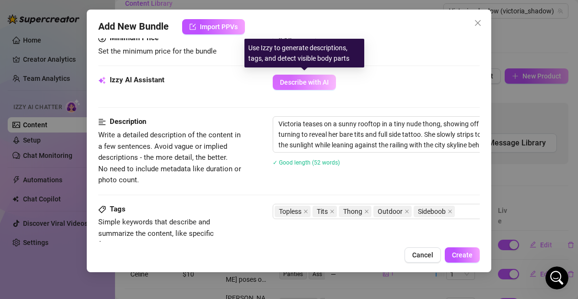
click at [322, 80] on span "Describe with AI" at bounding box center [304, 83] width 49 height 8
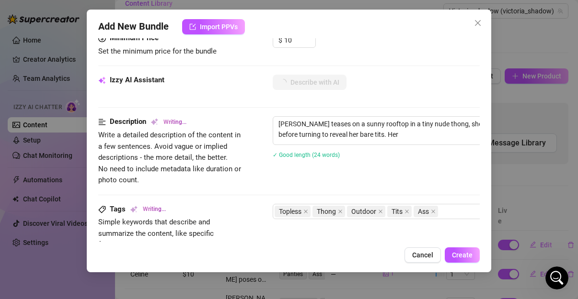
click at [414, 161] on div "Victoria teases on a sunny rooftop in a tiny nude thong, showing off her toned …" at bounding box center [440, 143] width 335 height 55
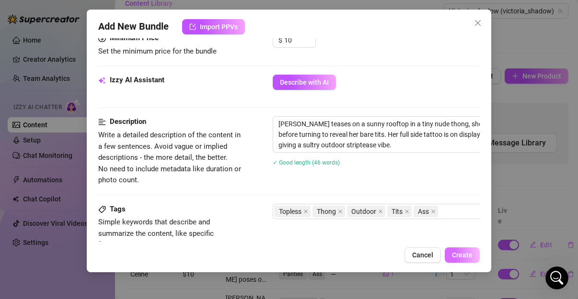
click at [464, 251] on button "Create" at bounding box center [462, 255] width 35 height 15
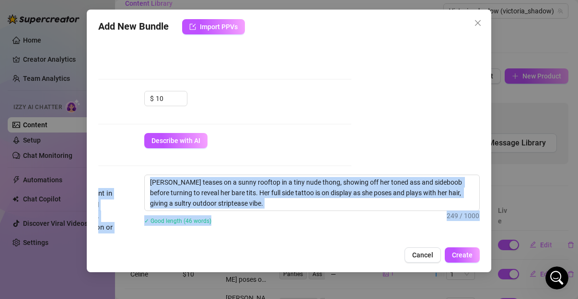
scroll to position [605, 135]
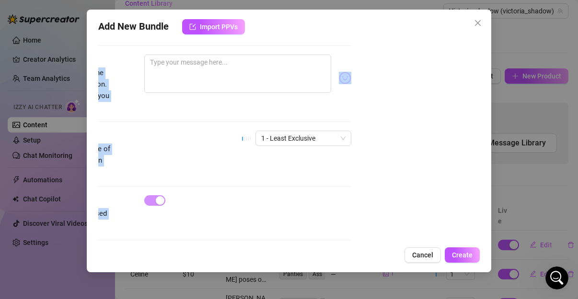
drag, startPoint x: 470, startPoint y: 131, endPoint x: 116, endPoint y: 210, distance: 362.1
drag, startPoint x: 228, startPoint y: 235, endPoint x: 55, endPoint y: 254, distance: 174.5
click at [55, 254] on div "Add New Bundle Import PPVs Account Victoria_shadow (@victoria_shadow) Name Name…" at bounding box center [289, 149] width 578 height 299
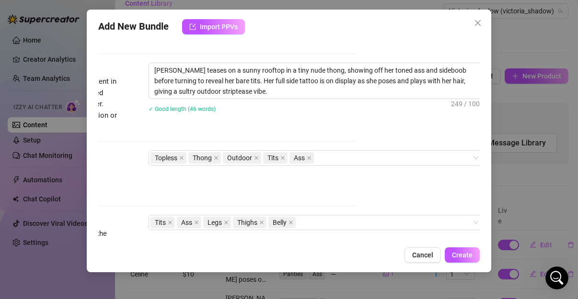
scroll to position [369, 135]
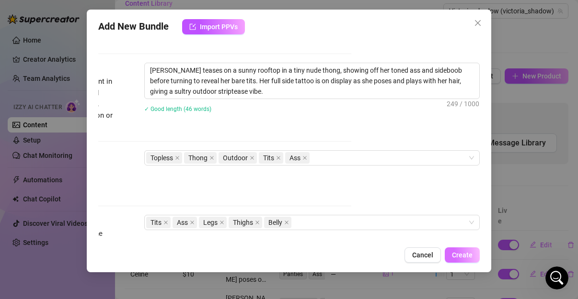
click at [470, 250] on button "Create" at bounding box center [462, 255] width 35 height 15
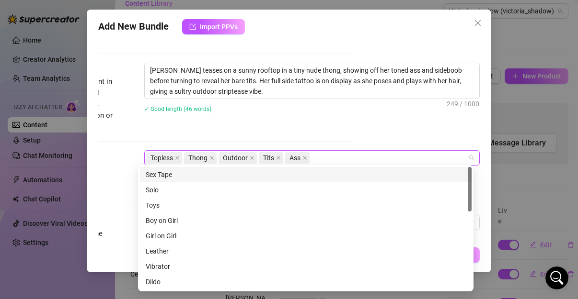
click at [472, 155] on div "Topless Thong Outdoor Tits Ass" at bounding box center [311, 157] width 335 height 15
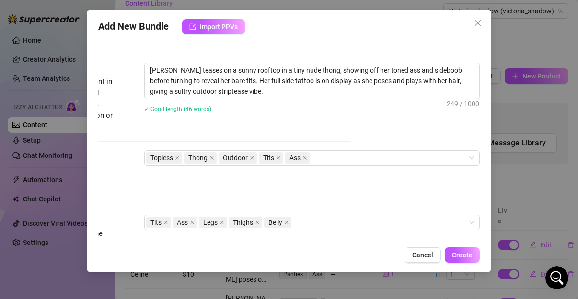
scroll to position [369, 135]
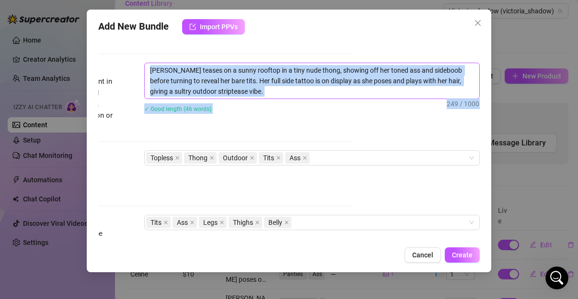
drag, startPoint x: 473, startPoint y: 154, endPoint x: 440, endPoint y: 86, distance: 75.6
click at [440, 86] on div "Account Victoria_shadow (@victoria_shadow) Name Name is for your internal organ…" at bounding box center [288, 140] width 381 height 204
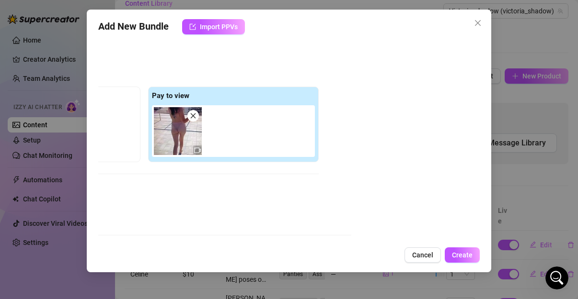
scroll to position [103, 135]
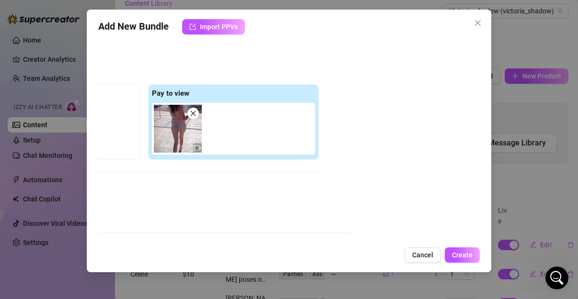
click at [190, 114] on span at bounding box center [192, 113] width 11 height 11
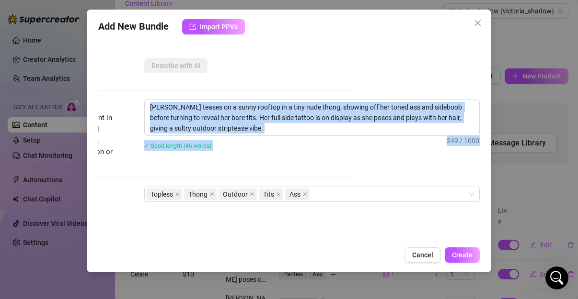
scroll to position [198, 135]
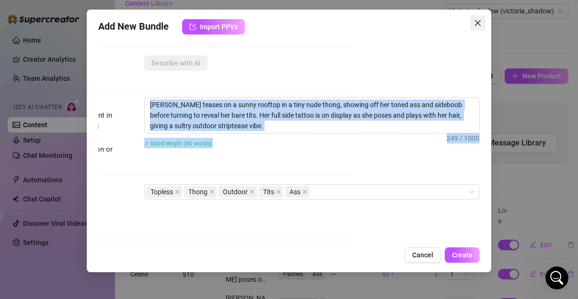
click at [473, 22] on span "Close" at bounding box center [477, 23] width 15 height 8
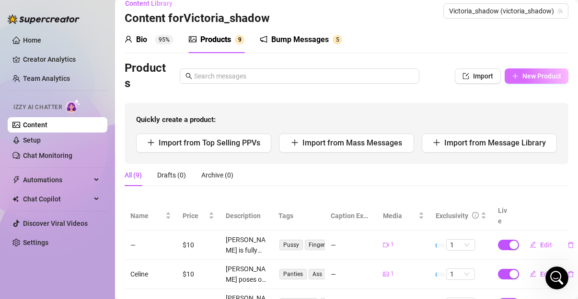
click at [527, 80] on span "New Product" at bounding box center [541, 76] width 39 height 8
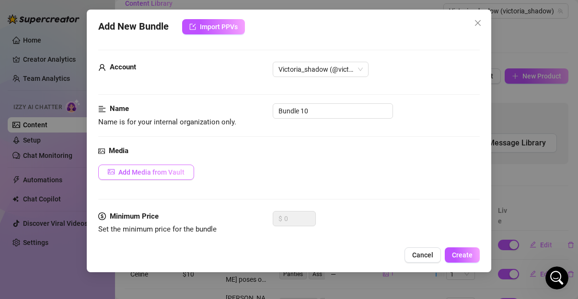
click at [160, 174] on span "Add Media from Vault" at bounding box center [151, 173] width 66 height 8
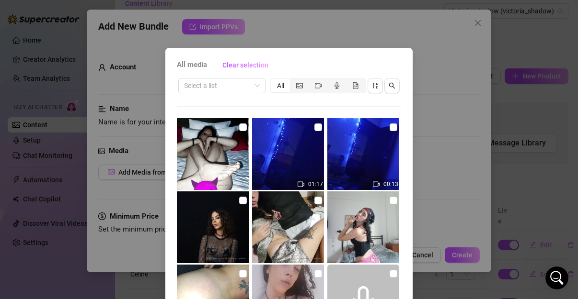
drag, startPoint x: 399, startPoint y: 139, endPoint x: 405, endPoint y: 163, distance: 24.6
click at [405, 163] on div "All media Clear selection Select a list All 01:17 00:13 00:45 00:06 00:29 03:00…" at bounding box center [288, 218] width 247 height 341
drag, startPoint x: 398, startPoint y: 141, endPoint x: 399, endPoint y: 154, distance: 13.0
click at [399, 154] on div "All media Clear selection Select a list All 01:17 00:13 00:45 00:06 00:29 03:00…" at bounding box center [288, 218] width 247 height 341
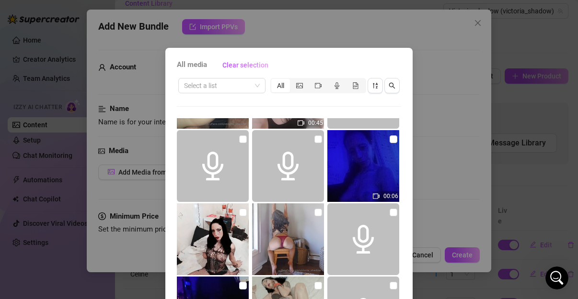
scroll to position [258, 0]
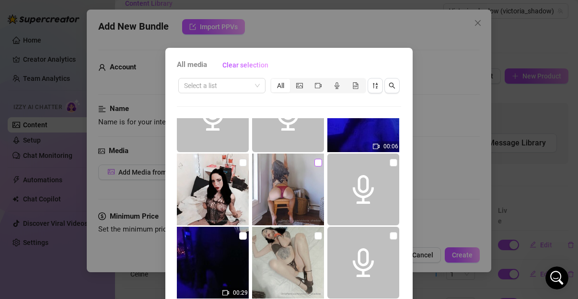
click at [314, 161] on input "checkbox" at bounding box center [318, 163] width 8 height 8
click at [239, 165] on input "checkbox" at bounding box center [243, 163] width 8 height 8
click at [314, 236] on input "checkbox" at bounding box center [318, 236] width 8 height 8
click at [239, 162] on input "checkbox" at bounding box center [243, 163] width 8 height 8
click at [314, 159] on input "checkbox" at bounding box center [318, 163] width 8 height 8
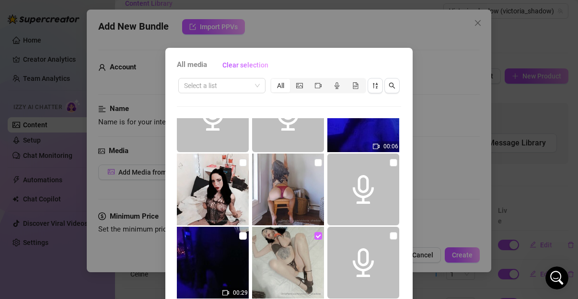
click at [314, 235] on input "checkbox" at bounding box center [318, 236] width 8 height 8
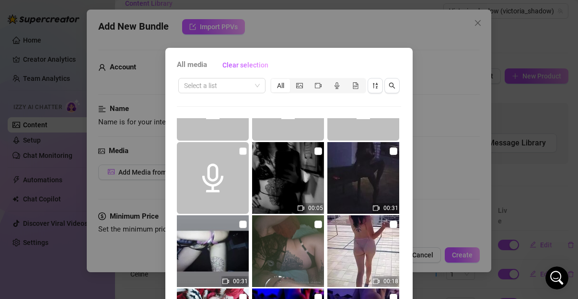
scroll to position [1079, 0]
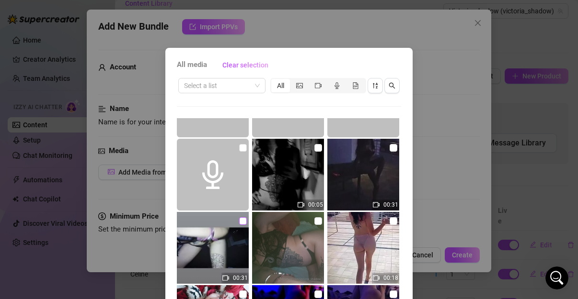
click at [239, 219] on input "checkbox" at bounding box center [243, 221] width 8 height 8
click at [239, 222] on input "checkbox" at bounding box center [243, 221] width 8 height 8
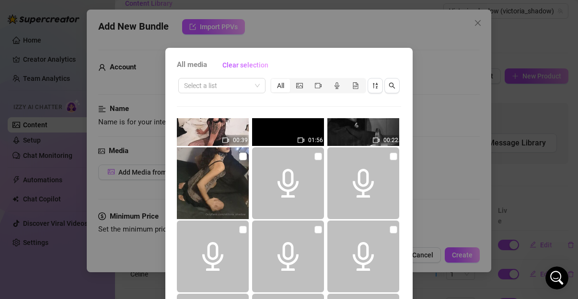
scroll to position [1600, 0]
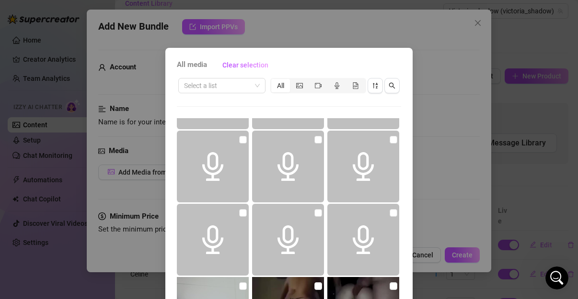
drag, startPoint x: 415, startPoint y: 290, endPoint x: 415, endPoint y: 297, distance: 7.2
click at [415, 297] on div "All media Clear selection Select a list All 01:17 00:13 00:45 00:06 00:29 03:00…" at bounding box center [289, 149] width 578 height 299
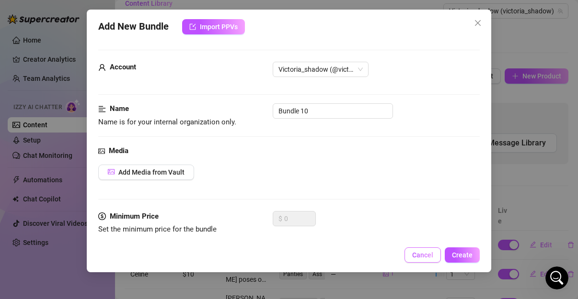
click at [414, 261] on button "Cancel" at bounding box center [422, 255] width 36 height 15
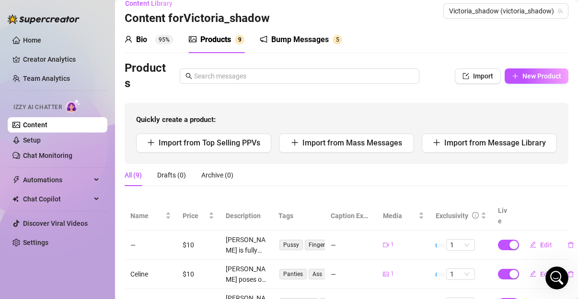
click at [47, 129] on link "Content" at bounding box center [35, 125] width 24 height 8
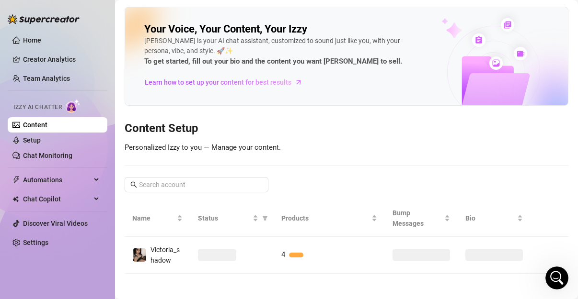
click at [47, 129] on link "Content" at bounding box center [35, 125] width 24 height 8
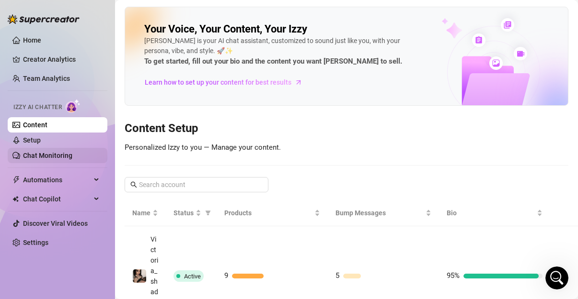
click at [56, 152] on link "Chat Monitoring" at bounding box center [47, 156] width 49 height 8
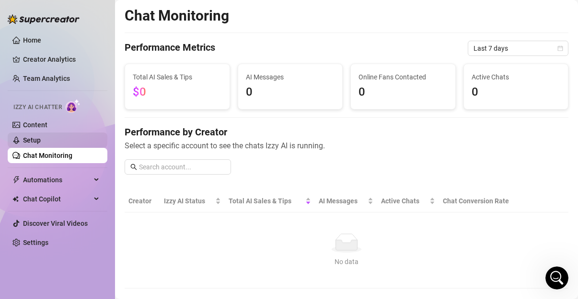
click at [41, 139] on link "Setup" at bounding box center [32, 141] width 18 height 8
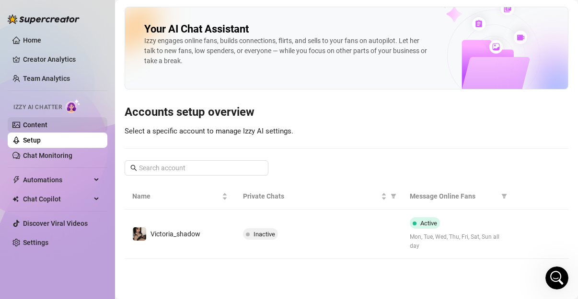
click at [47, 121] on link "Content" at bounding box center [35, 125] width 24 height 8
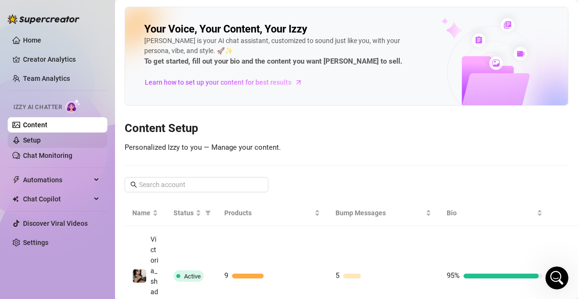
click at [41, 137] on link "Setup" at bounding box center [32, 141] width 18 height 8
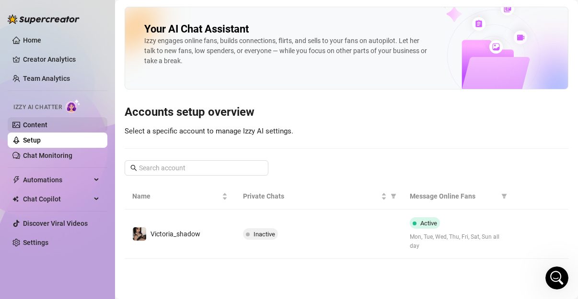
click at [47, 124] on link "Content" at bounding box center [35, 125] width 24 height 8
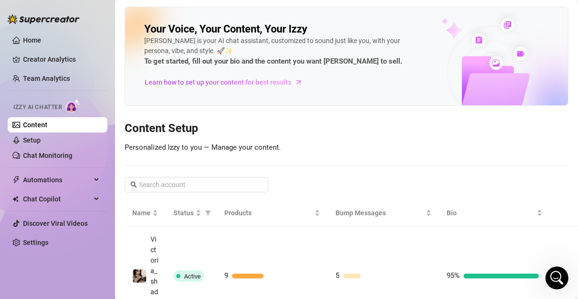
click at [47, 121] on link "Content" at bounding box center [35, 125] width 24 height 8
click at [54, 176] on span "Automations" at bounding box center [57, 179] width 68 height 15
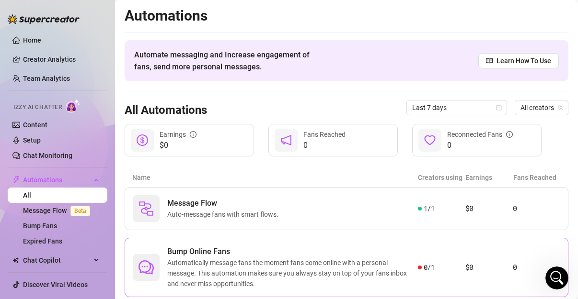
click at [219, 262] on span "Automatically message fans the moment fans come online with a personal message.…" at bounding box center [292, 274] width 251 height 32
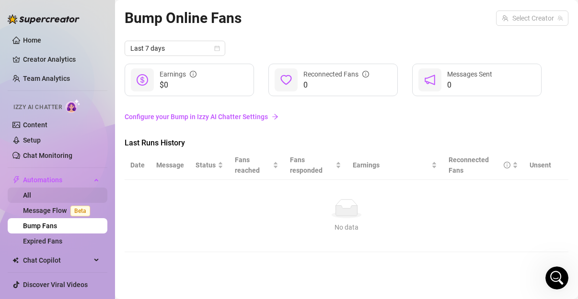
click at [31, 199] on link "All" at bounding box center [27, 196] width 8 height 8
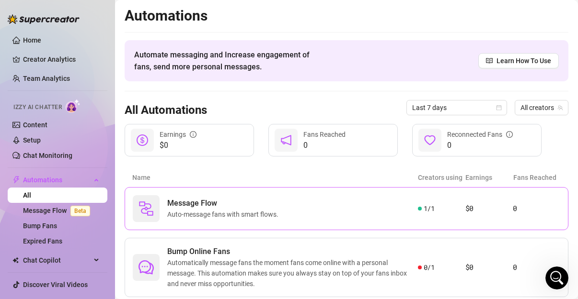
click at [162, 203] on div "Message Flow Auto-message fans with smart flows." at bounding box center [275, 208] width 285 height 27
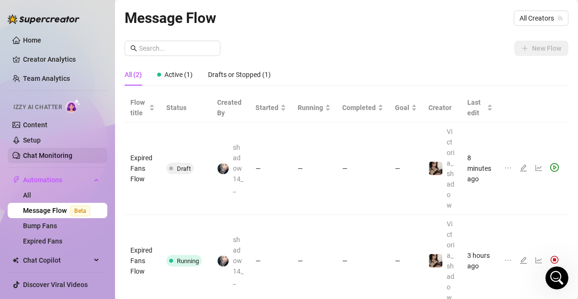
click at [43, 155] on link "Chat Monitoring" at bounding box center [47, 156] width 49 height 8
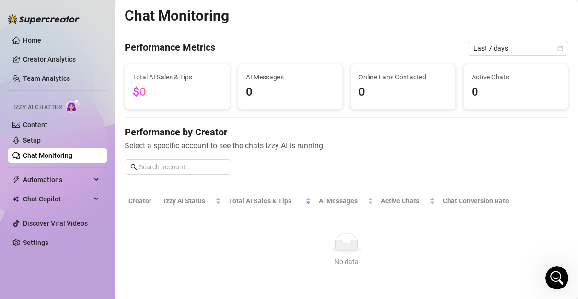
click at [43, 155] on link "Chat Monitoring" at bounding box center [47, 156] width 49 height 8
click at [30, 140] on link "Setup" at bounding box center [32, 141] width 18 height 8
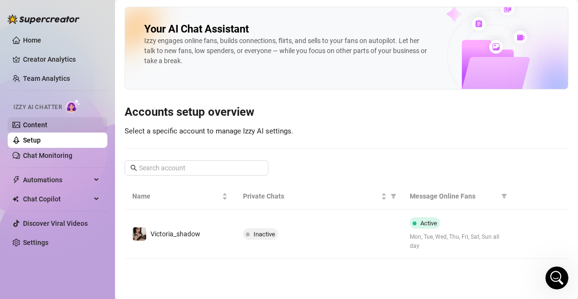
click at [34, 124] on link "Content" at bounding box center [35, 125] width 24 height 8
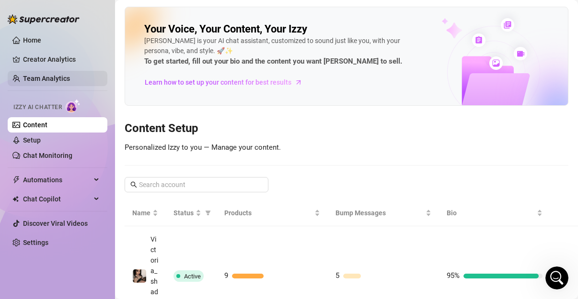
click at [51, 82] on link "Team Analytics" at bounding box center [46, 79] width 47 height 8
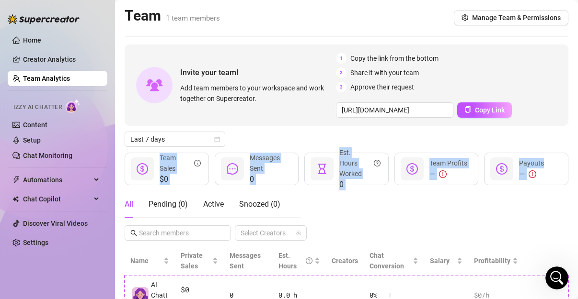
drag, startPoint x: 561, startPoint y: 137, endPoint x: 556, endPoint y: 153, distance: 16.1
click at [556, 153] on div "Invite your team! Add team members to your workspace and work together on Super…" at bounding box center [347, 200] width 444 height 311
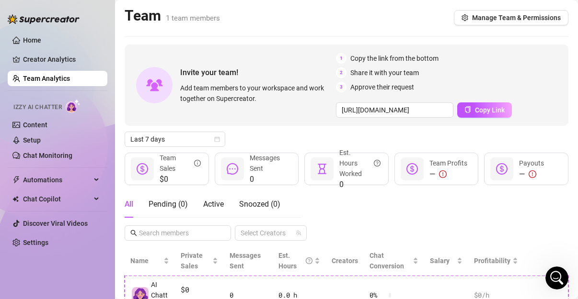
click at [555, 147] on div "Invite your team! Add team members to your workspace and work together on Super…" at bounding box center [347, 200] width 444 height 311
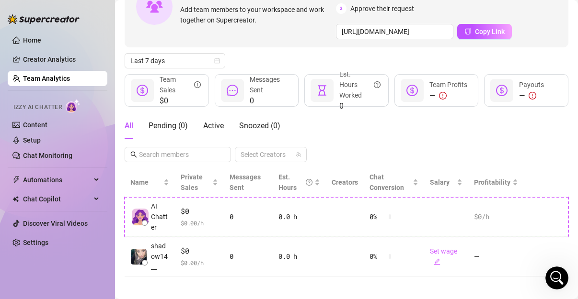
scroll to position [83, 0]
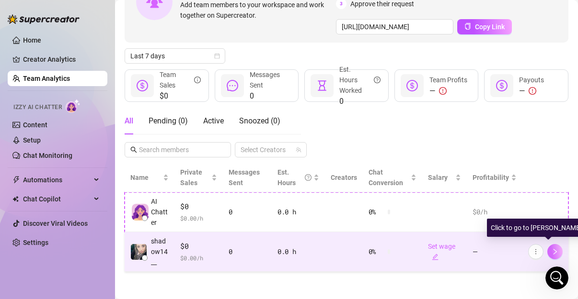
click at [547, 244] on button "button" at bounding box center [554, 251] width 15 height 15
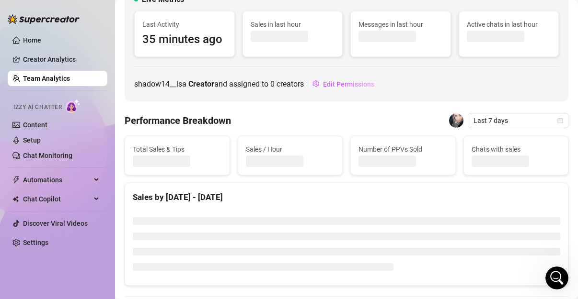
click at [543, 244] on ul at bounding box center [346, 244] width 427 height 54
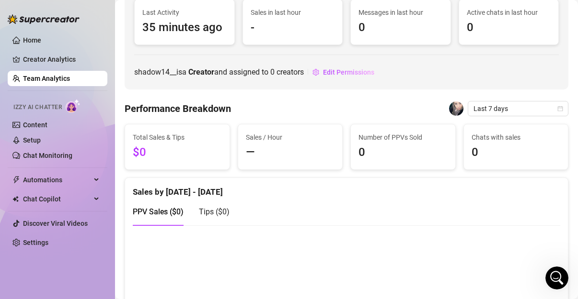
drag, startPoint x: 543, startPoint y: 244, endPoint x: 456, endPoint y: 194, distance: 99.6
click at [456, 194] on div "Sales by Aug 16 - Aug 23" at bounding box center [346, 188] width 427 height 21
click at [41, 126] on link "Content" at bounding box center [35, 125] width 24 height 8
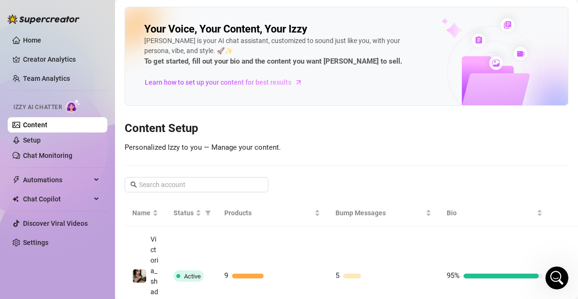
click at [41, 126] on link "Content" at bounding box center [35, 125] width 24 height 8
click at [34, 152] on link "Chat Monitoring" at bounding box center [47, 156] width 49 height 8
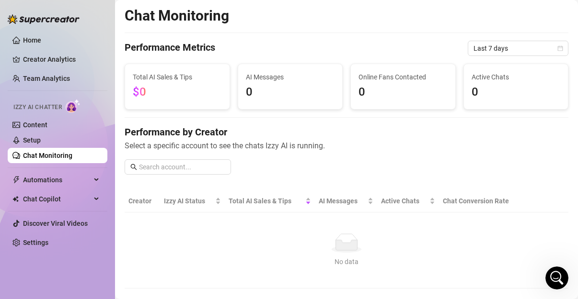
click at [34, 152] on link "Chat Monitoring" at bounding box center [47, 156] width 49 height 8
click at [36, 140] on link "Setup" at bounding box center [32, 141] width 18 height 8
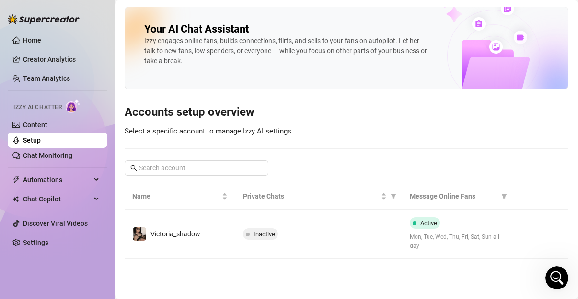
click at [36, 140] on link "Setup" at bounding box center [32, 141] width 18 height 8
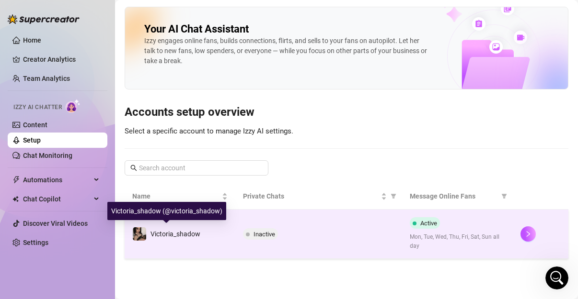
click at [180, 227] on div "Victoria_shadow" at bounding box center [166, 234] width 68 height 14
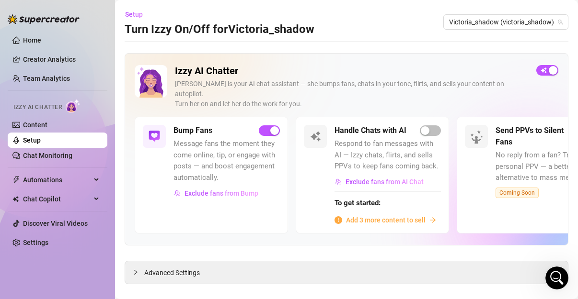
click at [389, 215] on span "Add 3 more content to sell" at bounding box center [386, 220] width 80 height 11
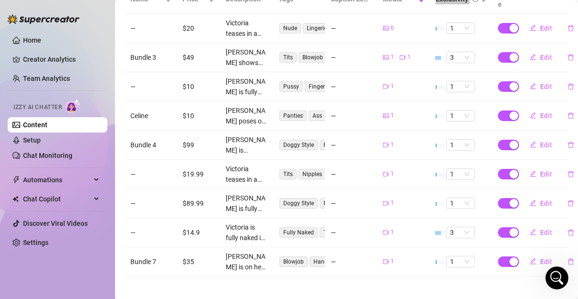
scroll to position [228, 3]
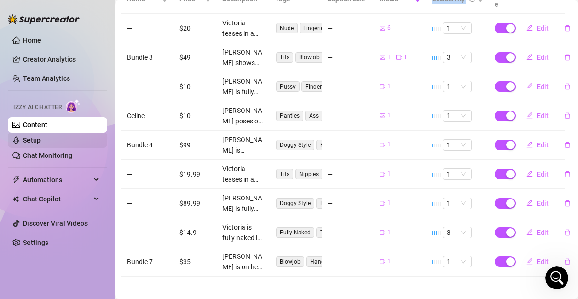
click at [41, 141] on link "Setup" at bounding box center [32, 141] width 18 height 8
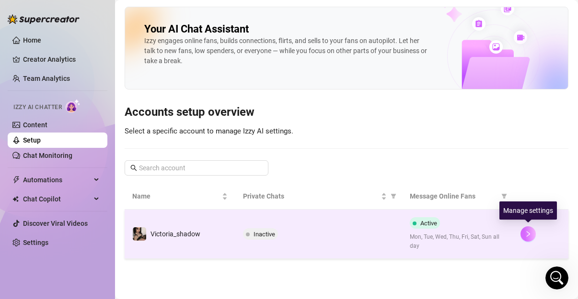
click at [522, 230] on button "button" at bounding box center [527, 234] width 15 height 15
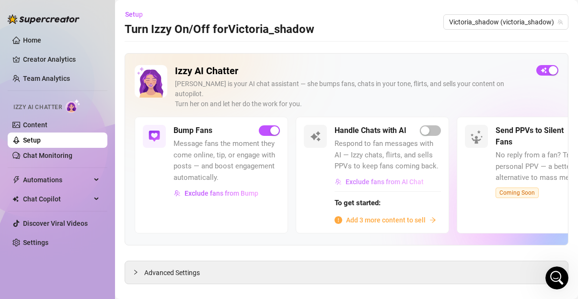
click at [401, 178] on span "Exclude fans from AI Chat" at bounding box center [384, 182] width 78 height 8
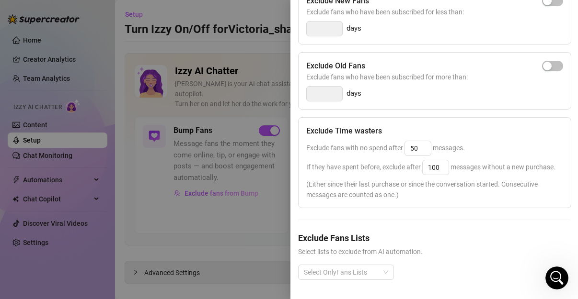
scroll to position [198, 0]
click at [388, 269] on div "Select OnlyFans Lists" at bounding box center [346, 272] width 96 height 15
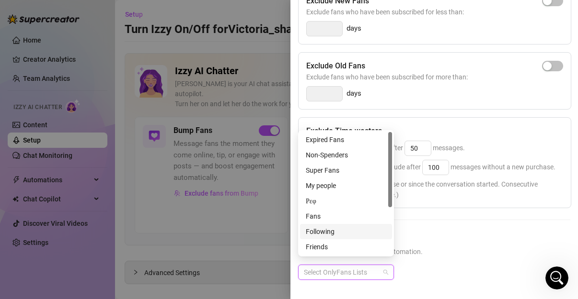
click at [340, 231] on div "Following" at bounding box center [346, 232] width 80 height 11
click at [513, 179] on span "(Either since their last purchase or since the conversation started. Consecutiv…" at bounding box center [434, 189] width 257 height 21
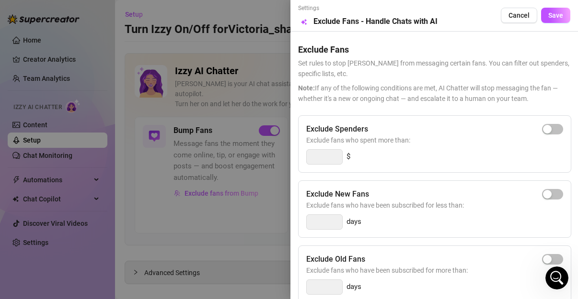
scroll to position [0, 0]
click at [551, 7] on div "Settings Preview Exclude Fans - Handle Chats with AI Cancel Save" at bounding box center [434, 15] width 272 height 23
click at [548, 20] on button "Save" at bounding box center [555, 15] width 29 height 15
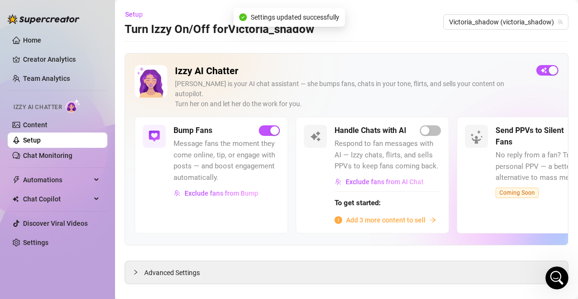
drag, startPoint x: 260, startPoint y: 201, endPoint x: 324, endPoint y: 195, distance: 64.4
click at [372, 215] on span "Add 3 more content to sell" at bounding box center [386, 220] width 80 height 11
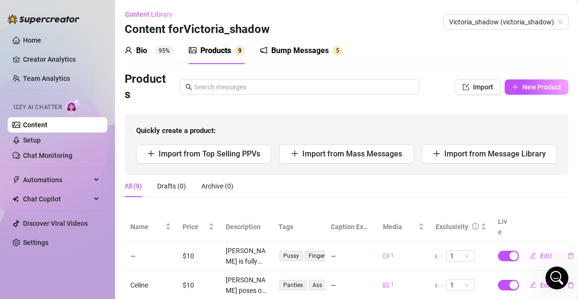
click at [508, 98] on div "Products Import New Product" at bounding box center [347, 87] width 444 height 31
click at [514, 88] on button "New Product" at bounding box center [536, 87] width 64 height 15
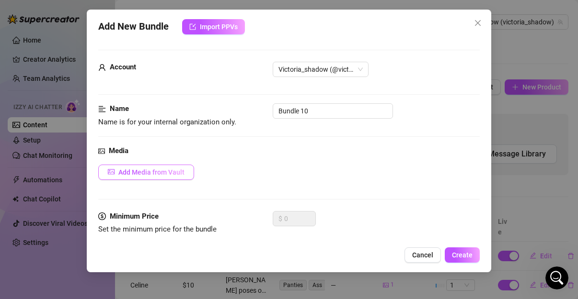
click at [175, 176] on button "Add Media from Vault" at bounding box center [146, 172] width 96 height 15
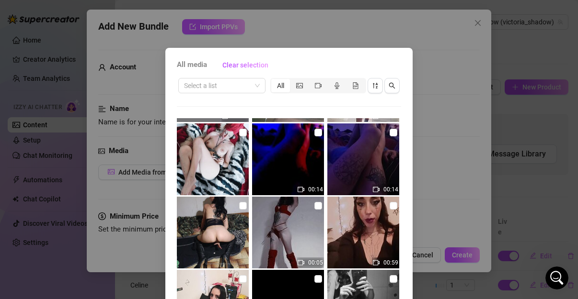
scroll to position [1227, 0]
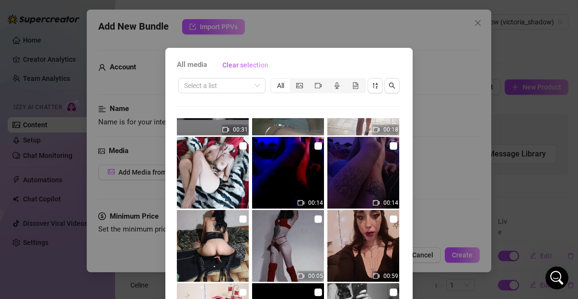
click at [285, 254] on img at bounding box center [288, 246] width 72 height 72
click at [306, 217] on img at bounding box center [288, 246] width 72 height 72
click at [315, 220] on img at bounding box center [288, 246] width 72 height 72
click at [389, 219] on input "checkbox" at bounding box center [393, 220] width 8 height 8
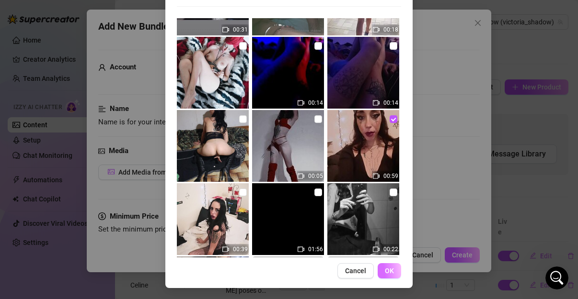
click at [389, 264] on button "OK" at bounding box center [388, 270] width 23 height 15
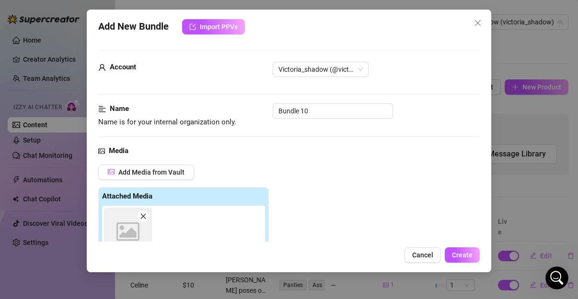
scroll to position [171, 0]
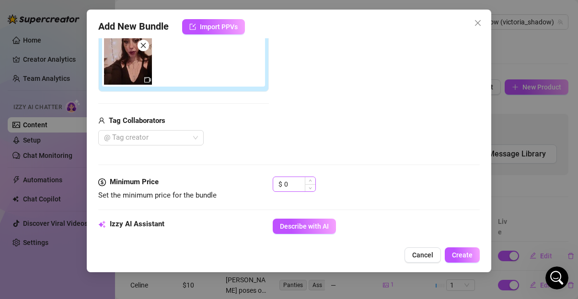
drag, startPoint x: 301, startPoint y: 195, endPoint x: 297, endPoint y: 181, distance: 14.9
click at [297, 181] on div "$ 0" at bounding box center [294, 189] width 43 height 24
click at [297, 181] on input "0" at bounding box center [299, 184] width 31 height 14
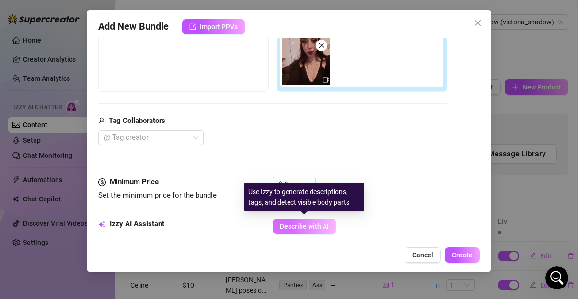
click at [292, 223] on span "Describe with AI" at bounding box center [304, 227] width 49 height 8
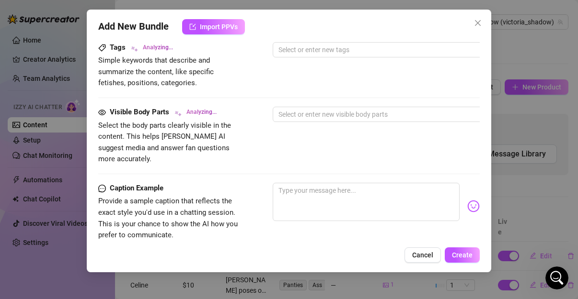
scroll to position [480, 0]
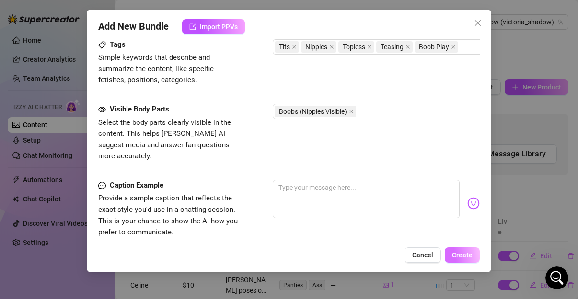
click at [462, 252] on span "Create" at bounding box center [462, 255] width 21 height 8
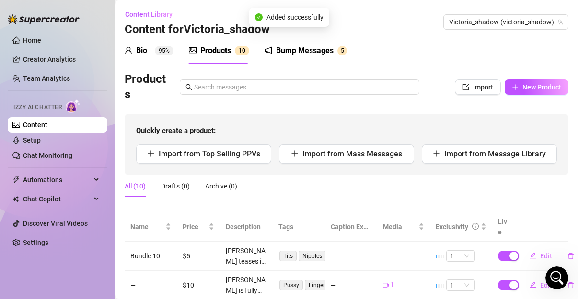
click at [462, 252] on td "1" at bounding box center [461, 256] width 62 height 29
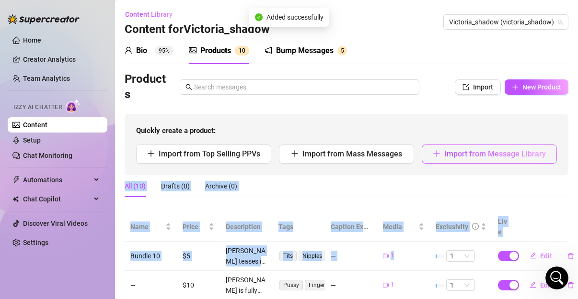
drag, startPoint x: 462, startPoint y: 252, endPoint x: 522, endPoint y: 151, distance: 116.8
click at [522, 151] on div "Products Import New Product Quickly create a product: Import from Top Selling P…" at bounding box center [347, 303] width 444 height 462
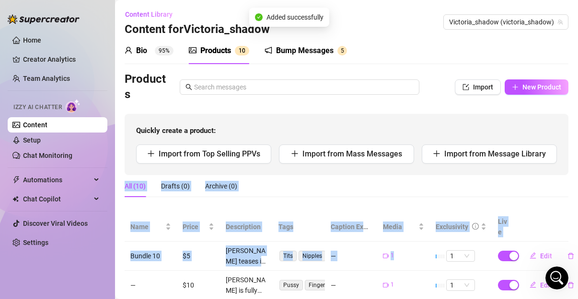
click at [433, 194] on div "All (10) Drafts (0) Archive (0)" at bounding box center [347, 186] width 444 height 22
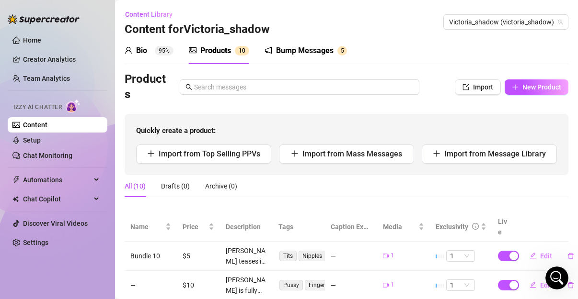
click at [433, 194] on div "All (10) Drafts (0) Archive (0)" at bounding box center [347, 186] width 444 height 22
click at [523, 85] on span "New Product" at bounding box center [541, 87] width 39 height 8
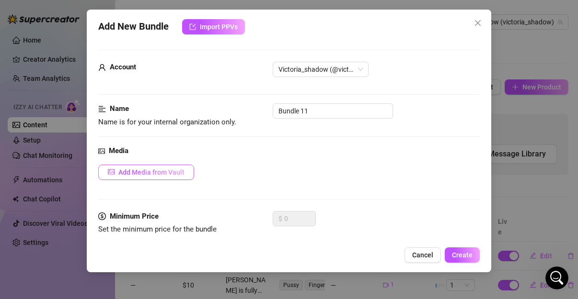
click at [169, 178] on button "Add Media from Vault" at bounding box center [146, 172] width 96 height 15
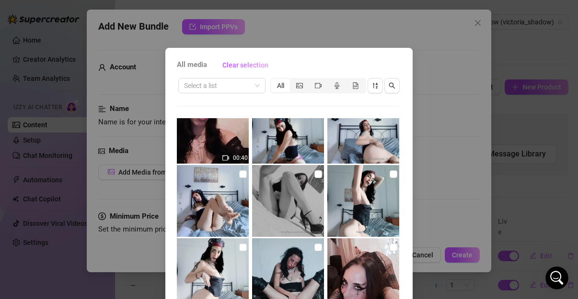
scroll to position [1936, 0]
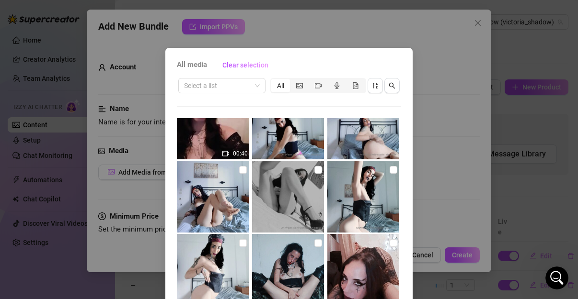
click at [390, 256] on img at bounding box center [363, 270] width 72 height 72
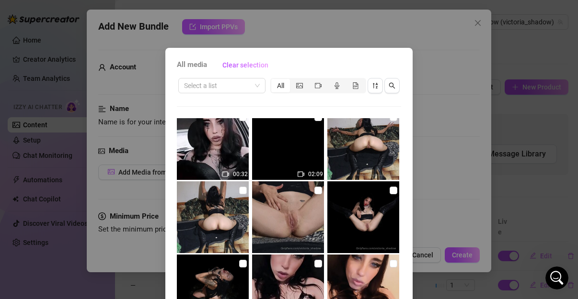
scroll to position [2728, 0]
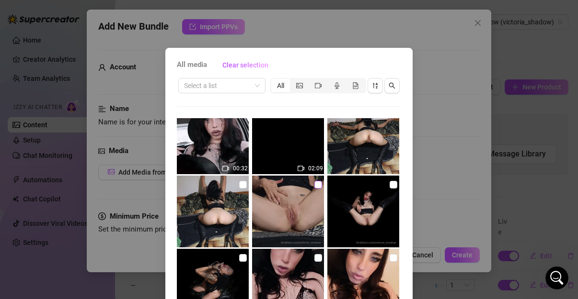
click at [314, 185] on input "checkbox" at bounding box center [318, 185] width 8 height 8
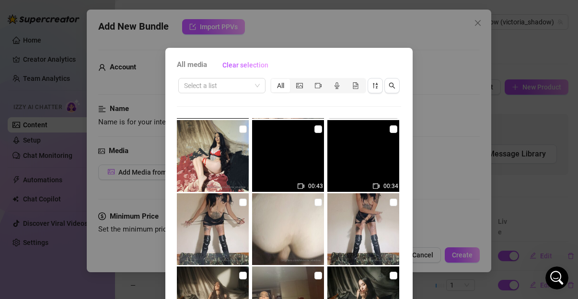
scroll to position [3129, 0]
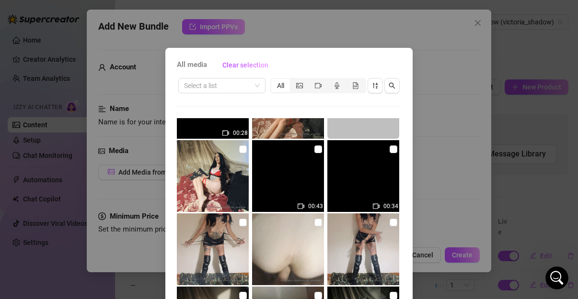
click at [388, 266] on img at bounding box center [363, 250] width 72 height 72
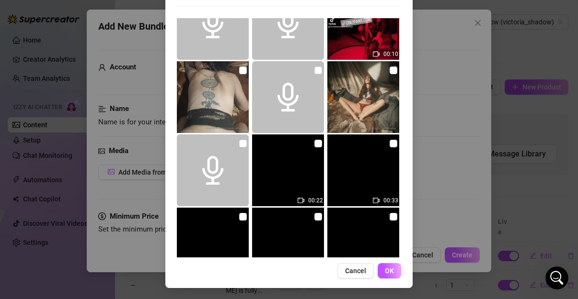
scroll to position [3482, 0]
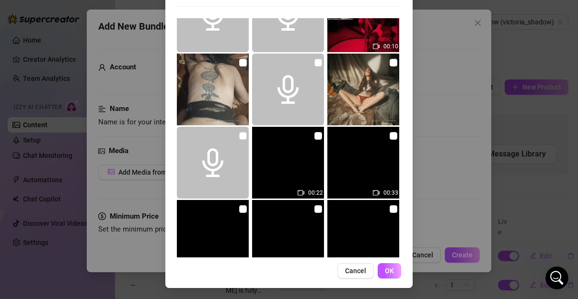
click at [388, 182] on img at bounding box center [363, 163] width 72 height 72
click at [240, 61] on input "checkbox" at bounding box center [243, 63] width 8 height 8
click at [387, 272] on span "OK" at bounding box center [389, 271] width 9 height 8
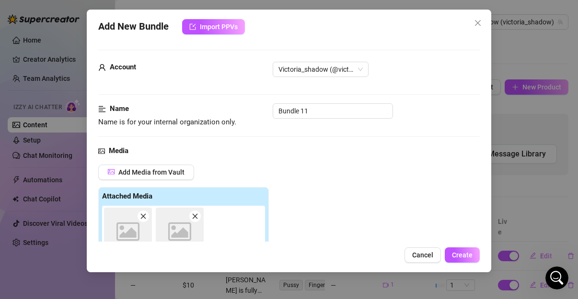
scroll to position [171, 0]
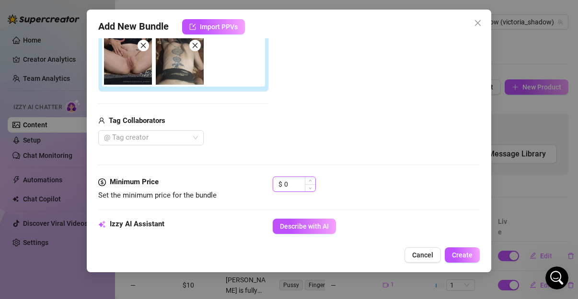
click at [300, 185] on input "0" at bounding box center [299, 184] width 31 height 14
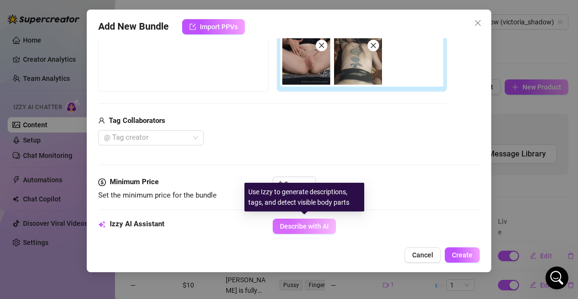
click at [327, 229] on span "Describe with AI" at bounding box center [304, 227] width 49 height 8
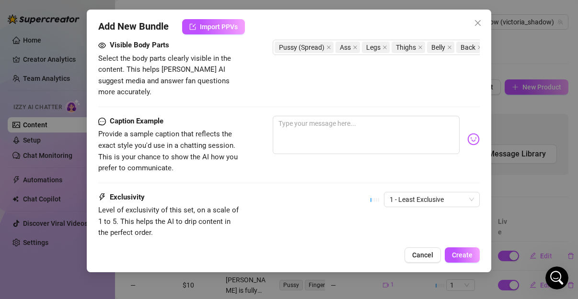
scroll to position [549, 0]
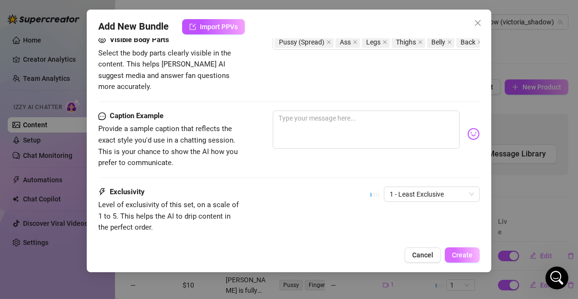
click at [468, 258] on span "Create" at bounding box center [462, 255] width 21 height 8
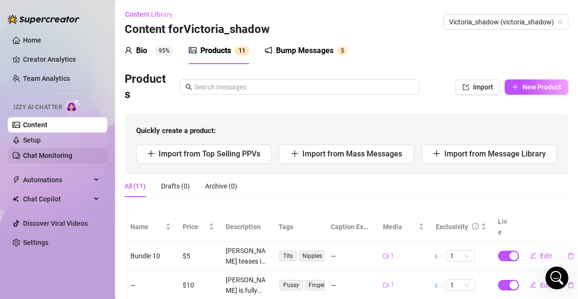
click at [72, 152] on link "Chat Monitoring" at bounding box center [47, 156] width 49 height 8
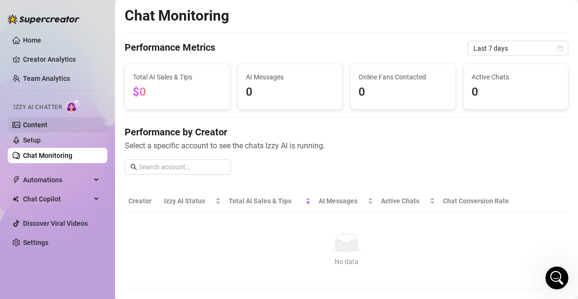
click at [47, 129] on link "Content" at bounding box center [35, 125] width 24 height 8
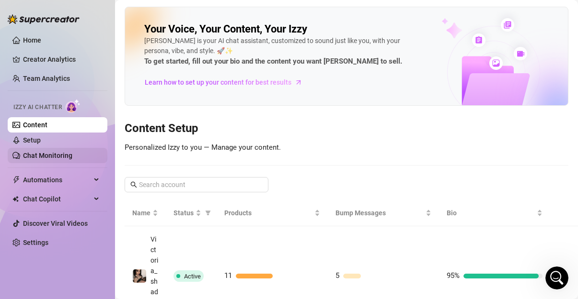
click at [72, 152] on link "Chat Monitoring" at bounding box center [47, 156] width 49 height 8
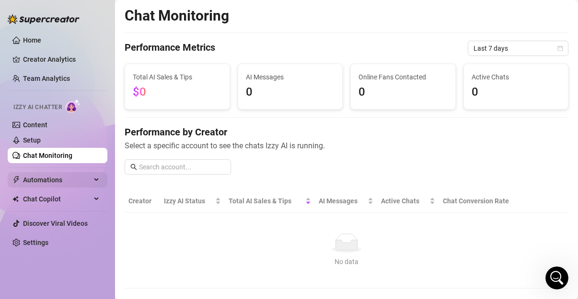
click at [63, 179] on span "Automations" at bounding box center [57, 179] width 68 height 15
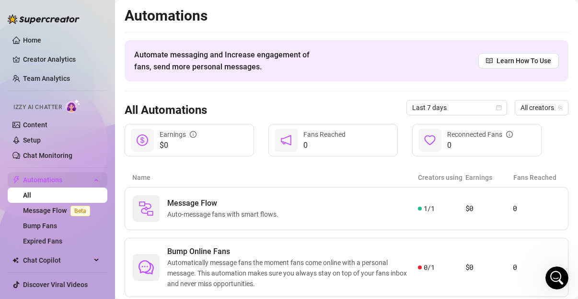
click at [63, 179] on span "Automations" at bounding box center [57, 179] width 68 height 15
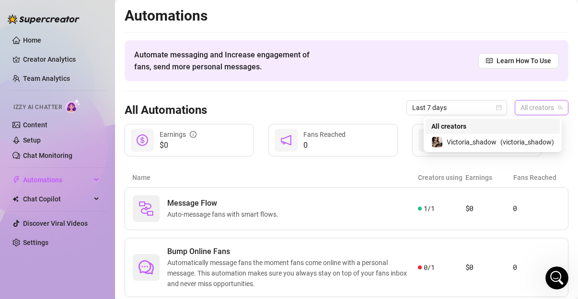
click at [551, 102] on span "All creators" at bounding box center [541, 108] width 42 height 14
click at [531, 139] on span "( victoria_shadow )" at bounding box center [527, 142] width 54 height 11
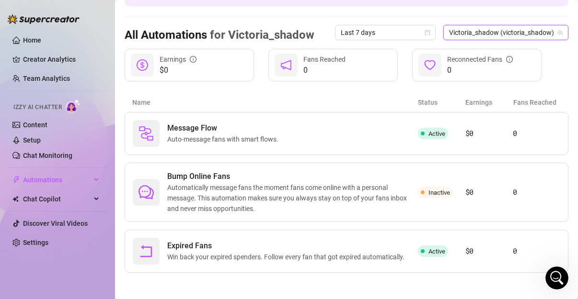
scroll to position [76, 0]
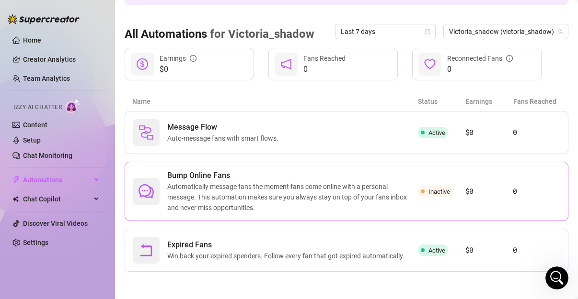
click at [421, 193] on span "Inactive" at bounding box center [435, 191] width 35 height 11
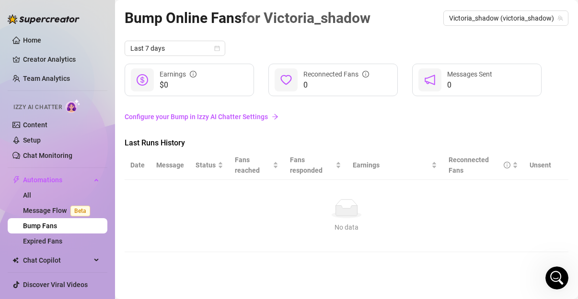
click at [182, 120] on link "Configure your Bump in Izzy AI Chatter Settings" at bounding box center [347, 117] width 444 height 11
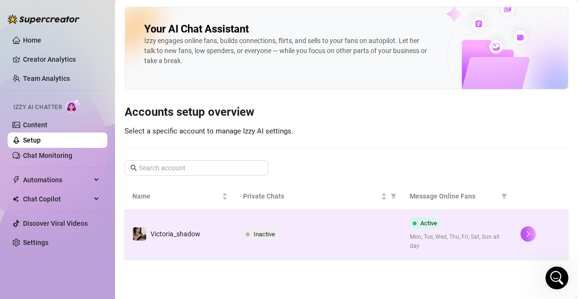
click at [259, 232] on span "Inactive" at bounding box center [264, 234] width 22 height 7
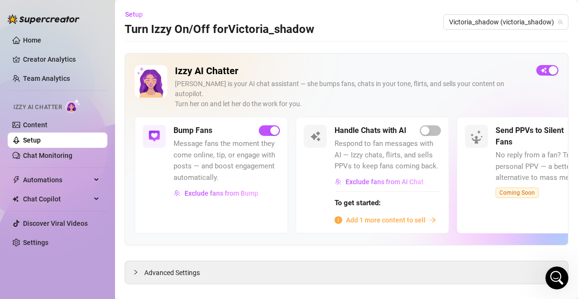
scroll to position [341, 0]
click at [368, 215] on span "Add 1 more content to sell" at bounding box center [386, 220] width 80 height 11
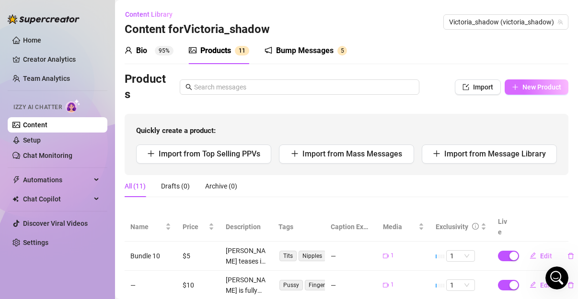
click at [512, 85] on button "New Product" at bounding box center [536, 87] width 64 height 15
type textarea "Type your message here..."
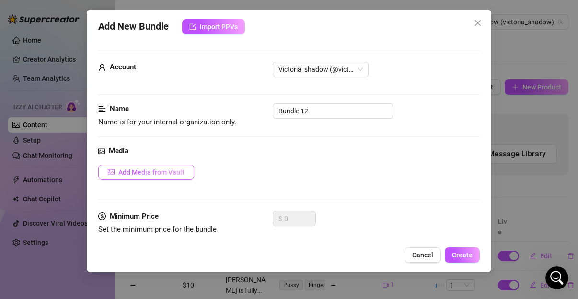
click at [148, 169] on span "Add Media from Vault" at bounding box center [151, 173] width 66 height 8
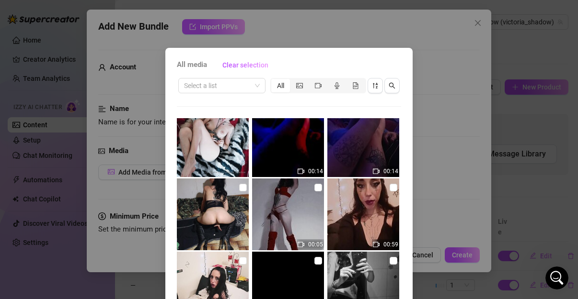
scroll to position [1374, 0]
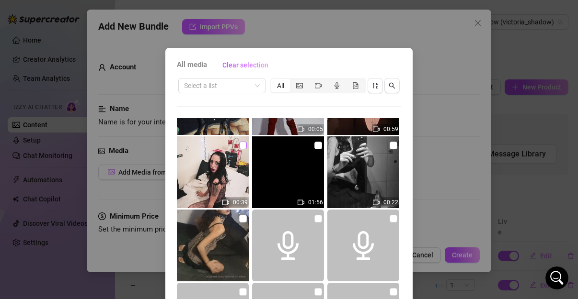
click at [239, 146] on input "checkbox" at bounding box center [243, 146] width 8 height 8
checkbox input "true"
click at [389, 143] on input "checkbox" at bounding box center [393, 146] width 8 height 8
checkbox input "true"
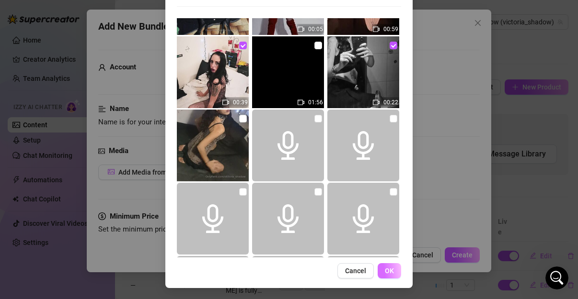
click at [387, 270] on span "OK" at bounding box center [389, 271] width 9 height 8
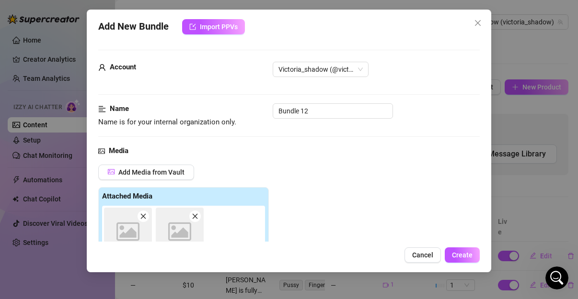
scroll to position [171, 0]
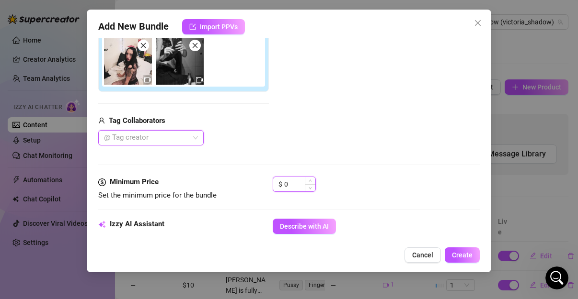
click at [302, 184] on input "0" at bounding box center [299, 184] width 31 height 14
type input "q"
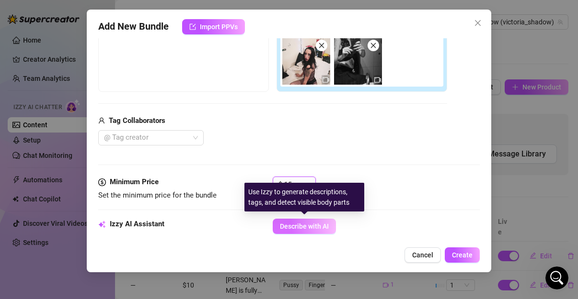
type input "15"
click at [324, 223] on span "Describe with AI" at bounding box center [304, 227] width 49 height 8
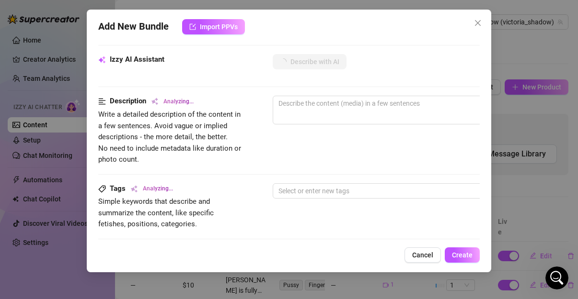
scroll to position [308, 0]
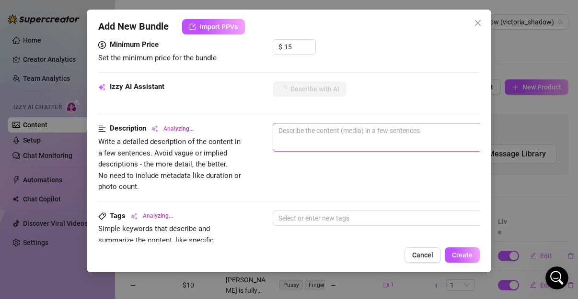
type textarea "Victoria"
type textarea "Victoria teases"
type textarea "Victoria teases in"
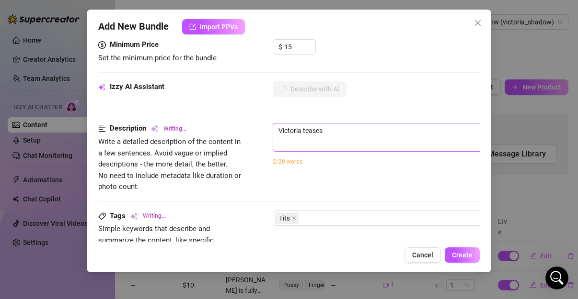
type textarea "Victoria teases in"
click at [472, 142] on span "Victoria teases 15 / 1000" at bounding box center [440, 137] width 335 height 29
type textarea "Victoria teases in two"
type textarea "Victoria teases in two different"
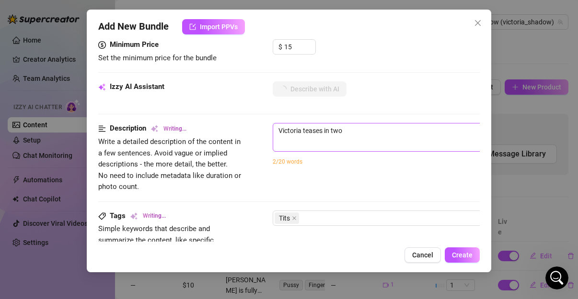
type textarea "Victoria teases in two different"
type textarea "Victoria teases in two different settings"
type textarea "Victoria teases in two different settings —"
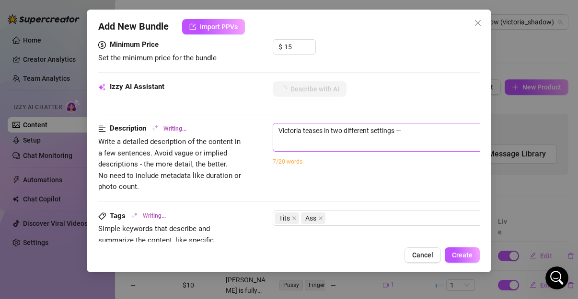
type textarea "Victoria teases in two different settings — first"
type textarea "Victoria teases in two different settings — first in"
type textarea "Victoria teases in two different settings — first in a"
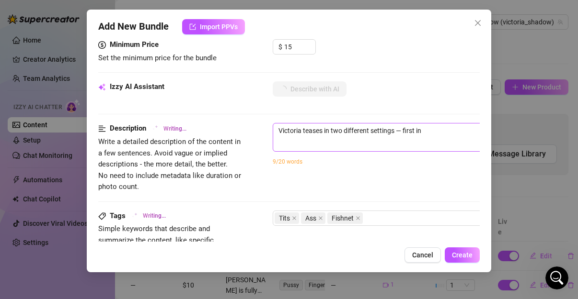
type textarea "Victoria teases in two different settings — first in a"
type textarea "Victoria teases in two different settings — first in a bathroom"
type textarea "Victoria teases in two different settings — first in a bathroom mirror,"
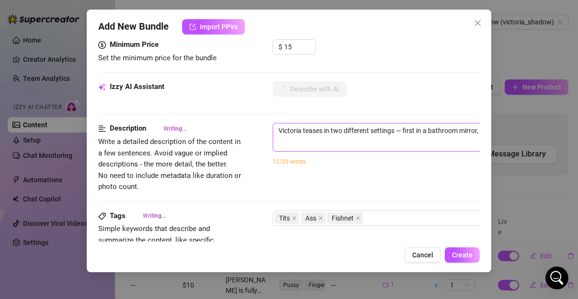
type textarea "Victoria teases in two different settings — first in a bathroom mirror, lifting"
type textarea "Victoria teases in two different settings — first in a bathroom mirror, lifting…"
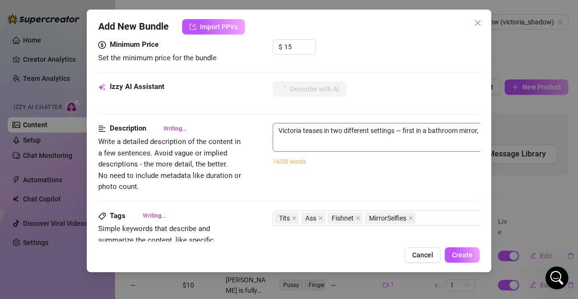
type textarea "Victoria teases in two different settings — first in a bathroom mirror, lifting…"
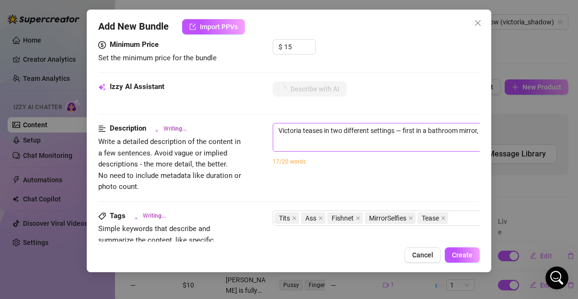
type textarea "Victoria teases in two different settings — first in a bathroom mirror, lifting…"
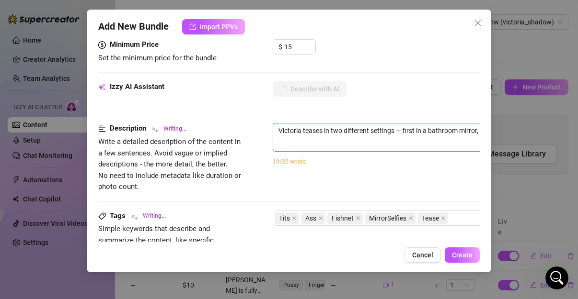
type textarea "Victoria teases in two different settings — first in a bathroom mirror, lifting…"
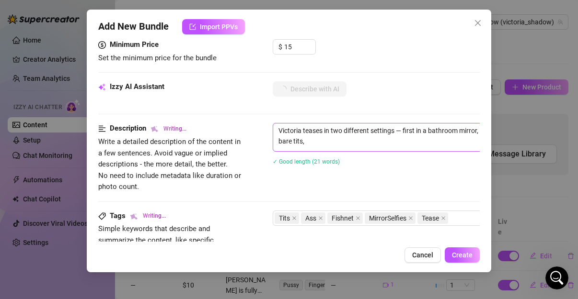
type textarea "Victoria teases in two different settings — first in a bathroom mirror, lifting…"
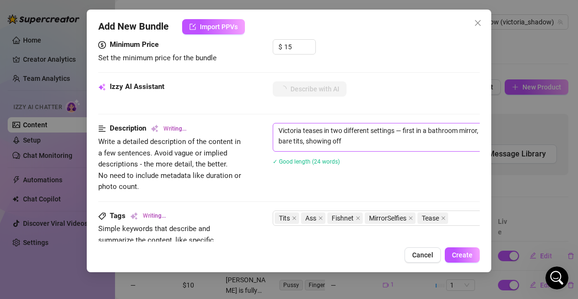
type textarea "Victoria teases in two different settings — first in a bathroom mirror, lifting…"
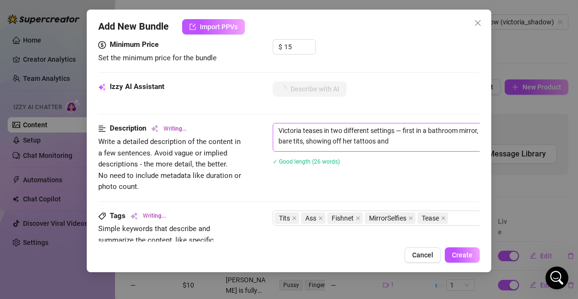
type textarea "Victoria teases in two different settings — first in a bathroom mirror, lifting…"
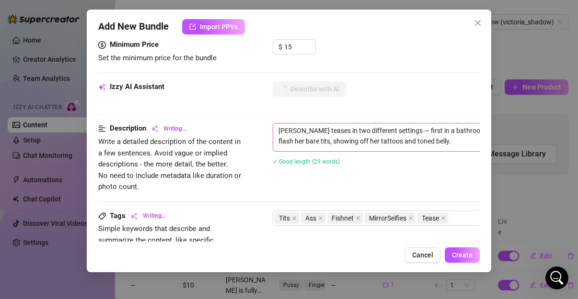
type textarea "Victoria teases in two different settings — first in a bathroom mirror, lifting…"
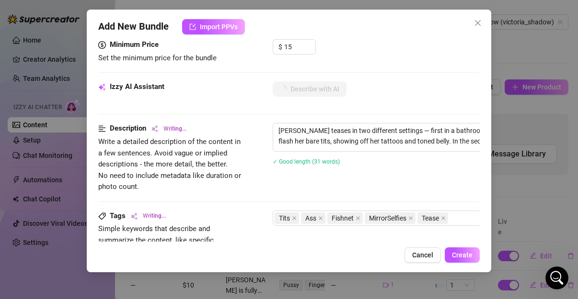
type textarea "Victoria teases in two different settings — first in a bathroom mirror, lifting…"
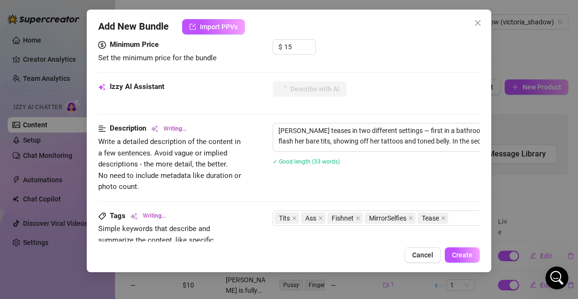
type textarea "Victoria teases in two different settings — first in a bathroom mirror, lifting…"
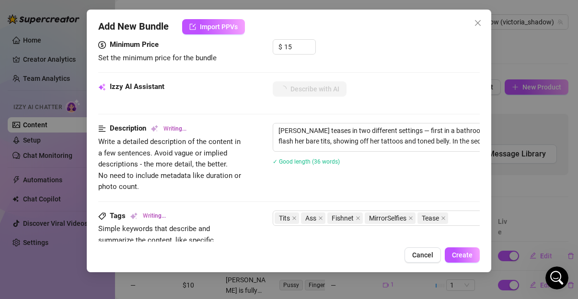
type textarea "Victoria teases in two different settings — first in a bathroom mirror, lifting…"
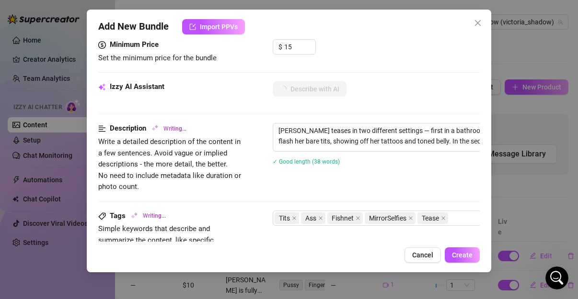
type textarea "Victoria teases in two different settings — first in a bathroom mirror, lifting…"
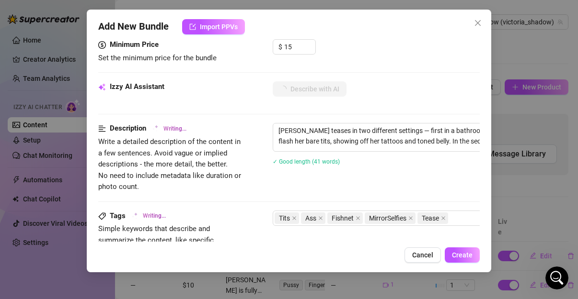
type textarea "Victoria teases in two different settings — first in a bathroom mirror, lifting…"
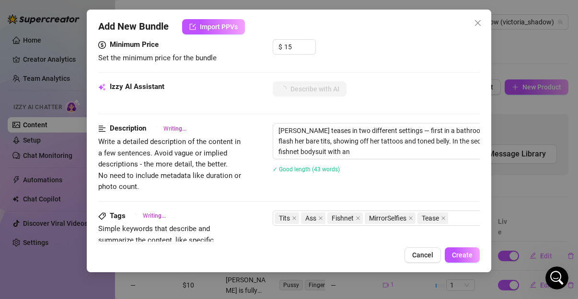
type textarea "Victoria teases in two different settings — first in a bathroom mirror, lifting…"
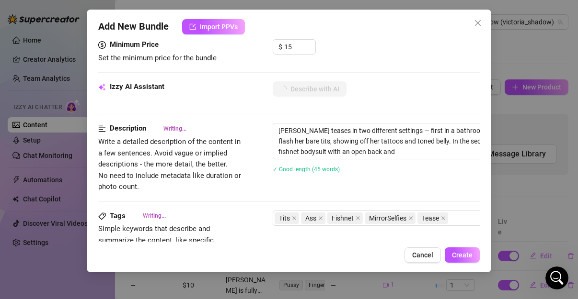
type textarea "Victoria teases in two different settings — first in a bathroom mirror, lifting…"
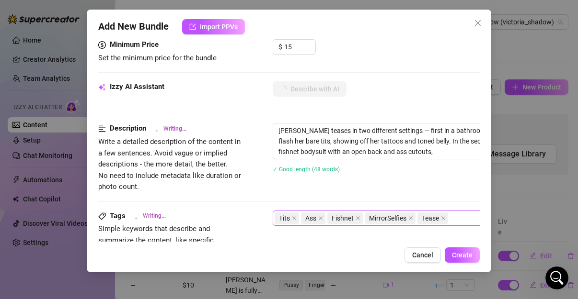
type textarea "Victoria teases in two different settings — first in a bathroom mirror, lifting…"
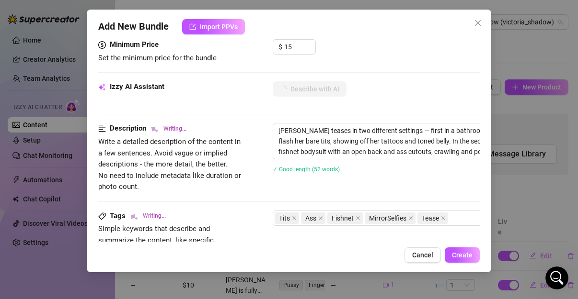
type textarea "Victoria teases in two different settings — first in a bathroom mirror, lifting…"
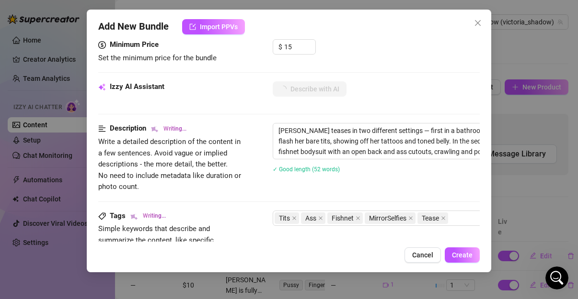
type textarea "Victoria teases in two different settings — first in a bathroom mirror, lifting…"
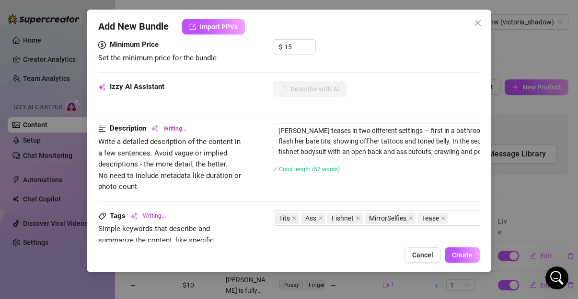
type textarea "Victoria teases in two different settings — first in a bathroom mirror, lifting…"
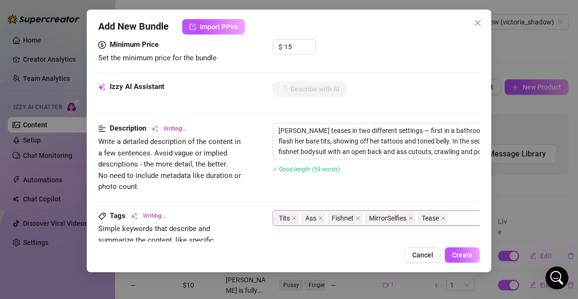
type textarea "Victoria teases in two different settings — first in a bathroom mirror, lifting…"
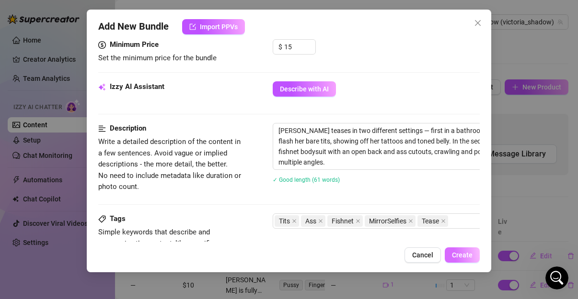
click at [461, 260] on button "Create" at bounding box center [462, 255] width 35 height 15
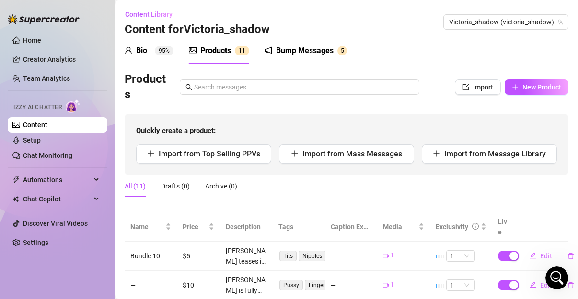
click at [461, 271] on td "1" at bounding box center [461, 285] width 62 height 29
click at [522, 88] on span "New Product" at bounding box center [541, 87] width 39 height 8
type textarea "Type your message here..."
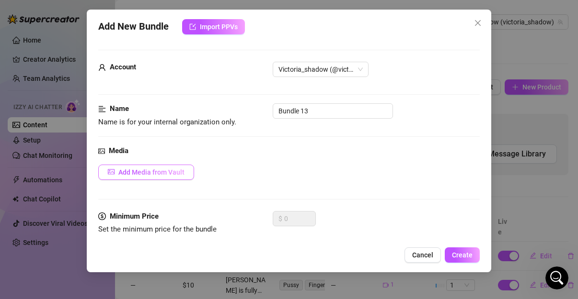
click at [184, 173] on button "Add Media from Vault" at bounding box center [146, 172] width 96 height 15
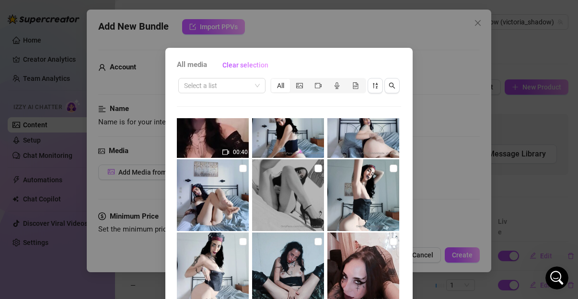
scroll to position [1946, 0]
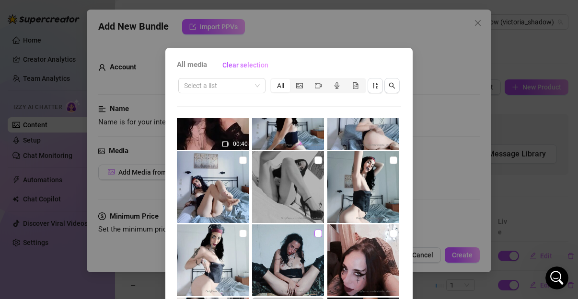
click at [314, 234] on input "checkbox" at bounding box center [318, 234] width 8 height 8
checkbox input "true"
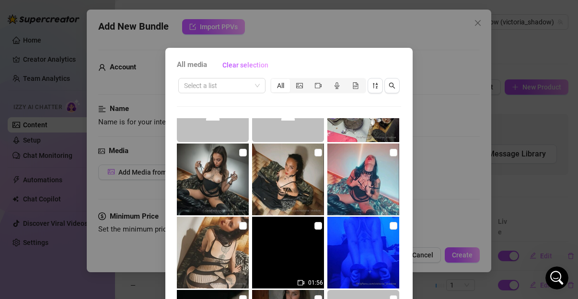
scroll to position [4232, 0]
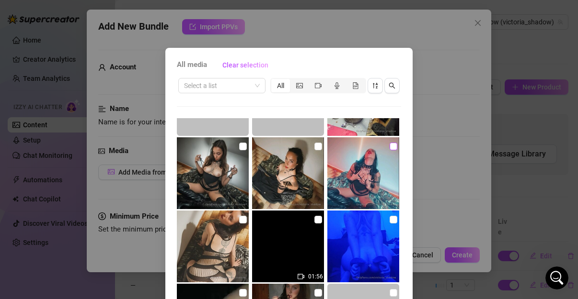
click at [389, 142] on label at bounding box center [393, 146] width 8 height 11
click at [389, 143] on input "checkbox" at bounding box center [393, 147] width 8 height 8
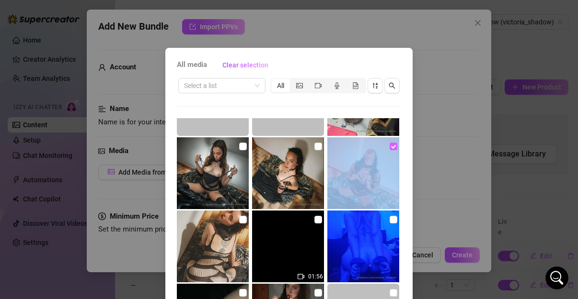
click at [389, 142] on label at bounding box center [393, 146] width 8 height 11
click at [389, 143] on input "checkbox" at bounding box center [393, 147] width 8 height 8
checkbox input "false"
click at [379, 147] on img at bounding box center [363, 173] width 72 height 72
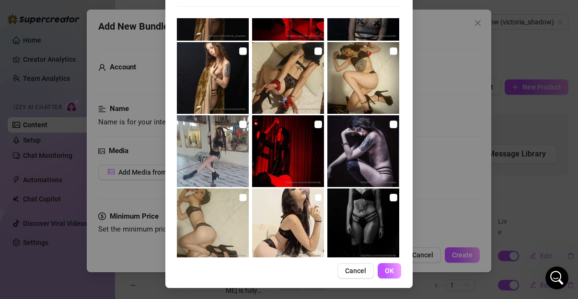
scroll to position [6371, 0]
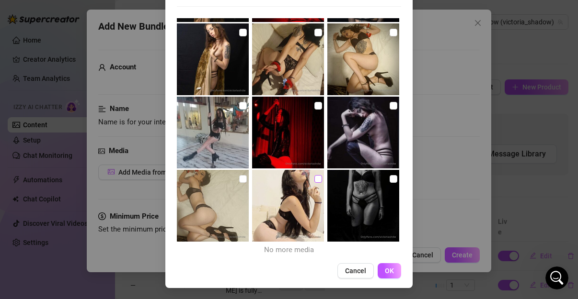
click at [314, 177] on input "checkbox" at bounding box center [318, 179] width 8 height 8
checkbox input "true"
click at [390, 267] on span "OK" at bounding box center [389, 271] width 9 height 8
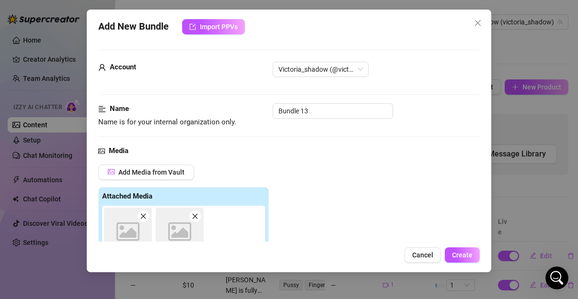
scroll to position [171, 0]
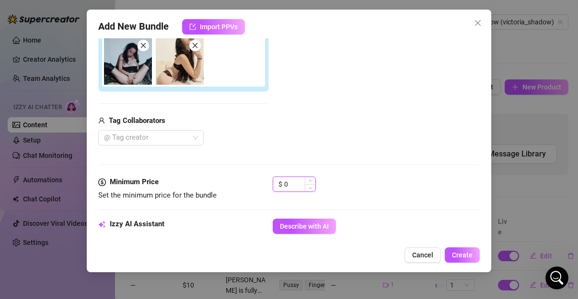
click at [286, 185] on input "0" at bounding box center [299, 184] width 31 height 14
type input "5"
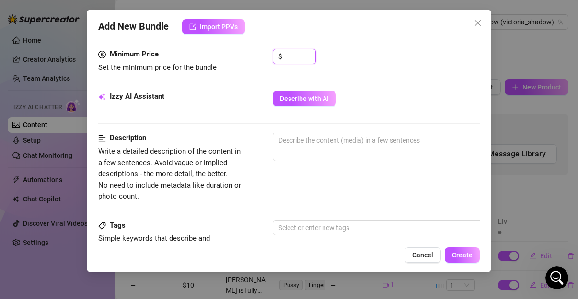
scroll to position [305, 0]
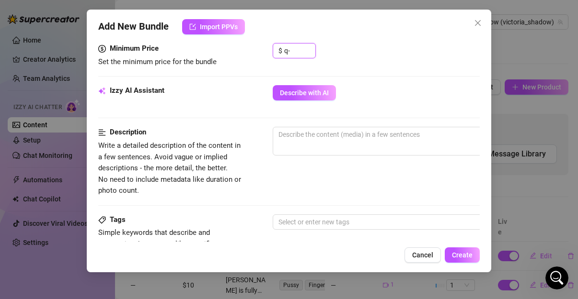
type input "q"
type input "10"
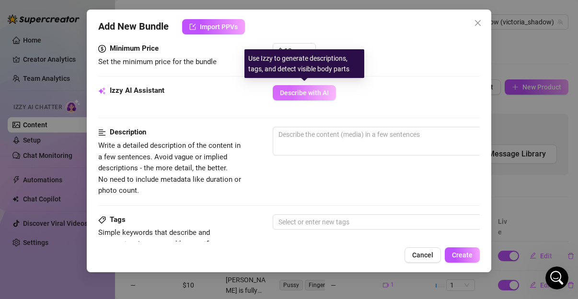
click at [310, 98] on button "Describe with AI" at bounding box center [304, 92] width 63 height 15
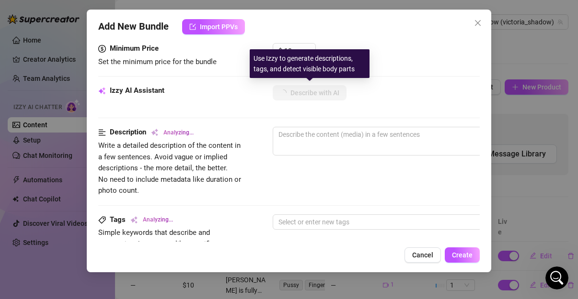
type textarea "Victoria"
type textarea "Victoria teases"
type textarea "Victoria teases in"
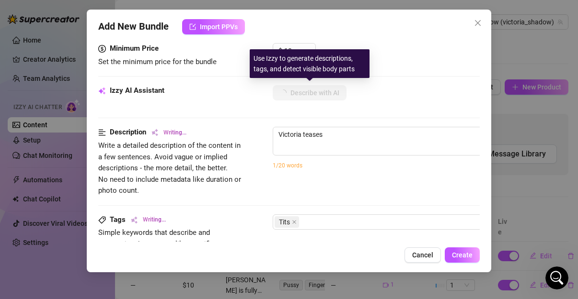
type textarea "Victoria teases in"
type textarea "Victoria teases in black"
type textarea "Victoria teases in black lace"
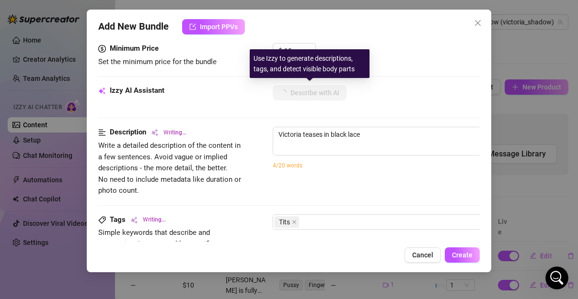
type textarea "Victoria teases in black lace lingerie,"
type textarea "Victoria teases in black lace lingerie, showing"
type textarea "Victoria teases in black lace lingerie, showing off"
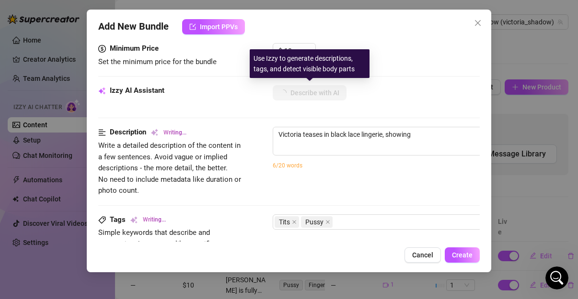
type textarea "Victoria teases in black lace lingerie, showing off"
type textarea "Victoria teases in black lace lingerie, showing off her"
type textarea "Victoria teases in black lace lingerie, showing off her curvy"
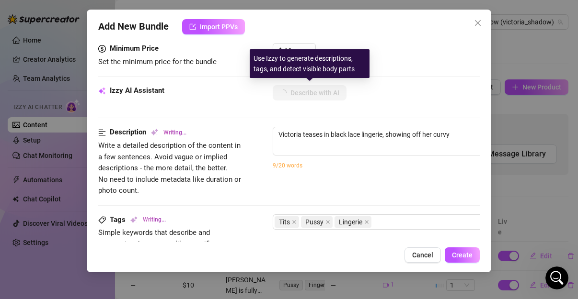
type textarea "Victoria teases in black lace lingerie, showing off her curvy ass"
type textarea "Victoria teases in black lace lingerie, showing off her curvy ass and"
type textarea "Victoria teases in black lace lingerie, showing off her curvy ass and sideboob"
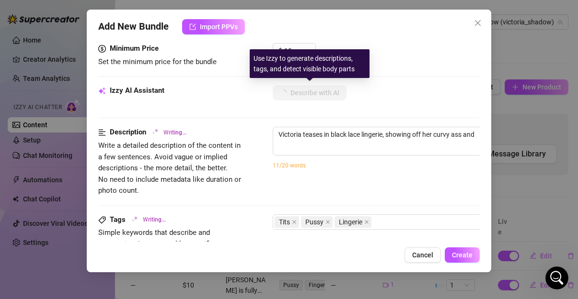
type textarea "Victoria teases in black lace lingerie, showing off her curvy ass and sideboob"
type textarea "Victoria teases in black lace lingerie, showing off her curvy ass and sideboob …"
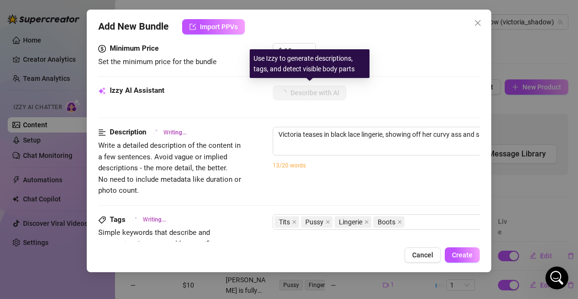
type textarea "Victoria teases in black lace lingerie, showing off her curvy ass and sideboob …"
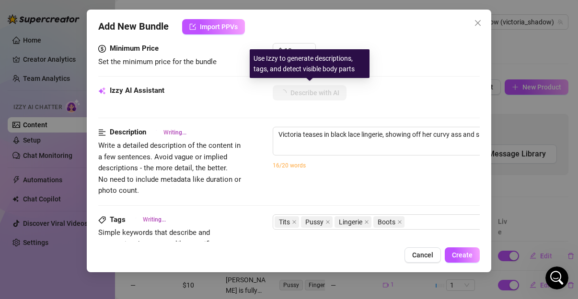
type textarea "Victoria teases in black lace lingerie, showing off her curvy ass and sideboob …"
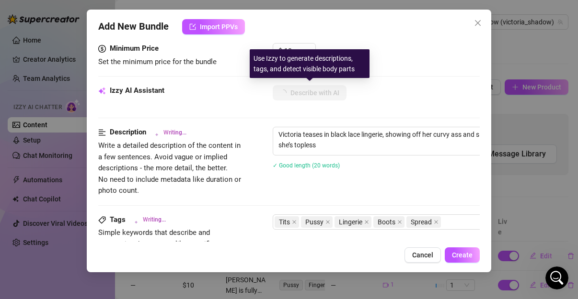
type textarea "Victoria teases in black lace lingerie, showing off her curvy ass and sideboob …"
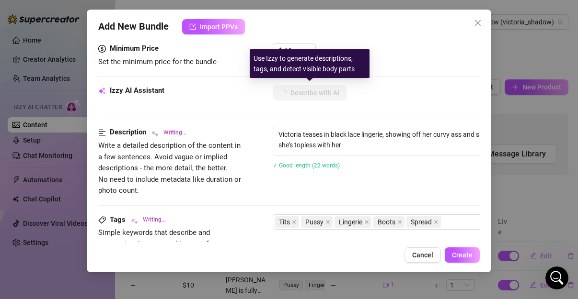
type textarea "Victoria teases in black lace lingerie, showing off her curvy ass and sideboob …"
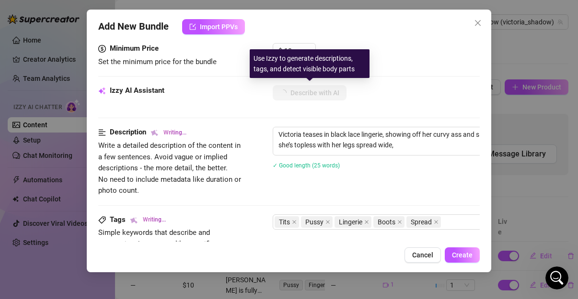
type textarea "Victoria teases in black lace lingerie, showing off her curvy ass and sideboob …"
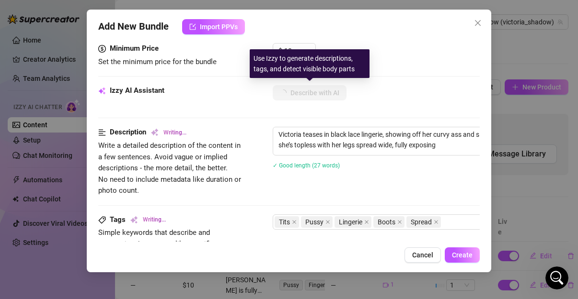
type textarea "Victoria teases in black lace lingerie, showing off her curvy ass and sideboob …"
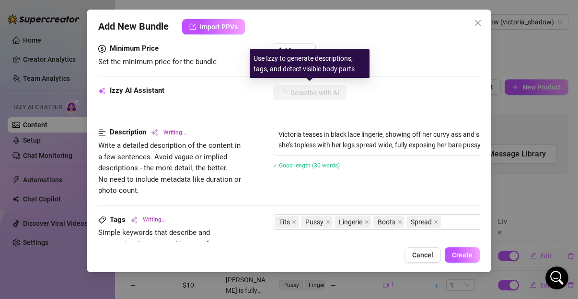
type textarea "Victoria teases in black lace lingerie, showing off her curvy ass and sideboob …"
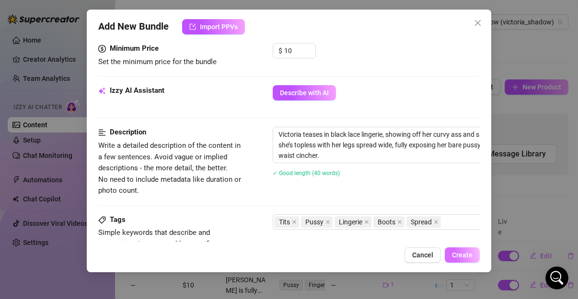
click at [465, 256] on span "Create" at bounding box center [462, 255] width 21 height 8
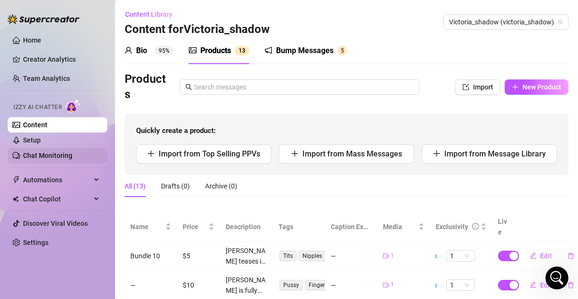
click at [67, 156] on link "Chat Monitoring" at bounding box center [47, 156] width 49 height 8
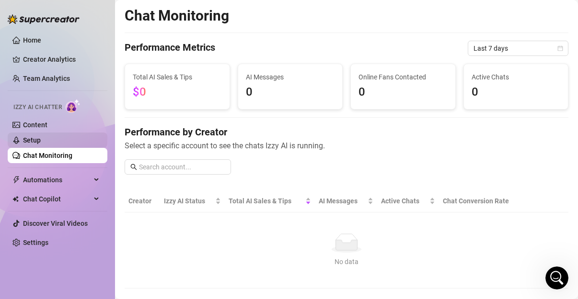
click at [41, 141] on link "Setup" at bounding box center [32, 141] width 18 height 8
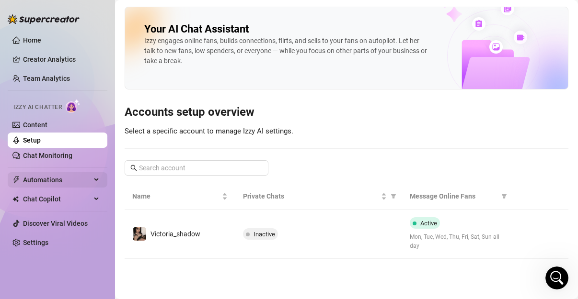
click at [55, 179] on span "Automations" at bounding box center [57, 179] width 68 height 15
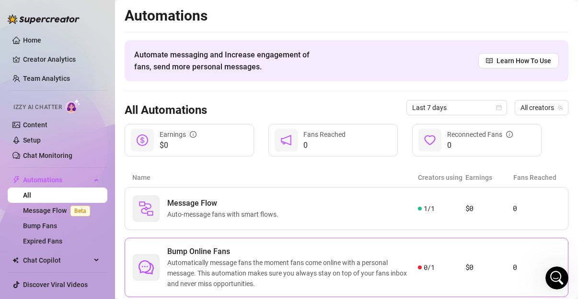
click at [213, 258] on span "Automatically message fans the moment fans come online with a personal message.…" at bounding box center [292, 274] width 251 height 32
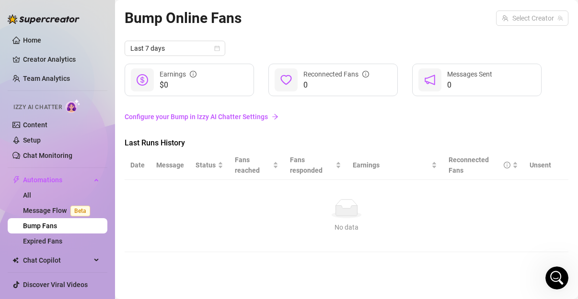
click at [222, 242] on td "No data No data" at bounding box center [347, 216] width 444 height 72
click at [47, 172] on span "Automations" at bounding box center [57, 179] width 68 height 15
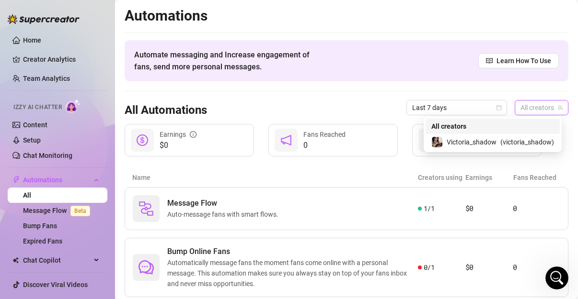
click at [534, 106] on span "All creators" at bounding box center [541, 108] width 42 height 14
click at [494, 143] on span "Victoria_shadow" at bounding box center [471, 142] width 50 height 11
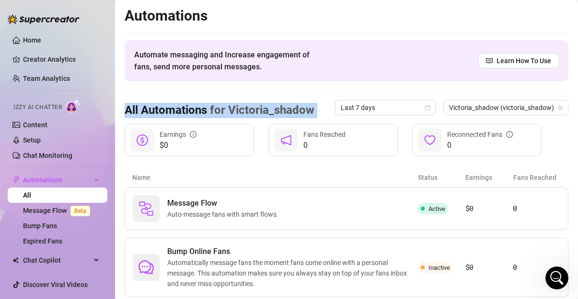
drag, startPoint x: 564, startPoint y: 81, endPoint x: 568, endPoint y: 117, distance: 35.6
click at [568, 117] on main "Automations Automate messaging and Increase engagement of fans, send more perso…" at bounding box center [346, 188] width 463 height 377
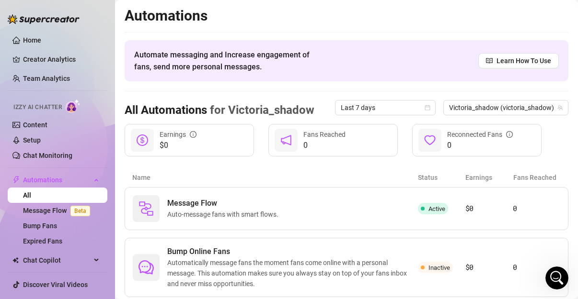
click at [558, 83] on div "Automations Automate messaging and Increase engagement of fans, send more perso…" at bounding box center [347, 178] width 444 height 342
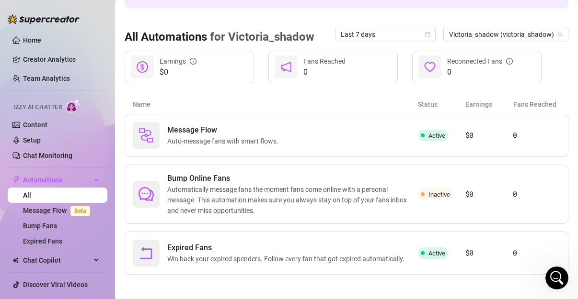
scroll to position [76, 0]
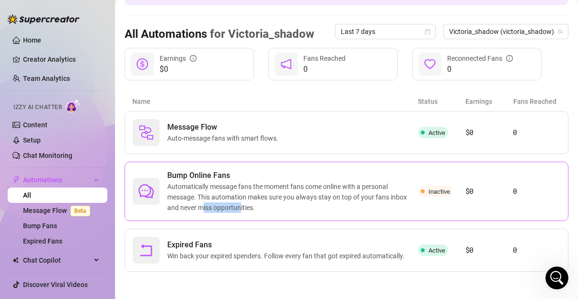
drag, startPoint x: 239, startPoint y: 209, endPoint x: 204, endPoint y: 207, distance: 35.5
click at [204, 207] on span "Automatically message fans the moment fans come online with a personal message.…" at bounding box center [292, 198] width 251 height 32
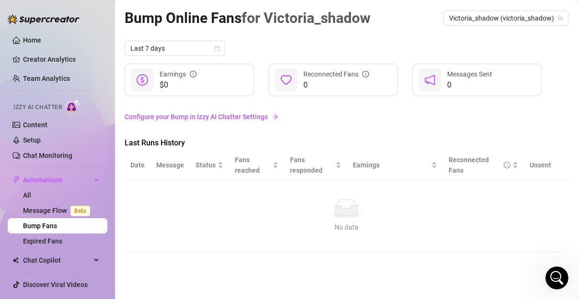
click at [204, 207] on div "No data" at bounding box center [346, 208] width 424 height 19
click at [243, 181] on td "No data No data" at bounding box center [347, 216] width 444 height 72
click at [229, 119] on link "Configure your Bump in Izzy AI Chatter Settings" at bounding box center [347, 117] width 444 height 11
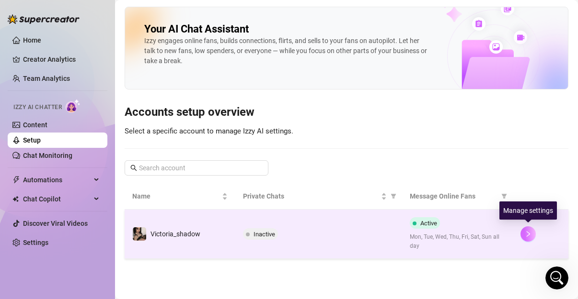
click at [523, 236] on button "button" at bounding box center [527, 234] width 15 height 15
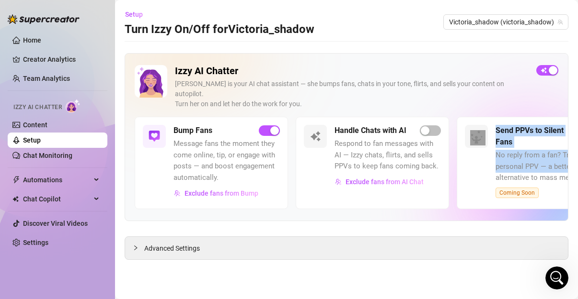
drag, startPoint x: 474, startPoint y: 164, endPoint x: 406, endPoint y: 162, distance: 68.0
click at [406, 162] on div "Bump Fans Message fans the moment they come online, tip, or engage with posts —…" at bounding box center [346, 163] width 423 height 92
click at [349, 184] on div "Handle Chats with AI Respond to fan messages with AI — Izzy chats, flirts, and …" at bounding box center [372, 163] width 153 height 92
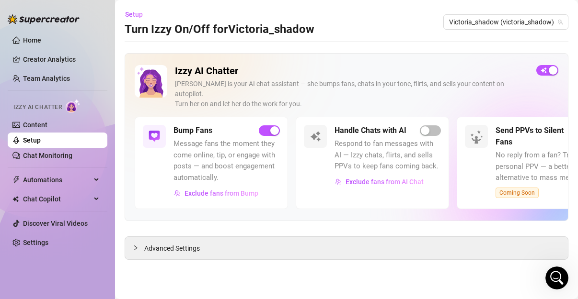
click at [418, 125] on div "Handle Chats with AI" at bounding box center [387, 130] width 106 height 11
click at [422, 126] on div "button" at bounding box center [425, 130] width 9 height 9
click at [423, 126] on div "button" at bounding box center [425, 130] width 9 height 9
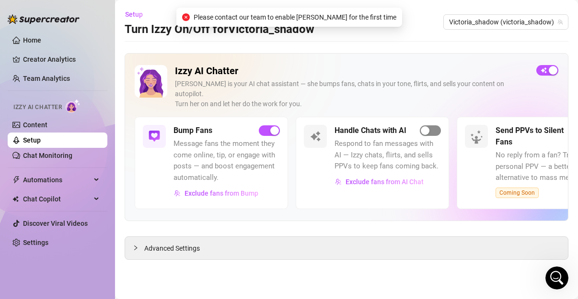
click at [423, 126] on div "button" at bounding box center [425, 130] width 9 height 9
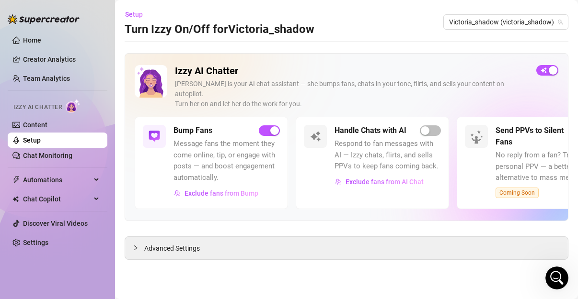
drag, startPoint x: 423, startPoint y: 120, endPoint x: 500, endPoint y: 251, distance: 152.2
click at [500, 251] on main "Setup Turn Izzy On/Off for Victoria_shadow Victoria_shadow (victoria_shadow) Iz…" at bounding box center [346, 149] width 463 height 299
click at [553, 272] on icon "Open Intercom Messenger" at bounding box center [556, 277] width 16 height 16
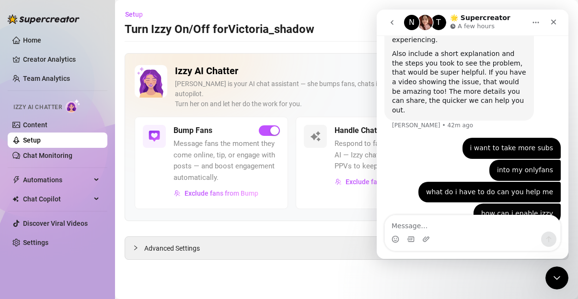
scroll to position [362, 0]
click at [548, 268] on div "Close Intercom Messenger" at bounding box center [555, 276] width 23 height 23
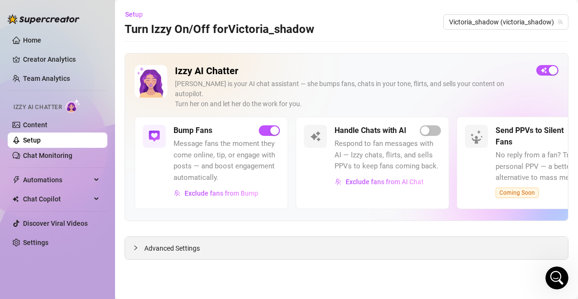
click at [162, 243] on span "Advanced Settings" at bounding box center [172, 248] width 56 height 11
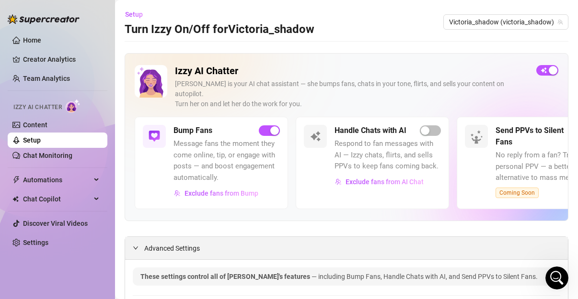
click at [162, 243] on span "Advanced Settings" at bounding box center [172, 248] width 56 height 11
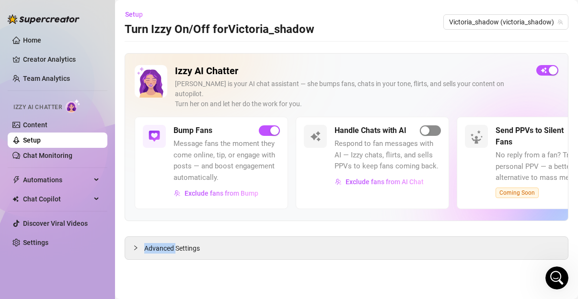
click at [424, 126] on div "button" at bounding box center [425, 130] width 9 height 9
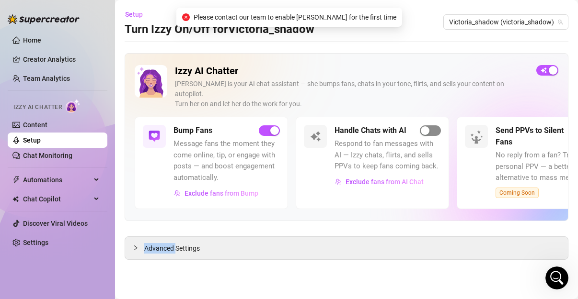
click at [424, 126] on div "button" at bounding box center [425, 130] width 9 height 9
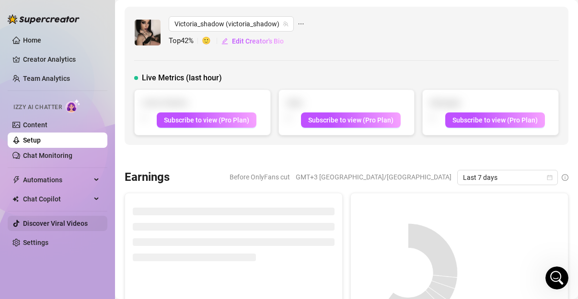
click at [46, 225] on link "Discover Viral Videos" at bounding box center [55, 224] width 65 height 8
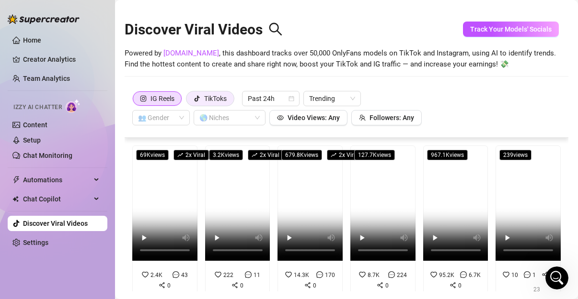
click at [224, 101] on div "TikToks" at bounding box center [215, 98] width 23 height 14
click at [189, 101] on input "TikToks" at bounding box center [189, 101] width 0 height 0
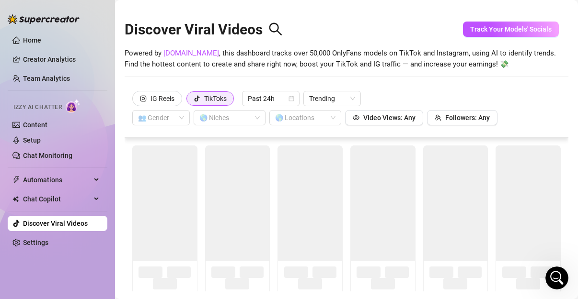
click at [212, 99] on div "TikToks" at bounding box center [215, 98] width 23 height 14
click at [189, 102] on input "TikToks" at bounding box center [189, 102] width 0 height 0
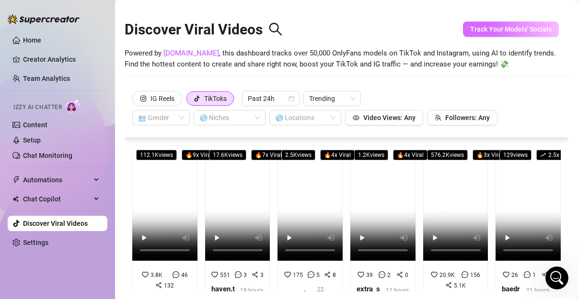
click at [502, 27] on span "Track Your Models' Socials" at bounding box center [510, 29] width 81 height 8
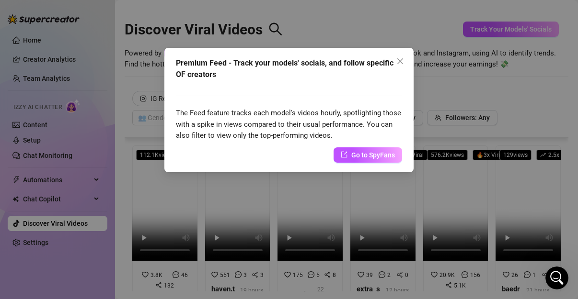
click at [446, 72] on div "Premium Feed - Track your models' socials, and follow specific OF creators The …" at bounding box center [289, 149] width 578 height 299
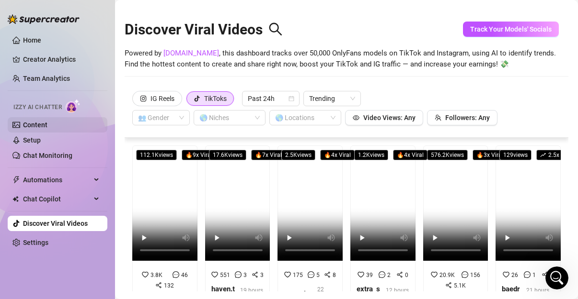
click at [34, 125] on link "Content" at bounding box center [35, 125] width 24 height 8
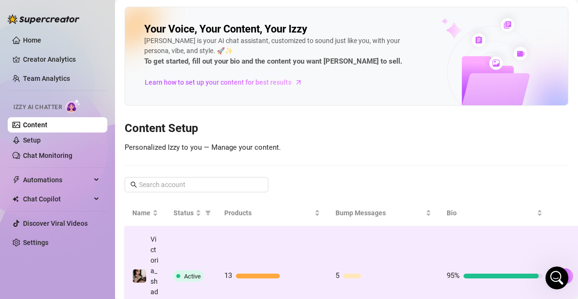
click at [354, 269] on td "5" at bounding box center [383, 277] width 111 height 100
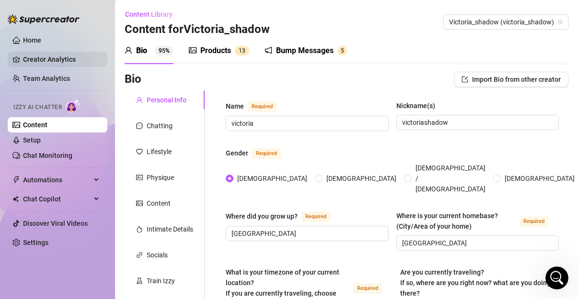
click at [34, 61] on link "Creator Analytics" at bounding box center [61, 59] width 77 height 15
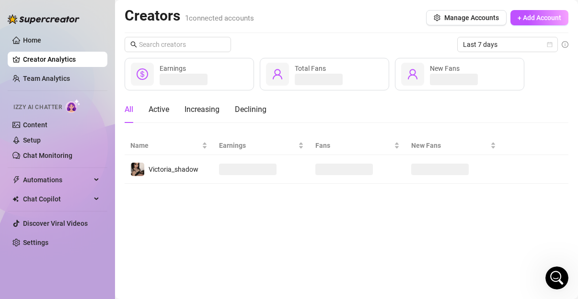
click at [34, 61] on link "Creator Analytics" at bounding box center [61, 59] width 77 height 15
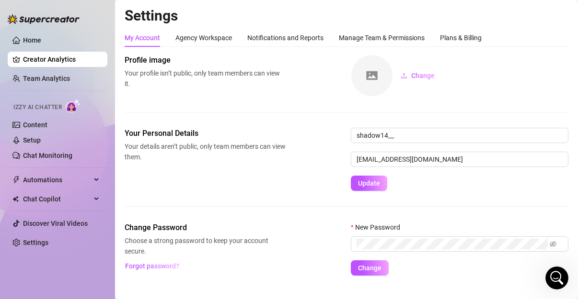
scroll to position [16, 0]
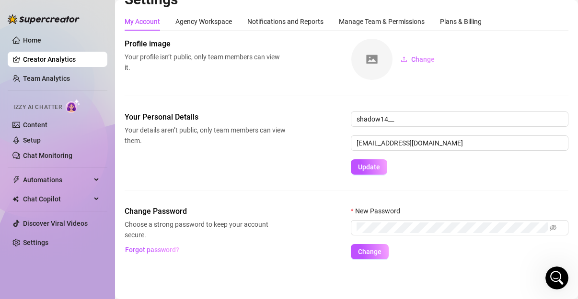
click at [570, 98] on main "Settings My Account Agency Workspace Notifications and Reports Manage Team & Pe…" at bounding box center [346, 142] width 463 height 316
drag, startPoint x: 570, startPoint y: 94, endPoint x: 559, endPoint y: 70, distance: 26.8
click at [559, 70] on main "Settings My Account Agency Workspace Notifications and Reports Manage Team & Pe…" at bounding box center [346, 142] width 463 height 316
click at [569, 72] on main "Settings My Account Agency Workspace Notifications and Reports Manage Team & Pe…" at bounding box center [346, 142] width 463 height 316
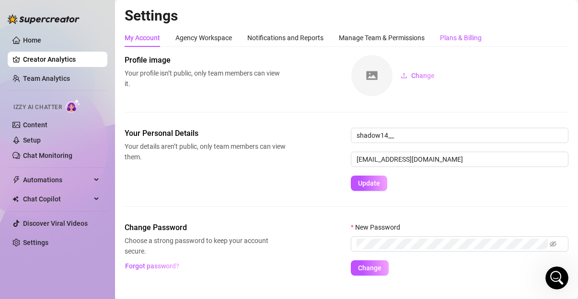
click at [454, 40] on div "Plans & Billing" at bounding box center [461, 38] width 42 height 11
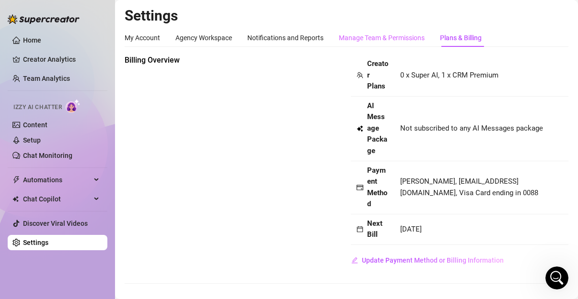
click at [410, 43] on div "Manage Team & Permissions" at bounding box center [382, 38] width 86 height 18
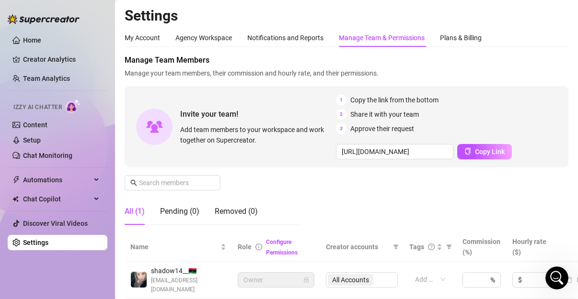
click at [251, 53] on div "My Account Agency Workspace Notifications and Reports Manage Team & Permissions…" at bounding box center [347, 300] width 444 height 542
click at [225, 40] on div "Agency Workspace" at bounding box center [203, 38] width 57 height 11
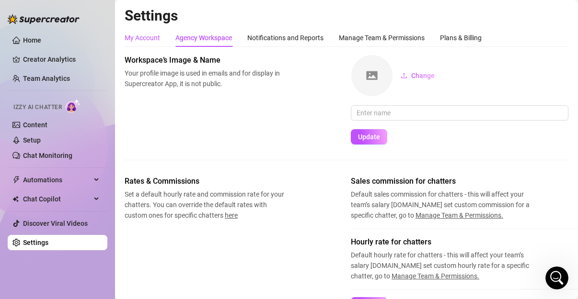
click at [154, 42] on div "My Account" at bounding box center [142, 38] width 35 height 11
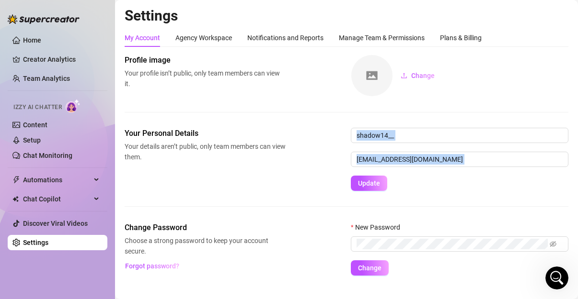
drag, startPoint x: 275, startPoint y: 182, endPoint x: 228, endPoint y: 207, distance: 53.1
click at [228, 207] on div "Your Personal Details Your details aren’t public, only team members can view th…" at bounding box center [347, 175] width 444 height 94
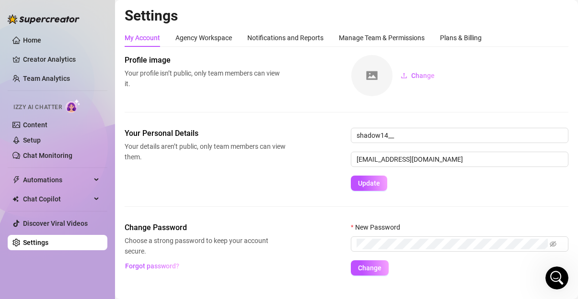
click at [228, 207] on div "Your Personal Details Your details aren’t public, only team members can view th…" at bounding box center [347, 175] width 444 height 94
click at [106, 179] on div "Automations" at bounding box center [58, 179] width 100 height 15
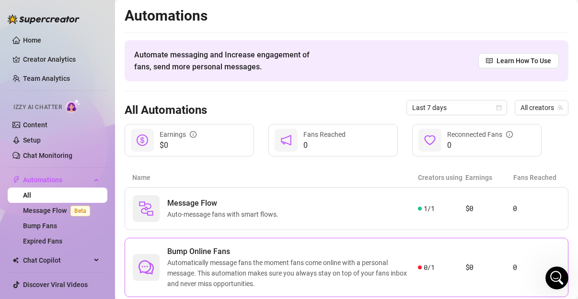
click at [238, 254] on span "Bump Online Fans" at bounding box center [292, 251] width 251 height 11
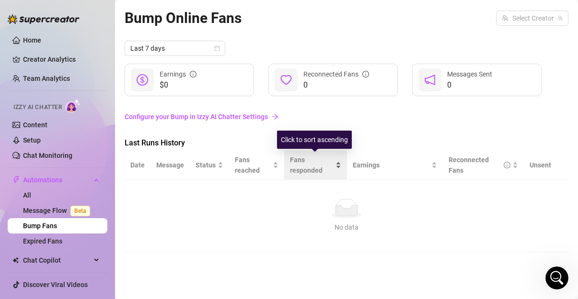
click at [319, 167] on span "Fans responded" at bounding box center [312, 165] width 44 height 21
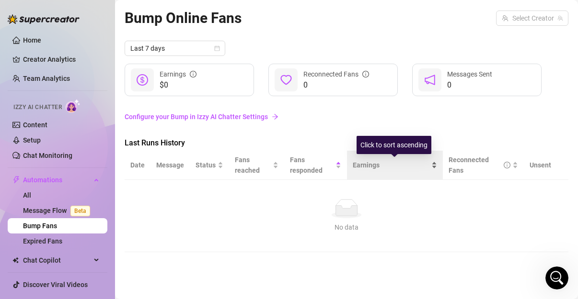
click at [366, 160] on div "Earnings" at bounding box center [395, 165] width 84 height 11
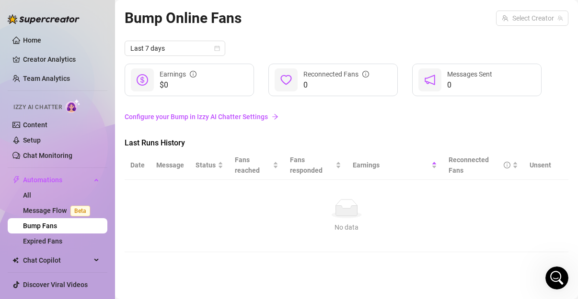
click at [338, 217] on ellipse at bounding box center [346, 215] width 30 height 7
click at [345, 214] on icon at bounding box center [347, 211] width 22 height 10
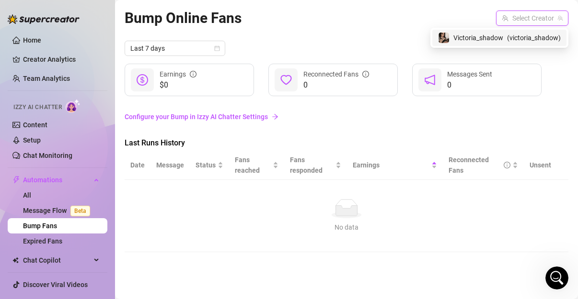
click at [518, 19] on input "search" at bounding box center [528, 18] width 52 height 14
click at [476, 40] on span "Victoria_shadow" at bounding box center [478, 38] width 50 height 11
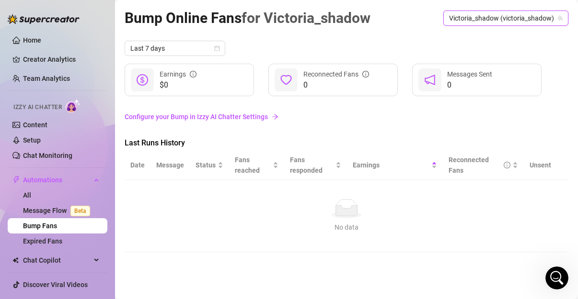
click at [476, 41] on div "Last 7 days" at bounding box center [347, 48] width 444 height 15
drag, startPoint x: 264, startPoint y: 119, endPoint x: 246, endPoint y: 107, distance: 21.1
click at [250, 102] on div "Last 7 days $0 Earnings 0 Reconnected Fans 0 Messages Sent Configure your Bump …" at bounding box center [347, 147] width 444 height 212
click at [250, 108] on link "Configure your Bump in Izzy AI Chatter Settings" at bounding box center [347, 117] width 444 height 18
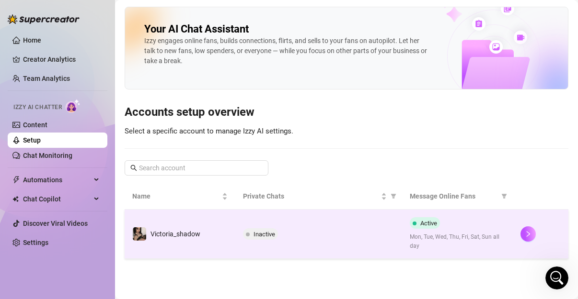
click at [253, 235] on span "Inactive" at bounding box center [264, 234] width 22 height 7
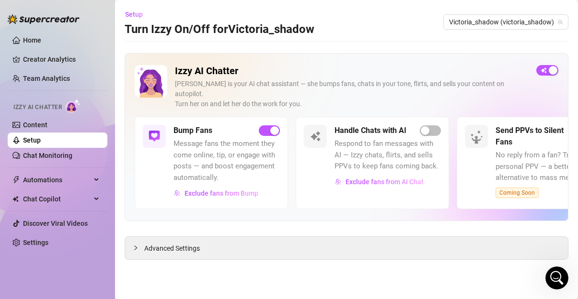
click at [253, 237] on div "Advanced Settings" at bounding box center [346, 248] width 443 height 23
click at [431, 126] on span "button" at bounding box center [430, 131] width 21 height 11
click at [550, 270] on div "Open Intercom Messenger" at bounding box center [555, 277] width 32 height 32
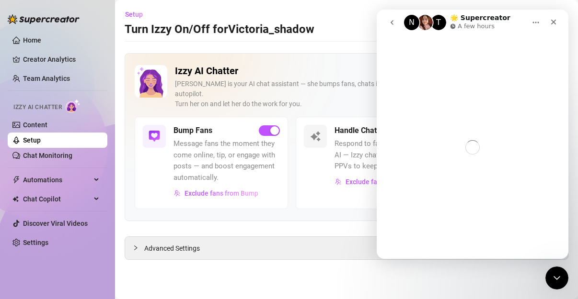
click at [463, 269] on main "Setup Turn Izzy On/Off for Victoria_shadow Victoria_shadow (victoria_shadow) Iz…" at bounding box center [346, 149] width 463 height 299
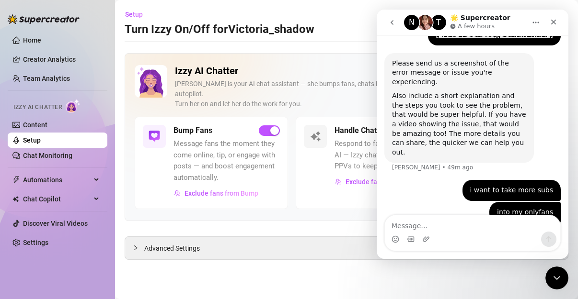
scroll to position [362, 0]
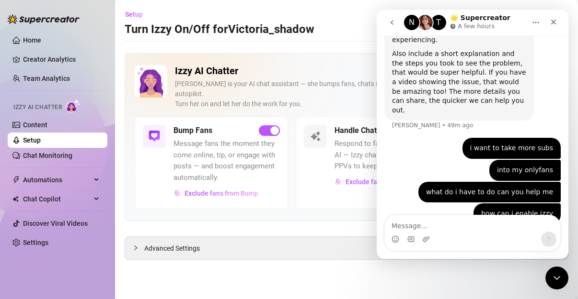
click at [463, 269] on main "Setup Turn Izzy On/Off for Victoria_shadow Victoria_shadow (victoria_shadow) Iz…" at bounding box center [346, 149] width 463 height 299
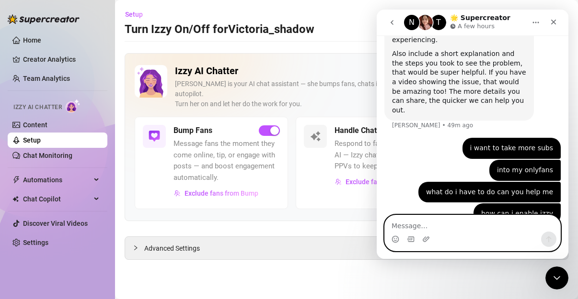
click at [423, 224] on textarea "Message…" at bounding box center [472, 224] width 175 height 16
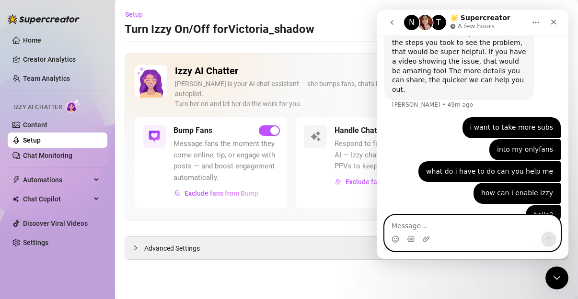
scroll to position [384, 0]
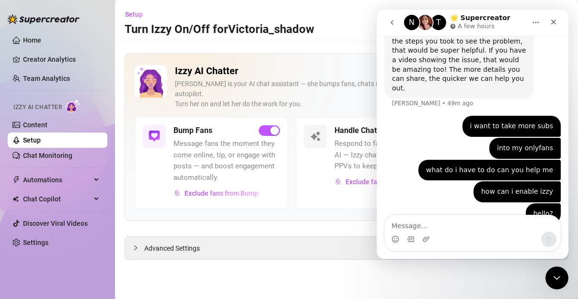
click at [303, 165] on div "Handle Chats with AI Respond to fan messages with AI — Izzy chats, flirts, and …" at bounding box center [372, 163] width 153 height 92
click at [551, 269] on div "Close Intercom Messenger" at bounding box center [555, 276] width 23 height 23
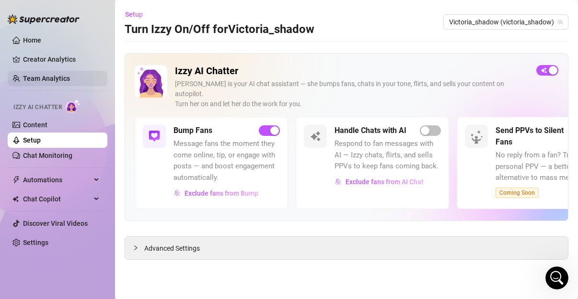
click at [64, 75] on link "Team Analytics" at bounding box center [46, 79] width 47 height 8
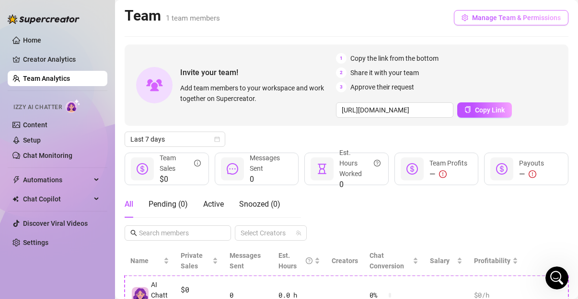
click at [536, 15] on span "Manage Team & Permissions" at bounding box center [516, 18] width 89 height 8
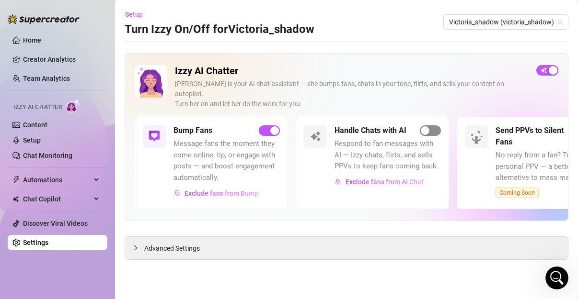
click at [428, 126] on div "button" at bounding box center [425, 130] width 9 height 9
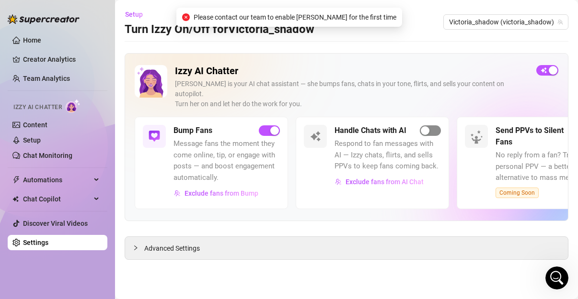
click at [428, 126] on div "button" at bounding box center [425, 130] width 9 height 9
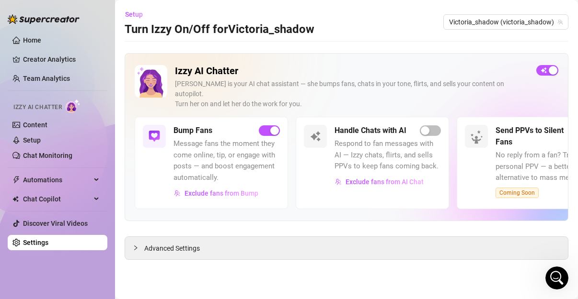
click at [486, 96] on div "Izzy is your AI chat assistant — she bumps fans, chats in your tone, flirts, an…" at bounding box center [352, 94] width 354 height 30
click at [431, 126] on button "button" at bounding box center [430, 131] width 21 height 11
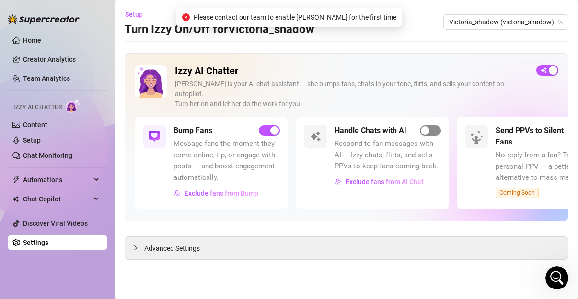
click at [431, 126] on button "button" at bounding box center [430, 131] width 21 height 11
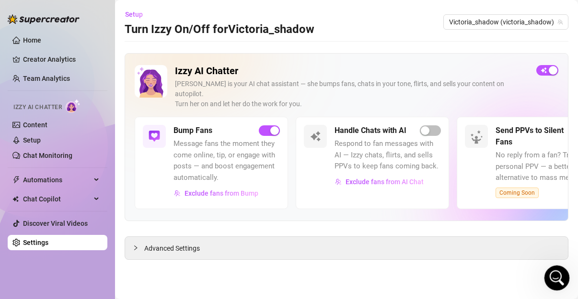
click at [552, 273] on icon "Open Intercom Messenger" at bounding box center [556, 277] width 16 height 16
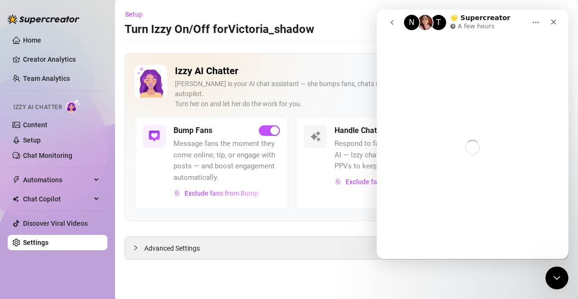
click at [511, 235] on div "Intercom messenger" at bounding box center [473, 147] width 192 height 224
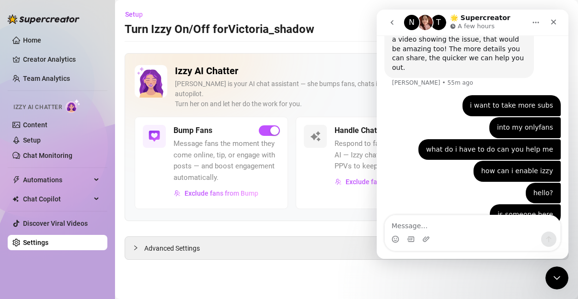
scroll to position [406, 0]
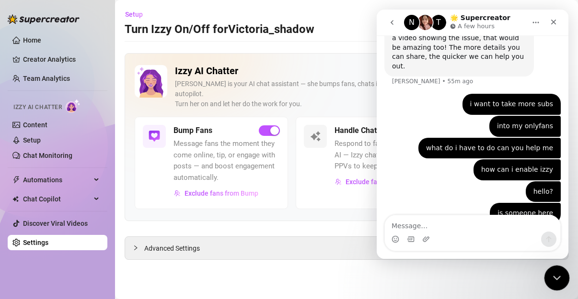
click at [551, 274] on icon "Close Intercom Messenger" at bounding box center [554, 276] width 11 height 11
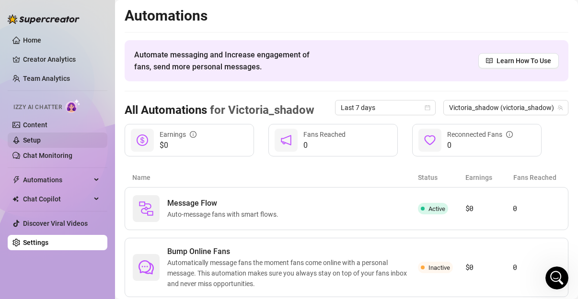
click at [41, 138] on link "Setup" at bounding box center [32, 141] width 18 height 8
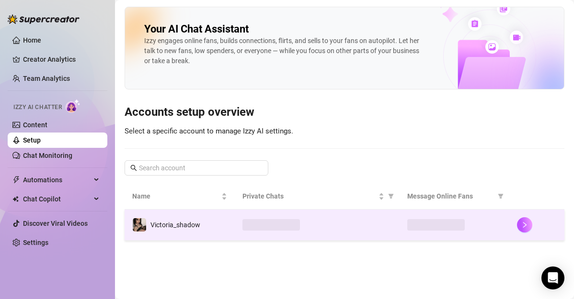
click at [415, 212] on td at bounding box center [454, 225] width 110 height 31
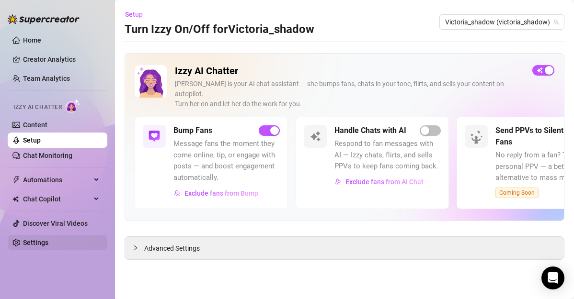
click at [45, 239] on link "Settings" at bounding box center [35, 243] width 25 height 8
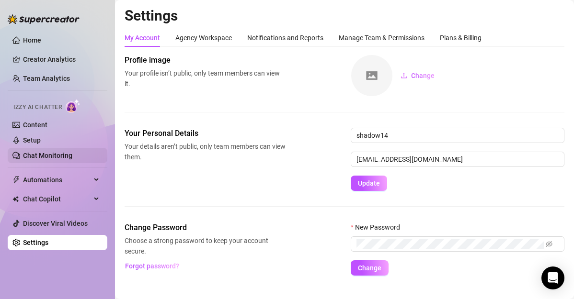
click at [72, 160] on link "Chat Monitoring" at bounding box center [47, 156] width 49 height 8
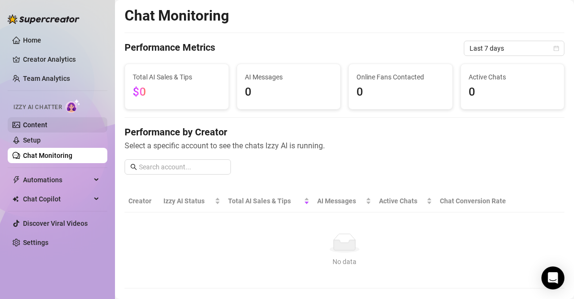
click at [47, 127] on link "Content" at bounding box center [35, 125] width 24 height 8
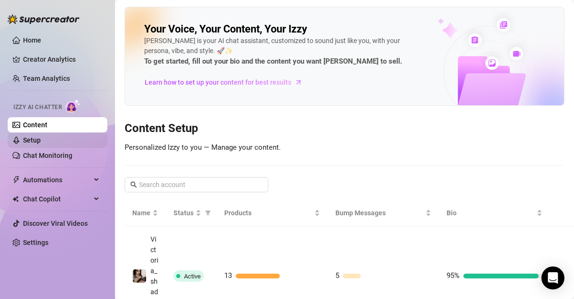
click at [41, 137] on link "Setup" at bounding box center [32, 141] width 18 height 8
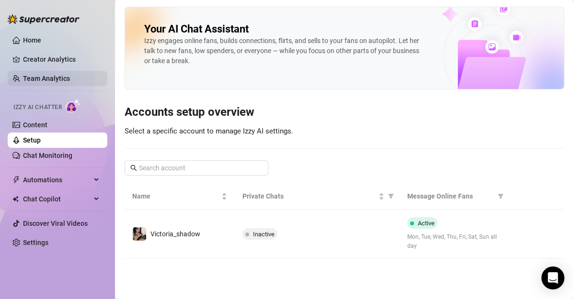
click at [47, 77] on link "Team Analytics" at bounding box center [46, 79] width 47 height 8
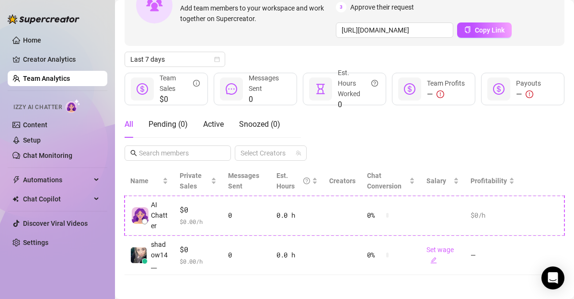
scroll to position [83, 0]
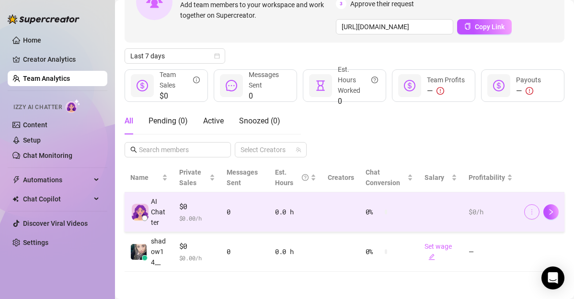
click at [528, 211] on icon "more" at bounding box center [531, 212] width 7 height 7
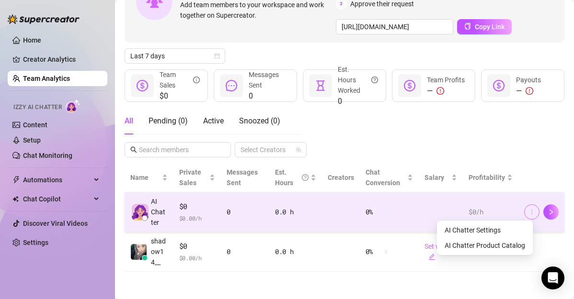
click at [528, 211] on icon "more" at bounding box center [531, 212] width 7 height 7
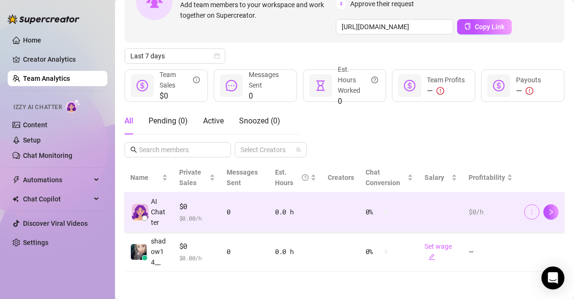
click at [528, 211] on icon "more" at bounding box center [531, 212] width 7 height 7
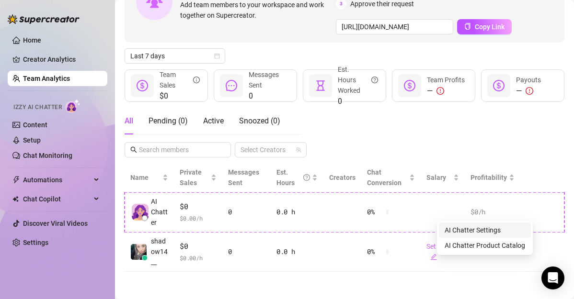
click at [478, 234] on link "AI Chatter Settings" at bounding box center [473, 231] width 56 height 8
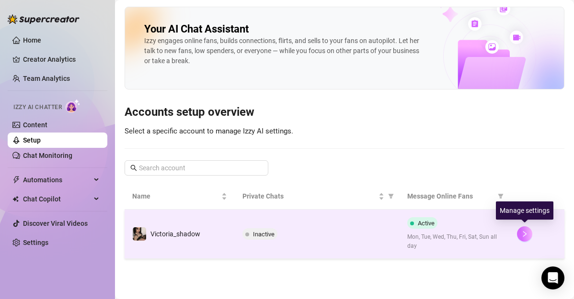
click at [522, 228] on button "button" at bounding box center [524, 234] width 15 height 15
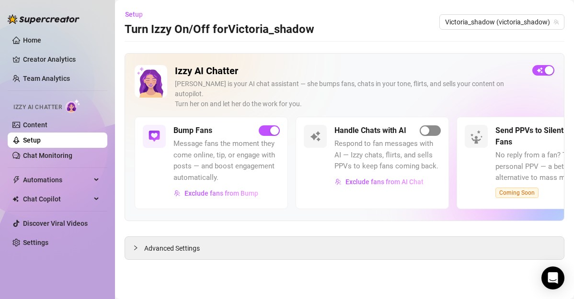
click at [427, 126] on div "button" at bounding box center [425, 130] width 9 height 9
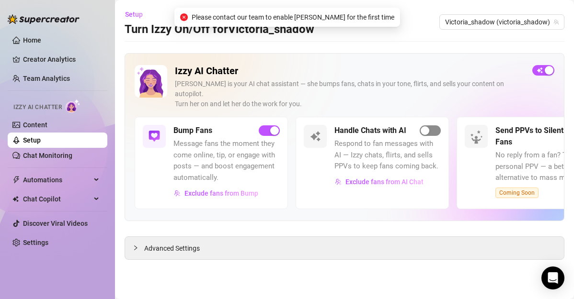
click at [427, 126] on div "button" at bounding box center [425, 130] width 9 height 9
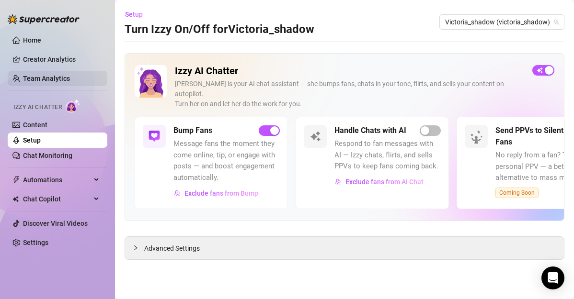
click at [47, 79] on link "Team Analytics" at bounding box center [46, 79] width 47 height 8
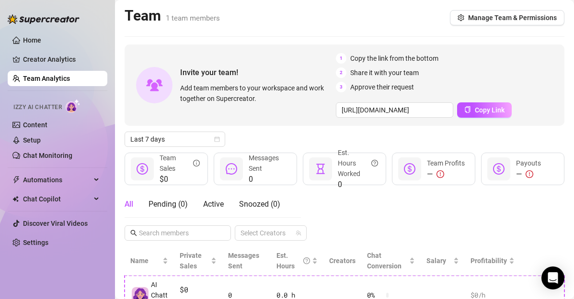
click at [47, 79] on link "Team Analytics" at bounding box center [46, 79] width 47 height 8
click at [274, 213] on div "Snoozed ( 0 )" at bounding box center [259, 204] width 41 height 27
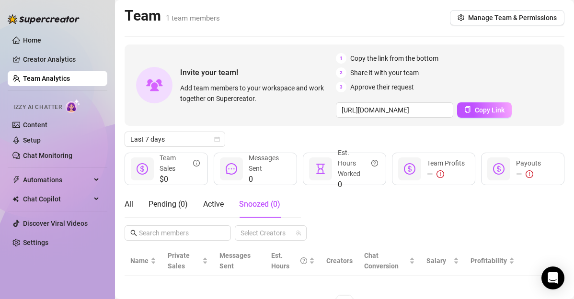
click at [123, 209] on main "Team 1 team members Manage Team & Permissions Invite your team! Add team member…" at bounding box center [344, 188] width 459 height 377
click at [127, 206] on div "All" at bounding box center [129, 204] width 9 height 11
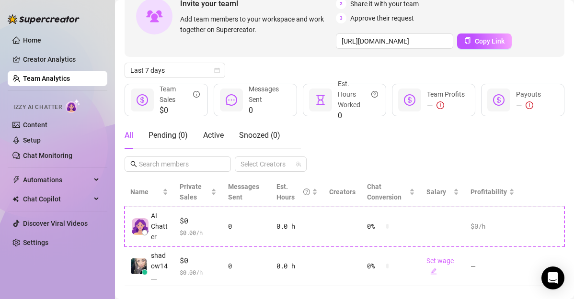
scroll to position [83, 0]
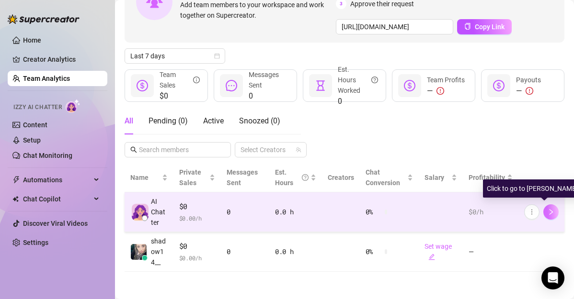
click at [544, 207] on button "button" at bounding box center [550, 212] width 15 height 15
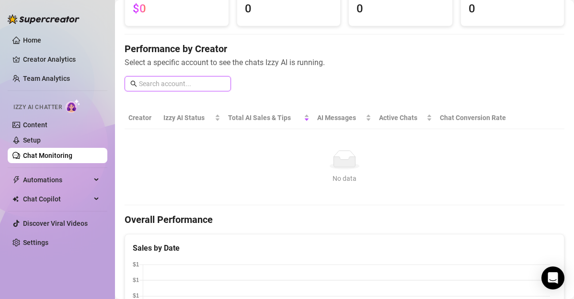
click at [194, 79] on input "text" at bounding box center [182, 84] width 86 height 11
click at [259, 43] on h4 "Performance by Creator" at bounding box center [345, 48] width 440 height 13
click at [175, 81] on input "text" at bounding box center [182, 84] width 86 height 11
click at [176, 83] on input "text" at bounding box center [182, 84] width 86 height 11
type input "victoria_shadow"
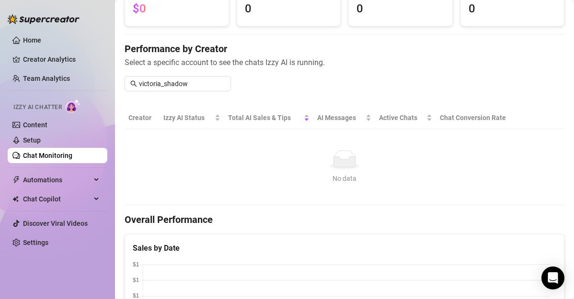
click at [245, 78] on div "Performance by Creator Select a specific account to see the chats Izzy AI is ru…" at bounding box center [345, 70] width 440 height 57
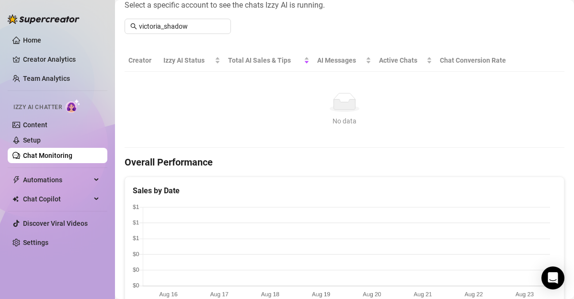
scroll to position [148, 0]
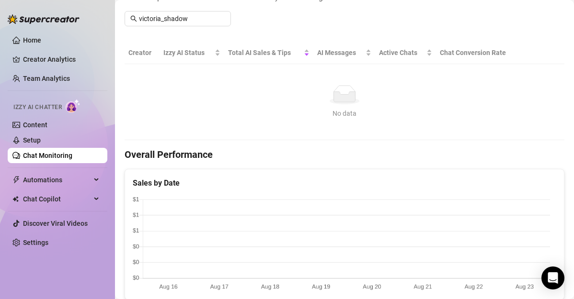
drag, startPoint x: 565, startPoint y: 60, endPoint x: 570, endPoint y: 91, distance: 31.0
click at [570, 91] on div "Chat Monitoring Performance Metrics Last 7 days Total AI Sales & Tips $0 AI Mes…" at bounding box center [344, 149] width 459 height 299
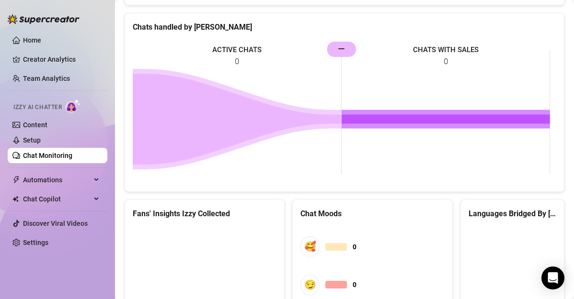
scroll to position [559, 0]
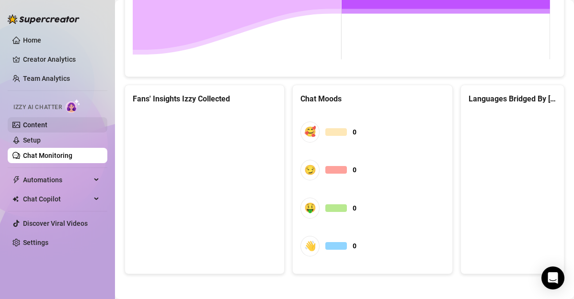
click at [28, 129] on link "Content" at bounding box center [35, 125] width 24 height 8
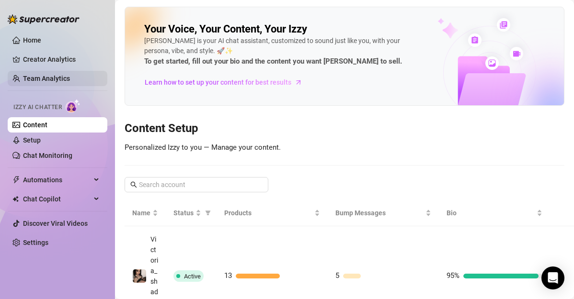
click at [50, 76] on link "Team Analytics" at bounding box center [46, 79] width 47 height 8
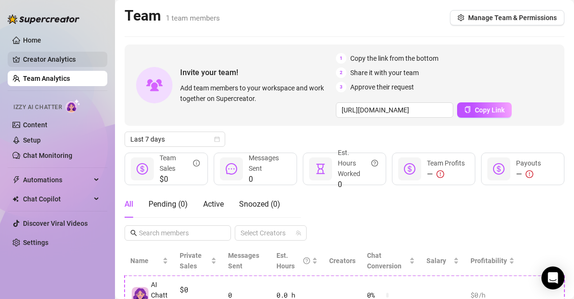
click at [55, 60] on link "Creator Analytics" at bounding box center [61, 59] width 77 height 15
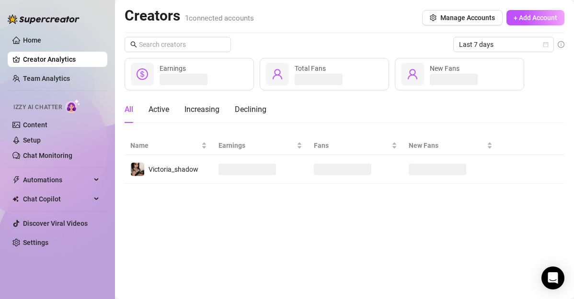
click at [55, 60] on link "Creator Analytics" at bounding box center [61, 59] width 77 height 15
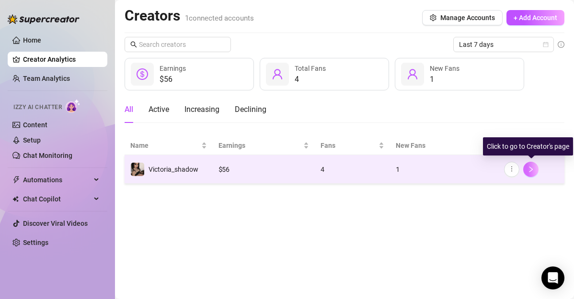
click at [530, 170] on icon "right" at bounding box center [530, 169] width 7 height 7
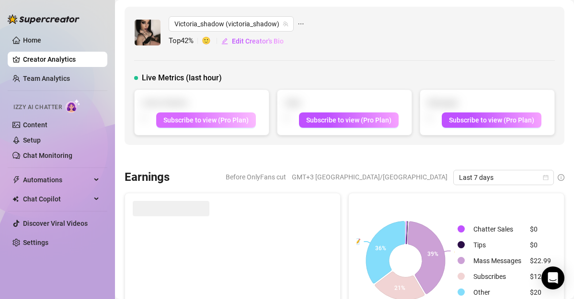
click at [180, 114] on button "Subscribe to view (Pro Plan)" at bounding box center [206, 120] width 100 height 15
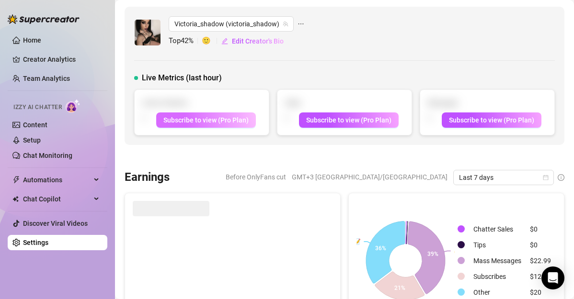
click at [180, 121] on span "Subscribe to view (Pro Plan)" at bounding box center [205, 120] width 85 height 8
click at [197, 123] on span "Subscribe to view (Pro Plan)" at bounding box center [205, 120] width 85 height 8
click at [48, 247] on link "Settings" at bounding box center [35, 243] width 25 height 8
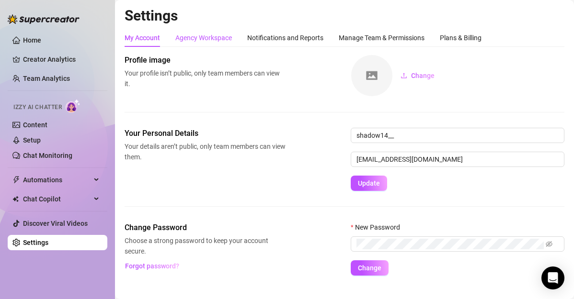
click at [208, 42] on div "Agency Workspace" at bounding box center [203, 38] width 57 height 11
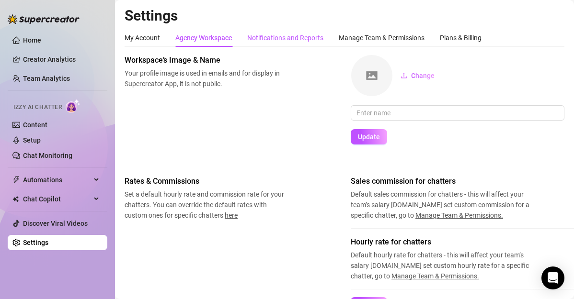
click at [301, 42] on div "Notifications and Reports" at bounding box center [285, 38] width 76 height 11
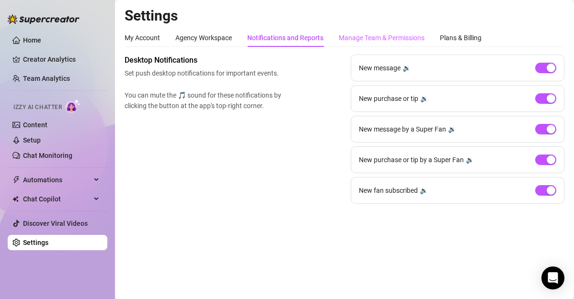
click at [369, 32] on div "Manage Team & Permissions" at bounding box center [382, 38] width 86 height 18
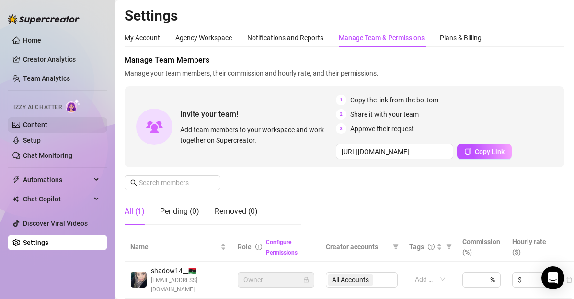
click at [29, 125] on link "Content" at bounding box center [35, 125] width 24 height 8
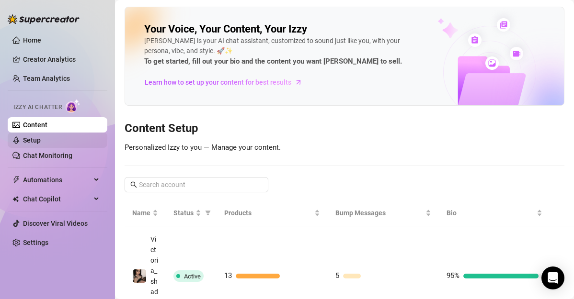
click at [41, 143] on link "Setup" at bounding box center [32, 141] width 18 height 8
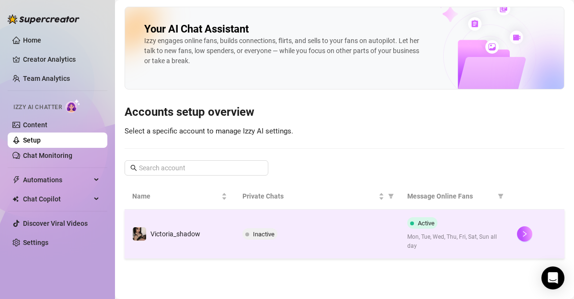
click at [267, 237] on span "Inactive" at bounding box center [264, 234] width 22 height 7
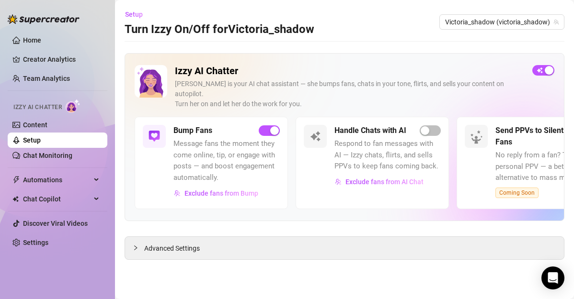
click at [526, 125] on h5 "Send PPVs to Silent Fans" at bounding box center [537, 136] width 85 height 23
click at [424, 126] on span "button" at bounding box center [430, 131] width 21 height 11
click at [79, 171] on ul "Home Creator Analytics Team Analytics Izzy AI Chatter Content Setup Chat Monito…" at bounding box center [58, 142] width 100 height 226
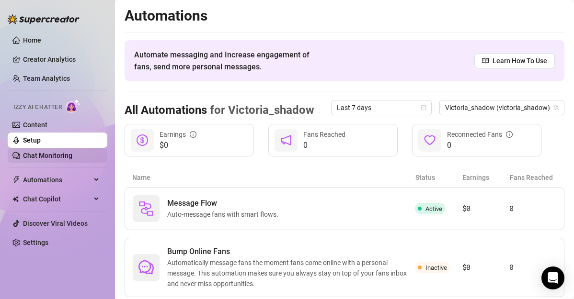
click at [39, 154] on link "Chat Monitoring" at bounding box center [47, 156] width 49 height 8
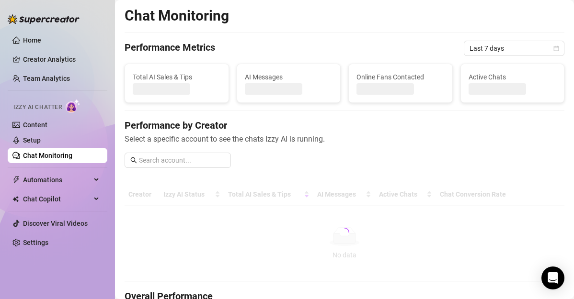
click at [39, 154] on link "Chat Monitoring" at bounding box center [47, 156] width 49 height 8
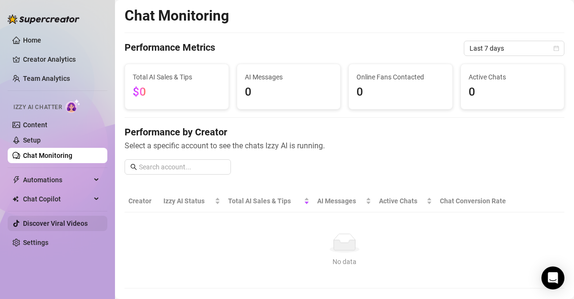
click at [47, 226] on link "Discover Viral Videos" at bounding box center [55, 224] width 65 height 8
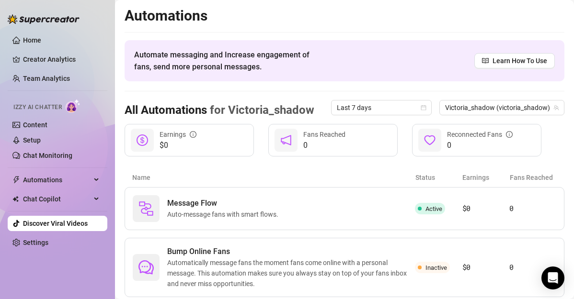
click at [43, 164] on ul "Home Creator Analytics Team Analytics Izzy AI Chatter Content Setup Chat Monito…" at bounding box center [58, 142] width 100 height 226
click at [42, 155] on link "Chat Monitoring" at bounding box center [47, 156] width 49 height 8
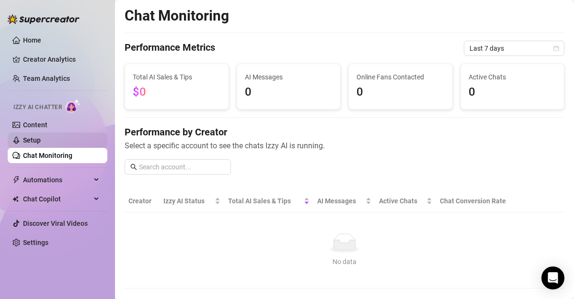
click at [36, 144] on link "Setup" at bounding box center [32, 141] width 18 height 8
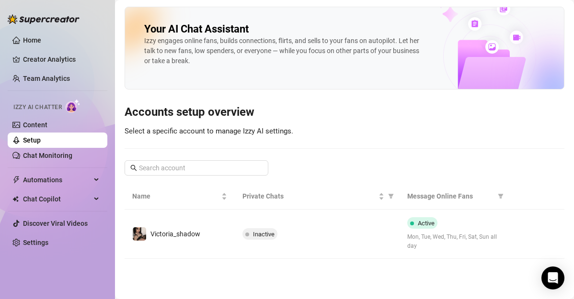
click at [34, 137] on link "Setup" at bounding box center [32, 141] width 18 height 8
click at [36, 123] on link "Content" at bounding box center [35, 125] width 24 height 8
